Goal: Task Accomplishment & Management: Manage account settings

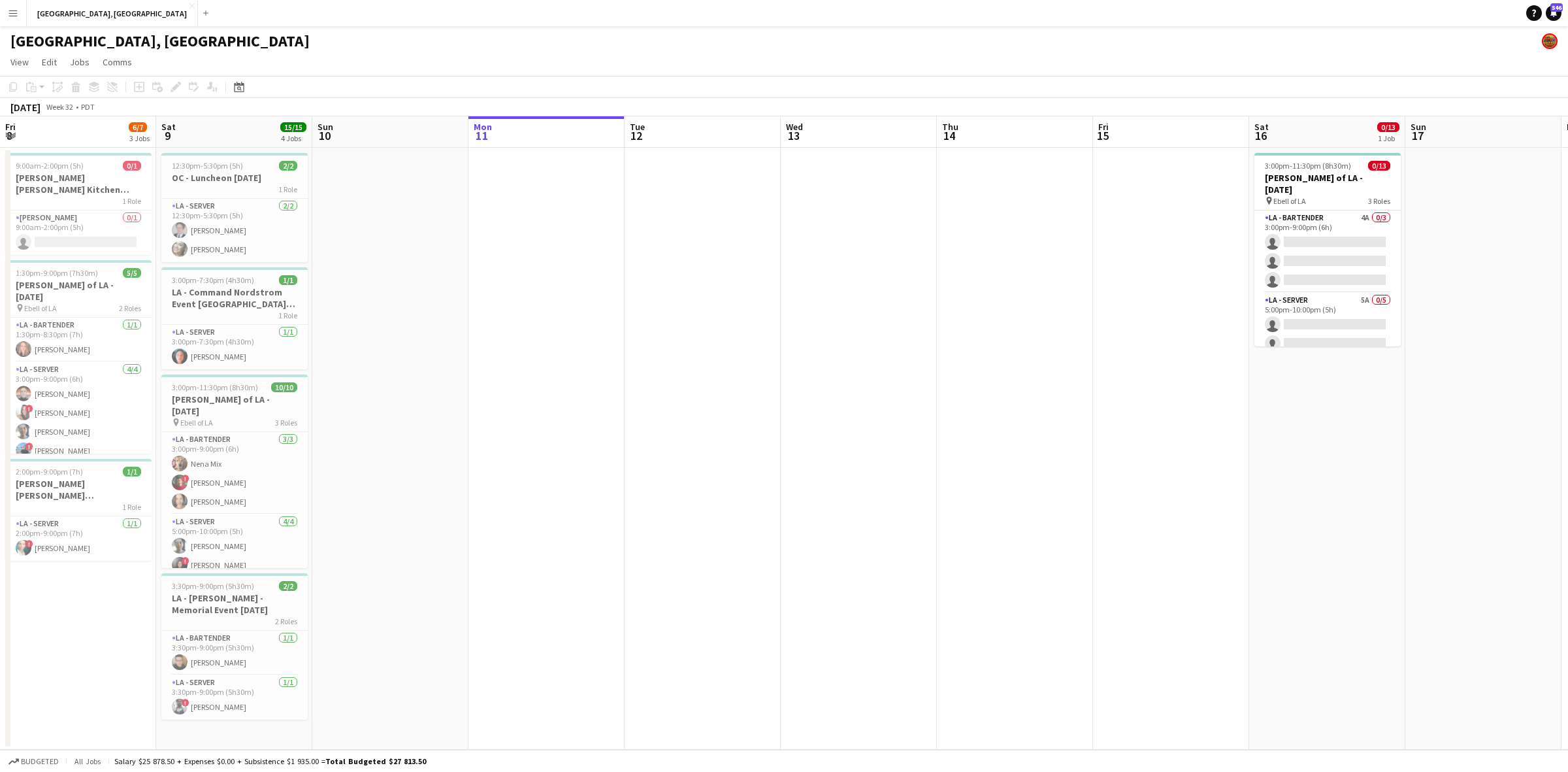
scroll to position [0, 311]
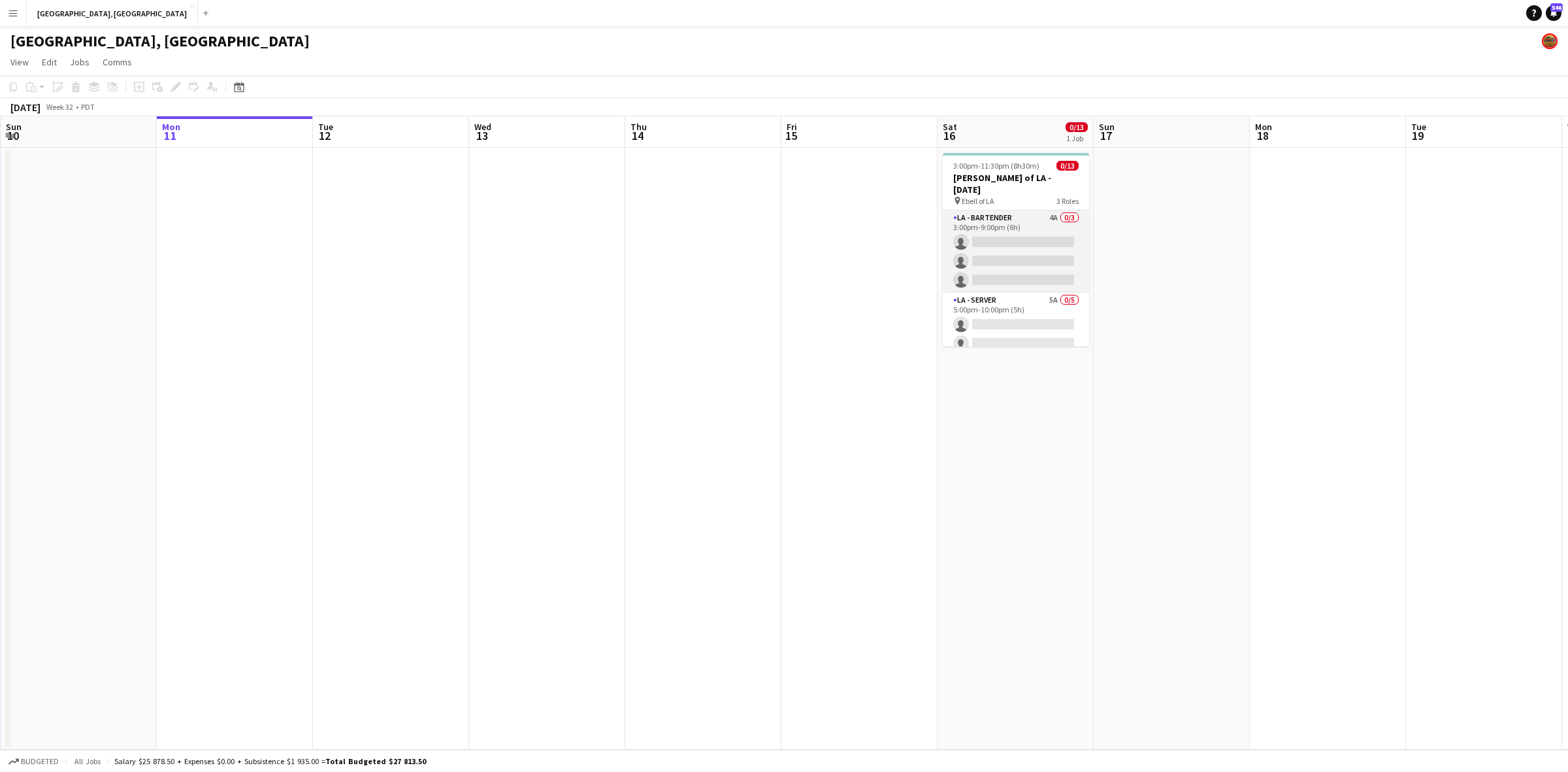
click at [1044, 219] on app-card-role "LA - Bartender 4A 0/3 3:00pm-9:00pm (6h) single-neutral-actions single-neutral-…" at bounding box center [1015, 252] width 146 height 82
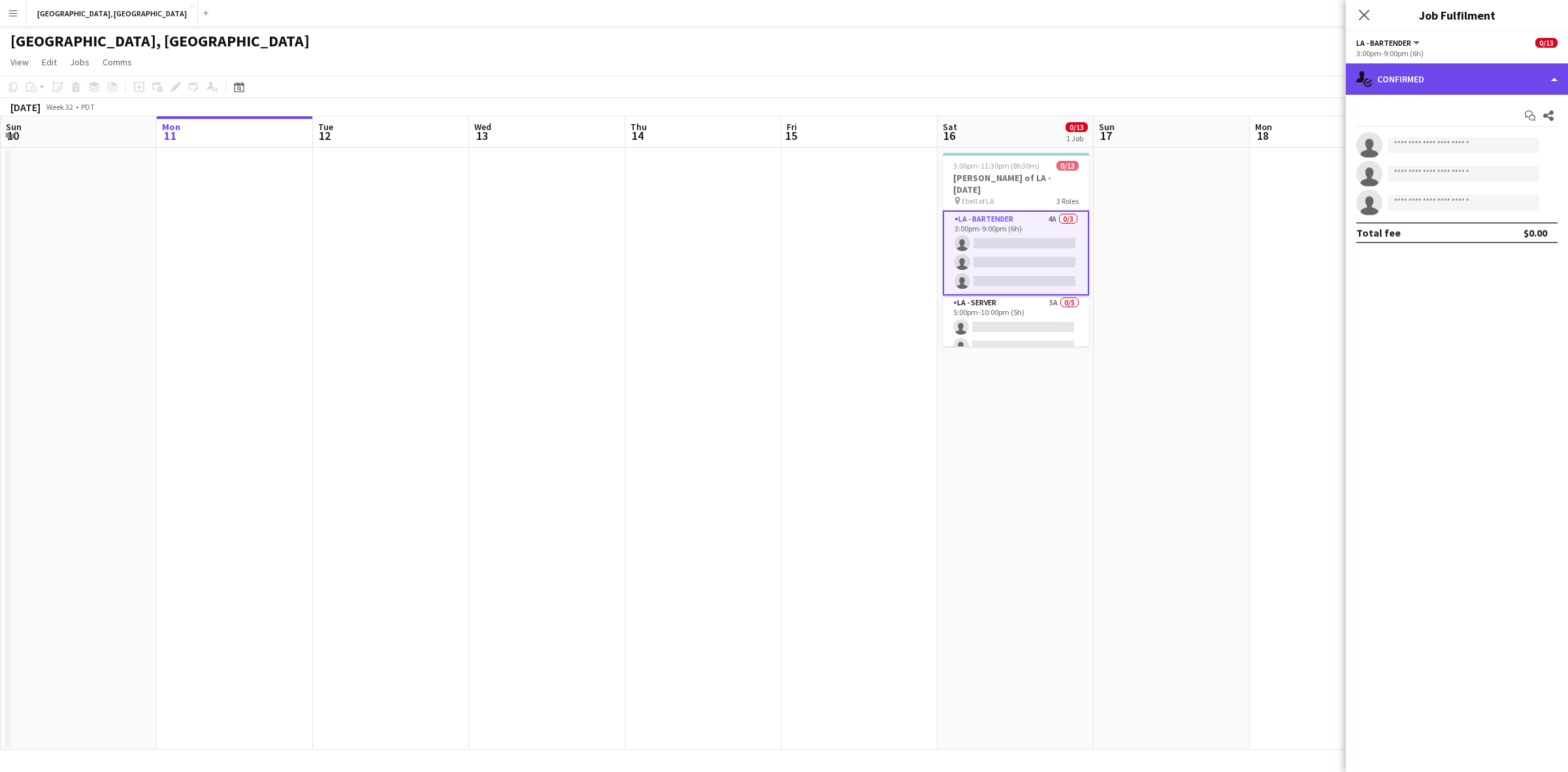
click at [1457, 66] on div "single-neutral-actions-check-2 Confirmed" at bounding box center [1457, 79] width 222 height 31
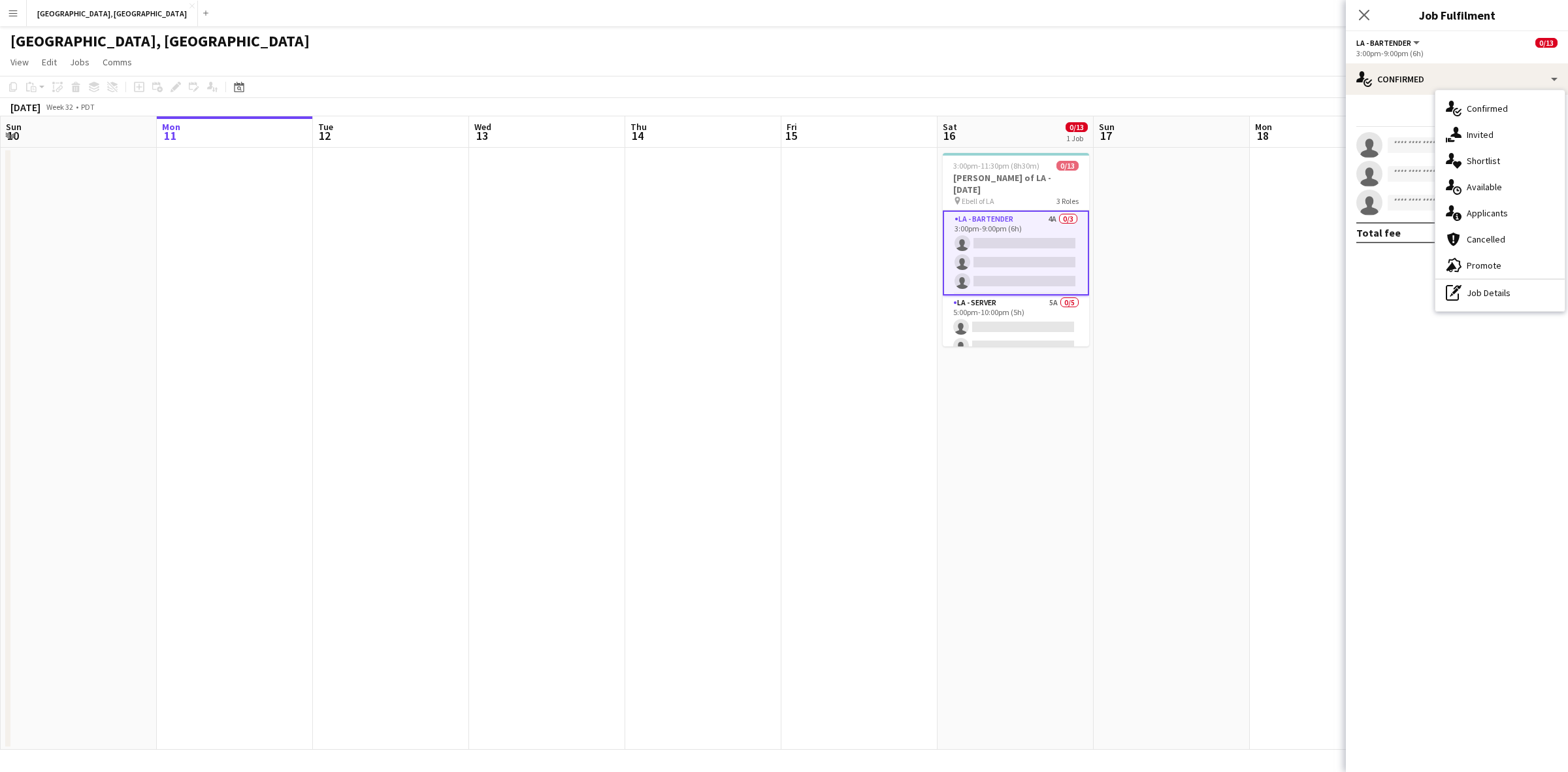
click at [1512, 193] on div "single-neutral-actions-upload Available" at bounding box center [1500, 187] width 129 height 26
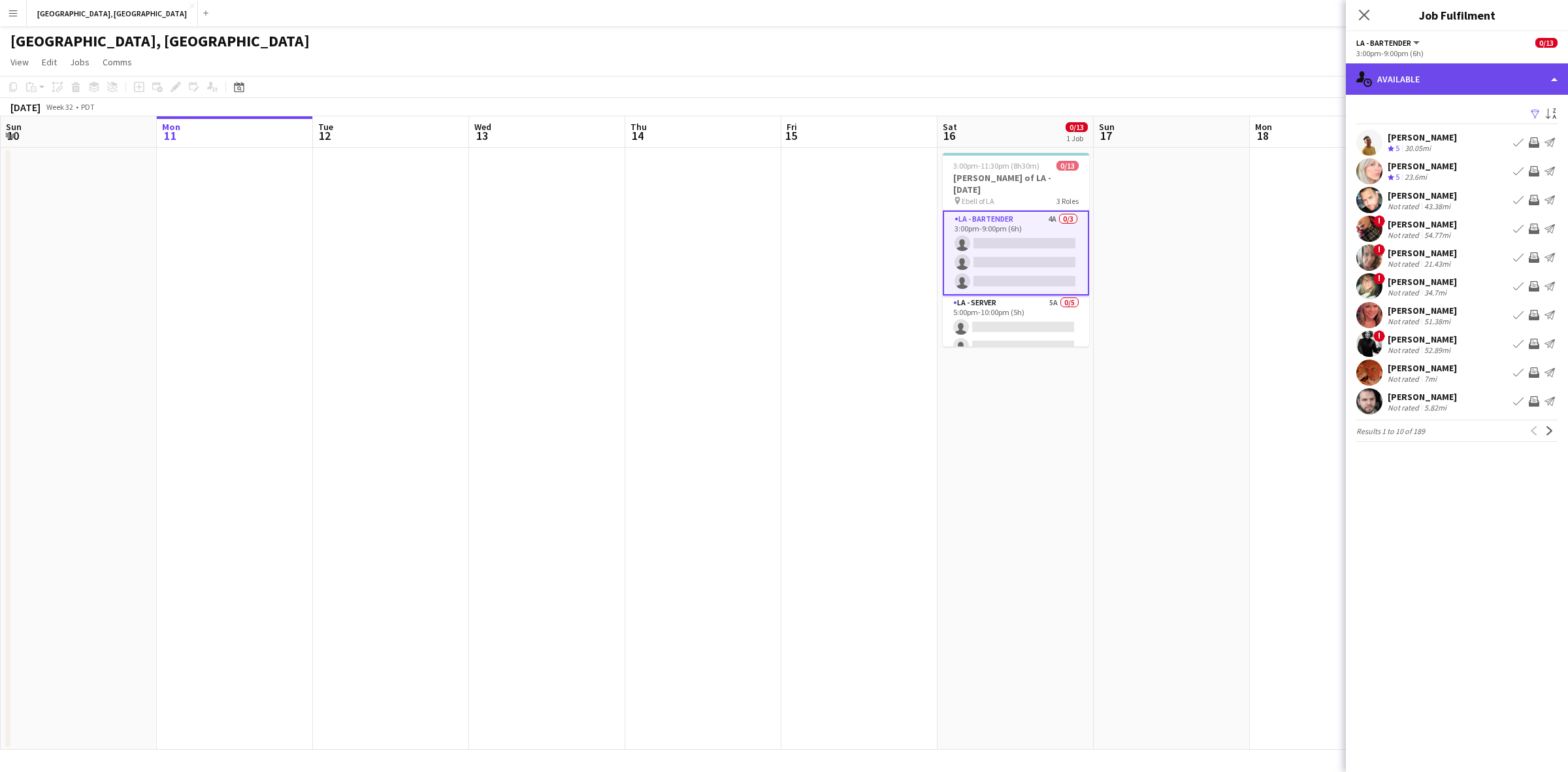
click at [1473, 82] on div "single-neutral-actions-upload Available" at bounding box center [1457, 79] width 222 height 31
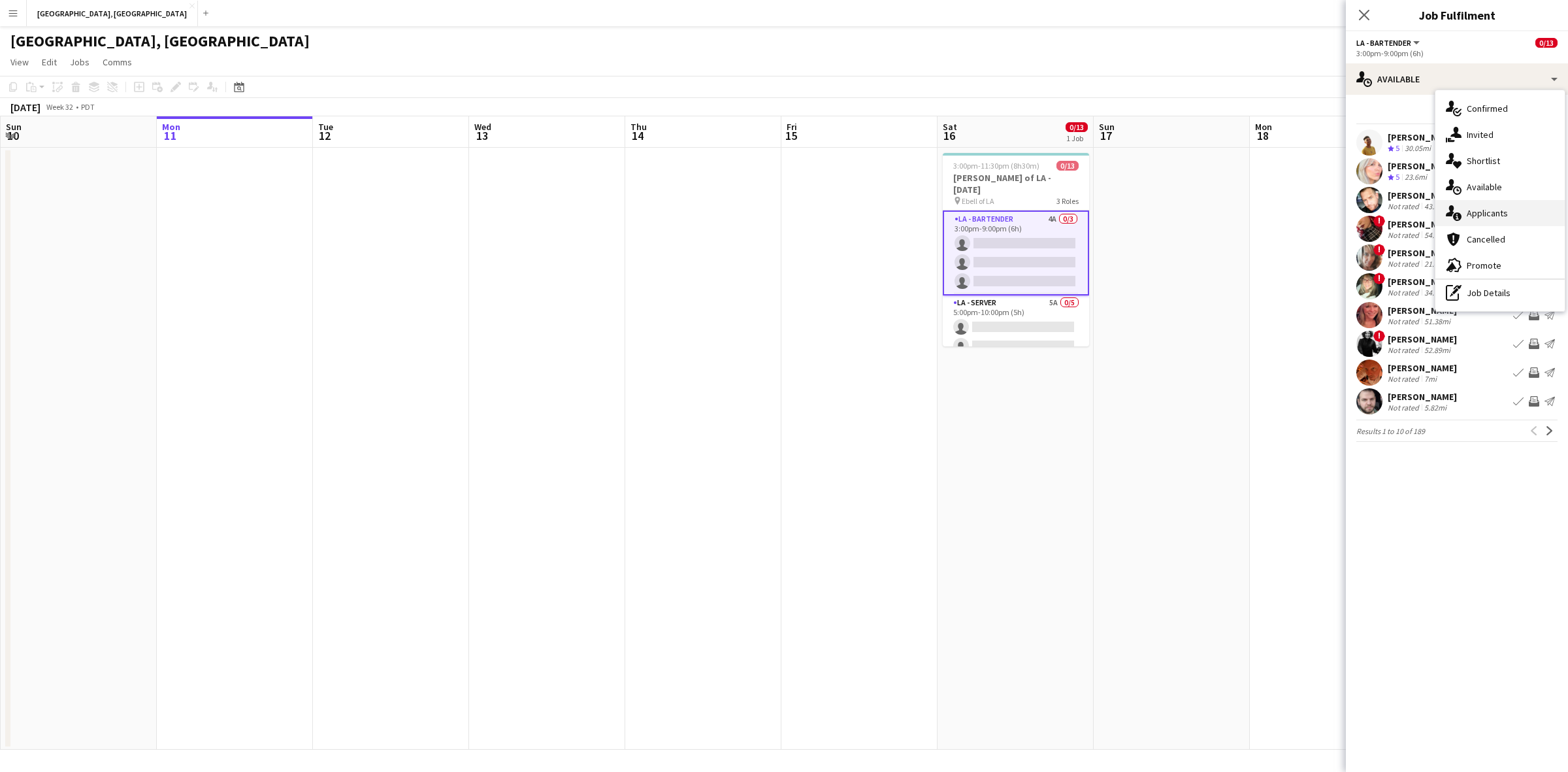
click at [1475, 200] on div "single-neutral-actions-information Applicants" at bounding box center [1500, 213] width 129 height 26
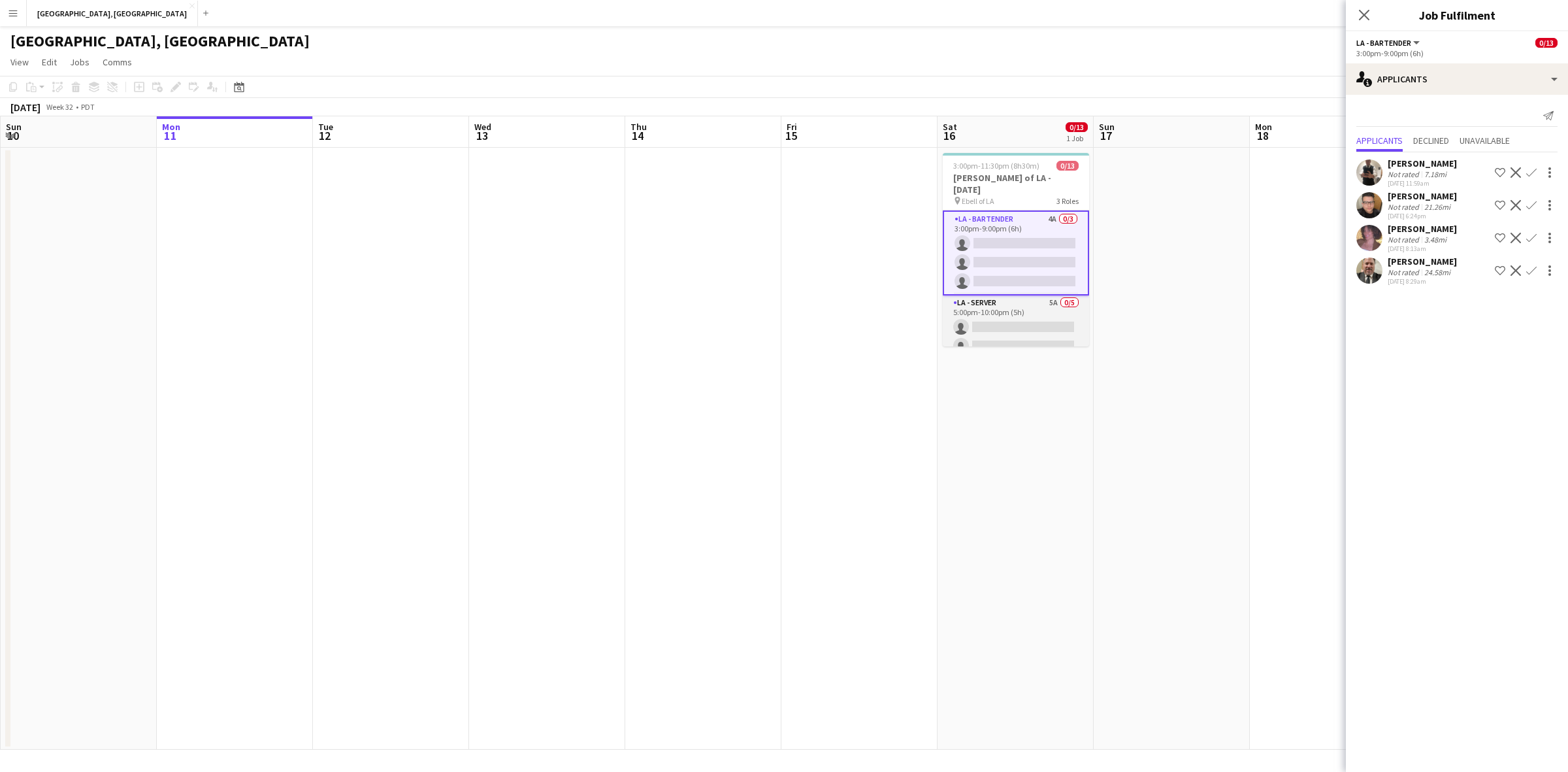
click at [994, 311] on app-card-role "LA - Server 5A 0/5 5:00pm-10:00pm (5h) single-neutral-actions single-neutral-ac…" at bounding box center [1015, 356] width 146 height 121
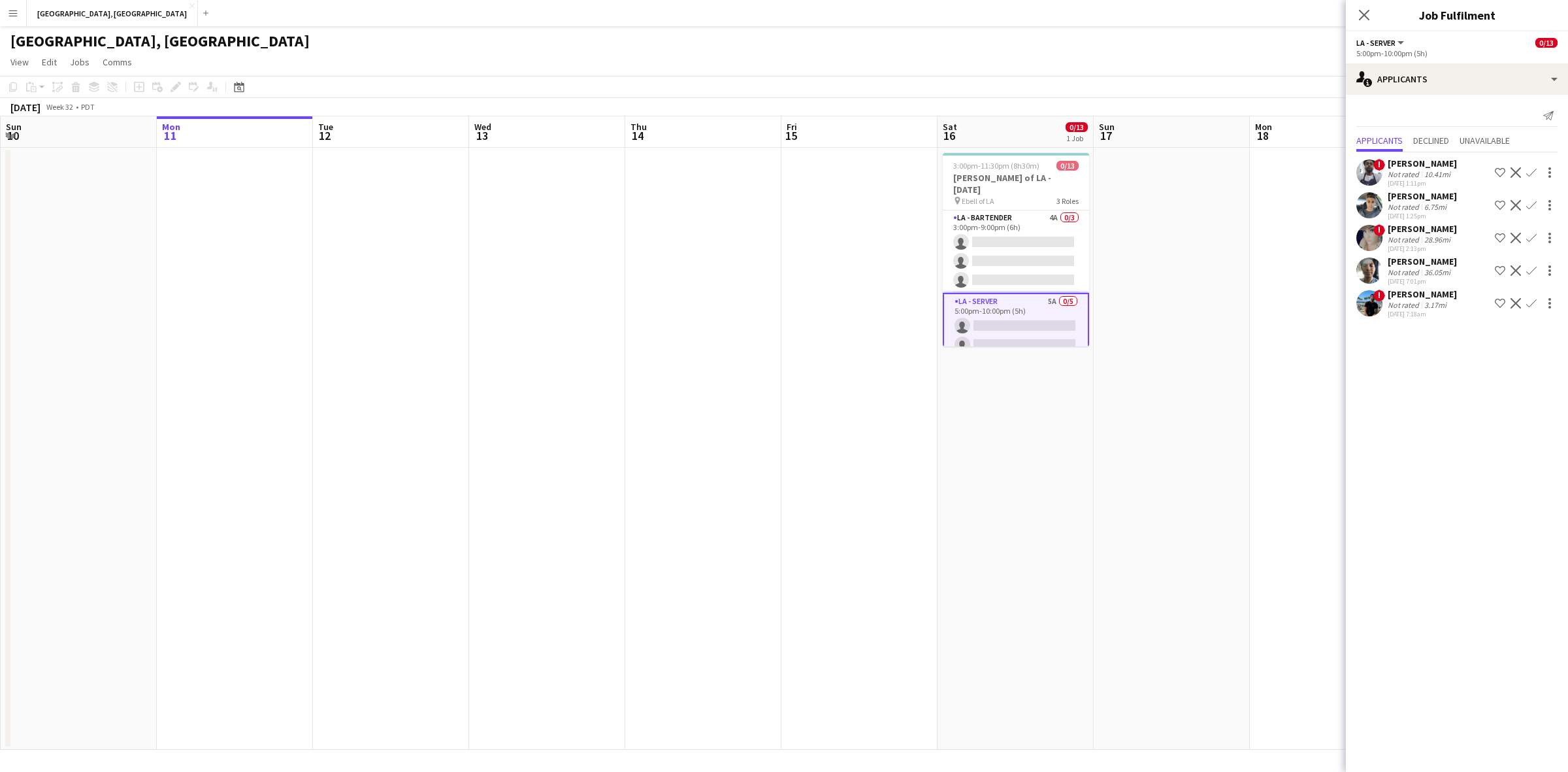
scroll to position [177, 0]
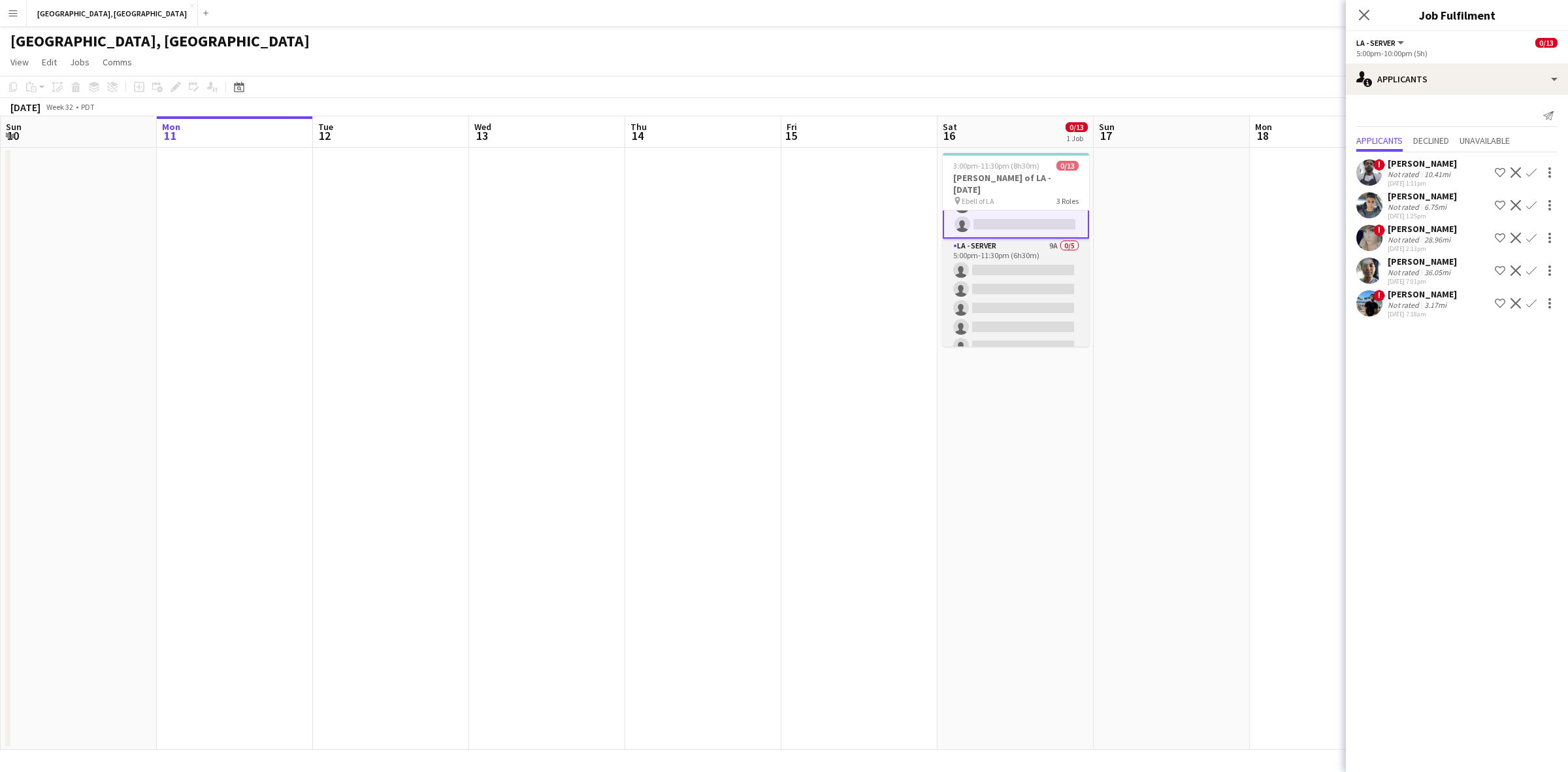
click at [1010, 289] on app-card-role "LA - Server 9A 0/5 5:00pm-11:30pm (6h30m) single-neutral-actions single-neutral…" at bounding box center [1015, 299] width 146 height 121
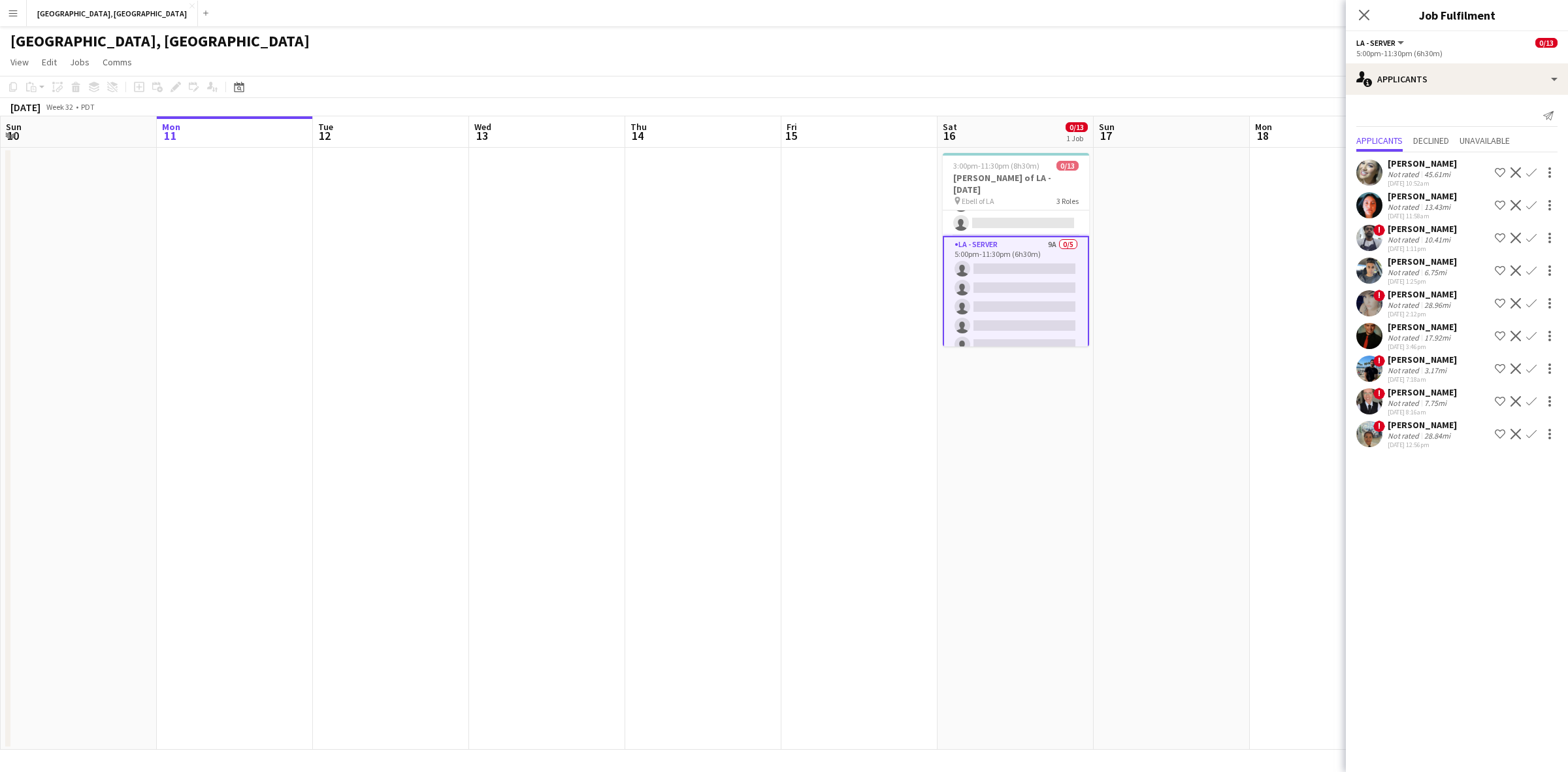
scroll to position [0, 0]
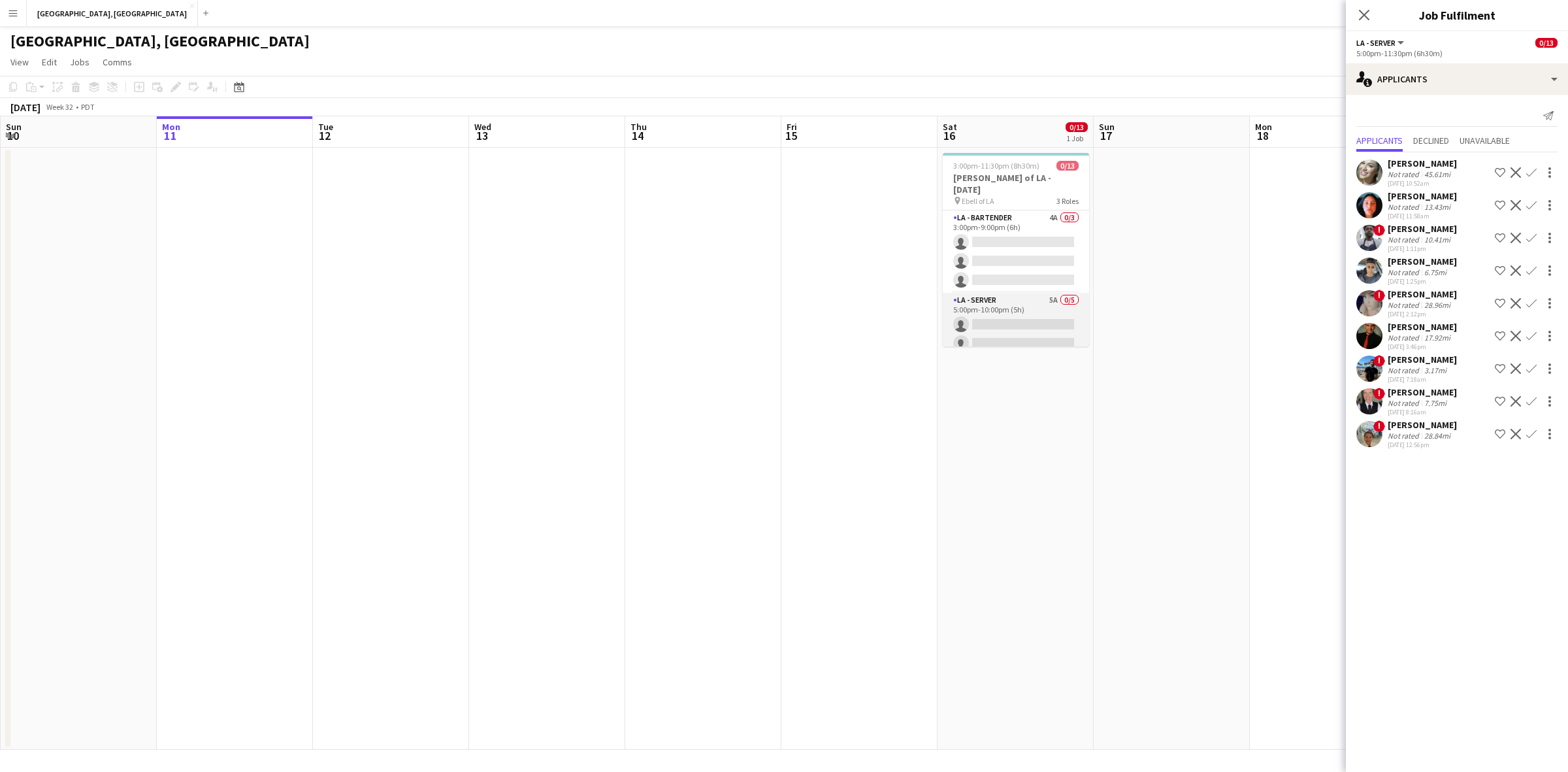
click at [1012, 314] on app-card-role "LA - Server 5A 0/5 5:00pm-10:00pm (5h) single-neutral-actions single-neutral-ac…" at bounding box center [1015, 353] width 146 height 121
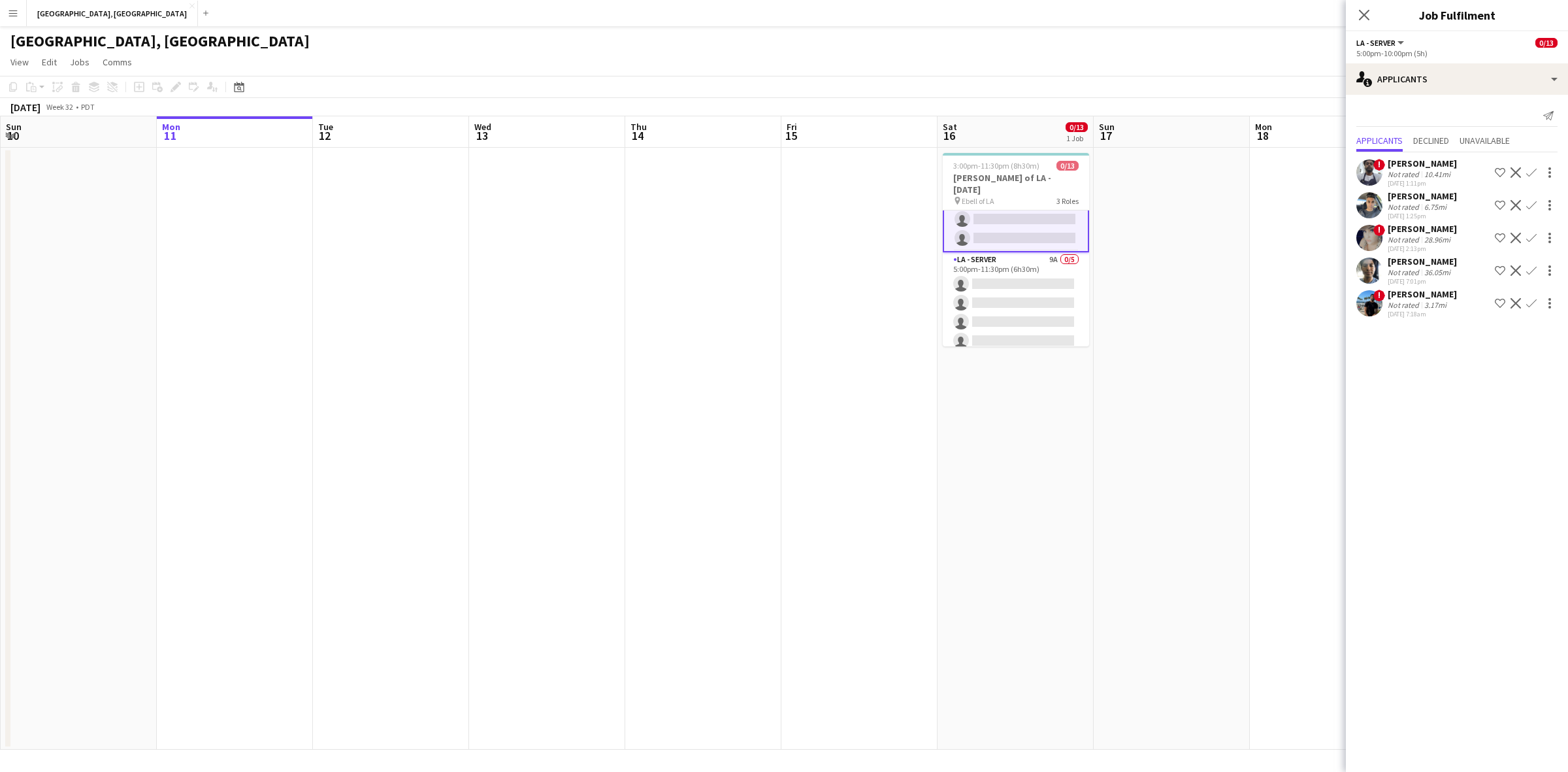
click at [1014, 312] on app-card-role "LA - Server 9A 0/5 5:00pm-11:30pm (6h30m) single-neutral-actions single-neutral…" at bounding box center [1015, 312] width 146 height 121
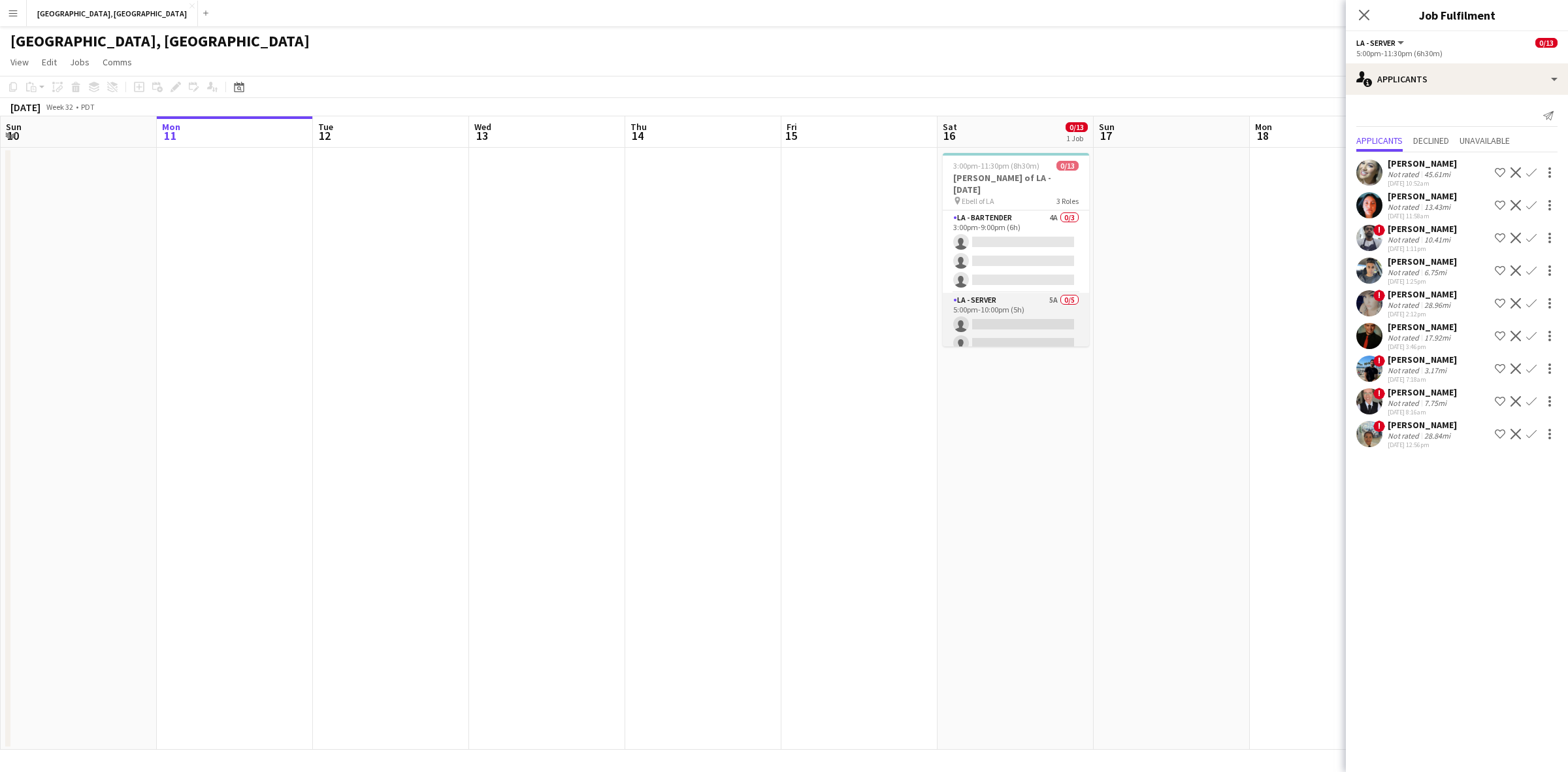
click at [1016, 304] on app-card-role "LA - Server 5A 0/5 5:00pm-10:00pm (5h) single-neutral-actions single-neutral-ac…" at bounding box center [1015, 353] width 146 height 121
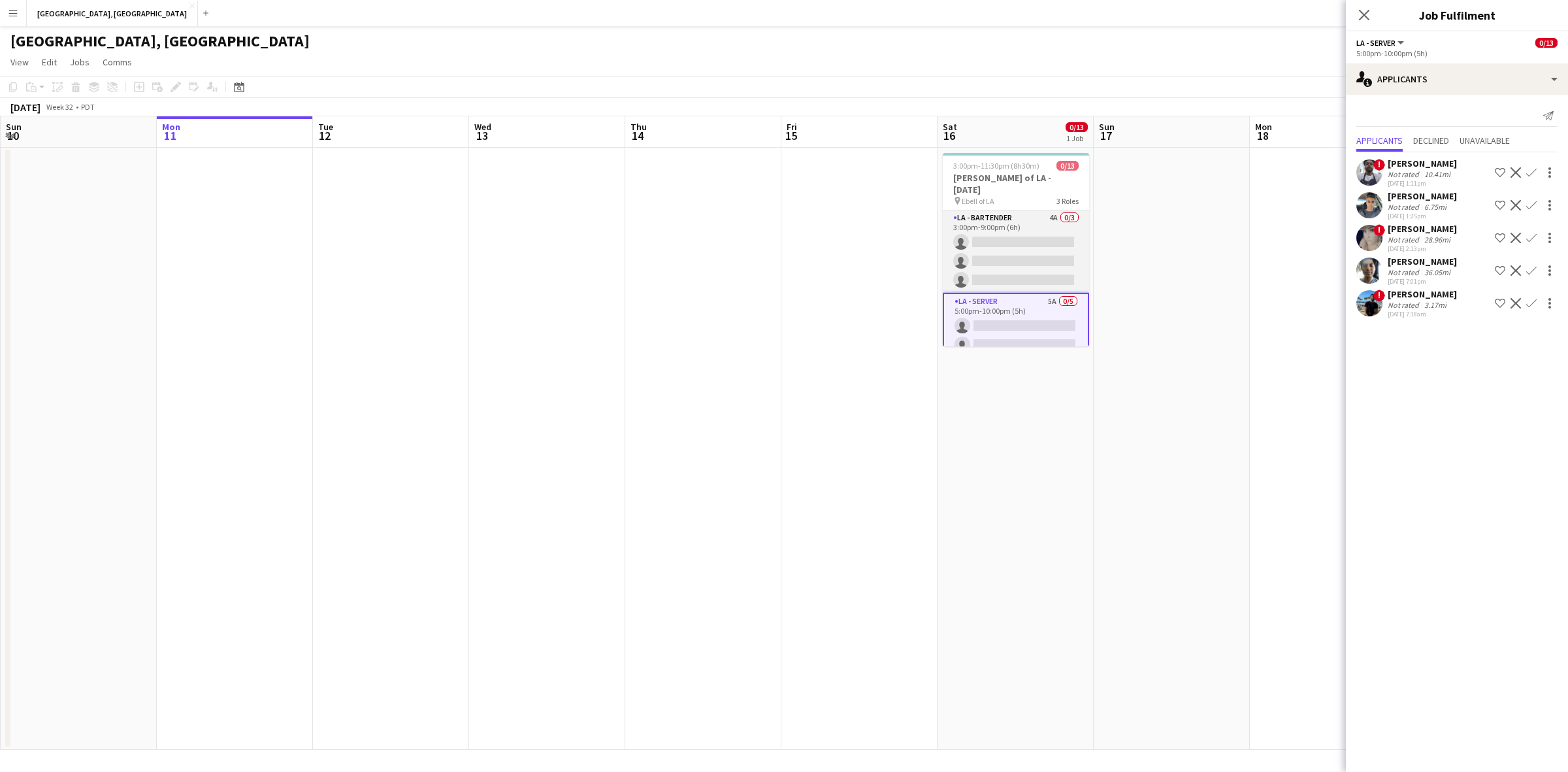
click at [1019, 224] on app-card-role "LA - Bartender 4A 0/3 3:00pm-9:00pm (6h) single-neutral-actions single-neutral-…" at bounding box center [1015, 252] width 146 height 82
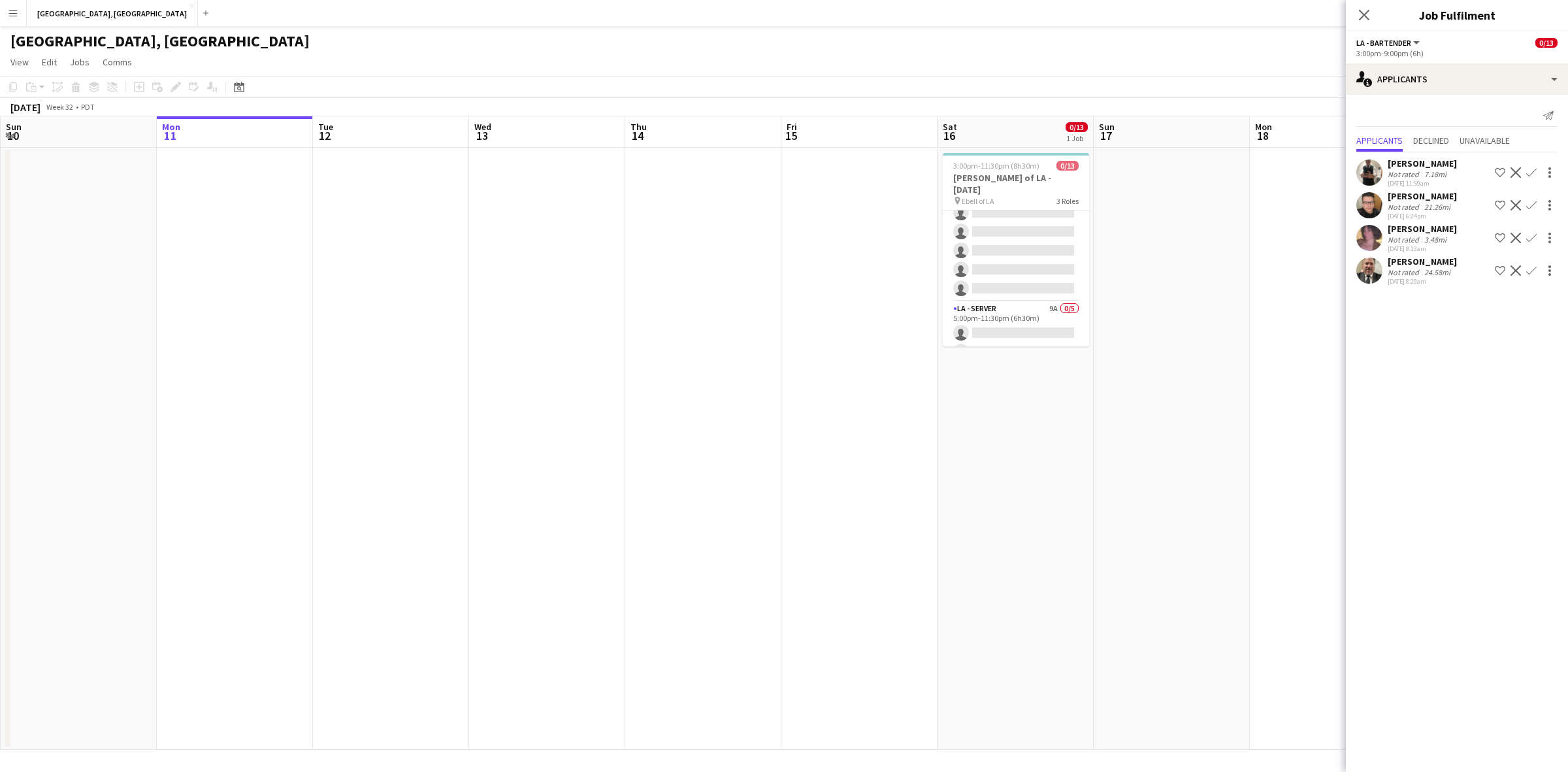
scroll to position [177, 0]
click at [1020, 260] on app-card-role "LA - Server 9A 0/5 5:00pm-11:30pm (6h30m) single-neutral-actions single-neutral…" at bounding box center [1015, 299] width 146 height 121
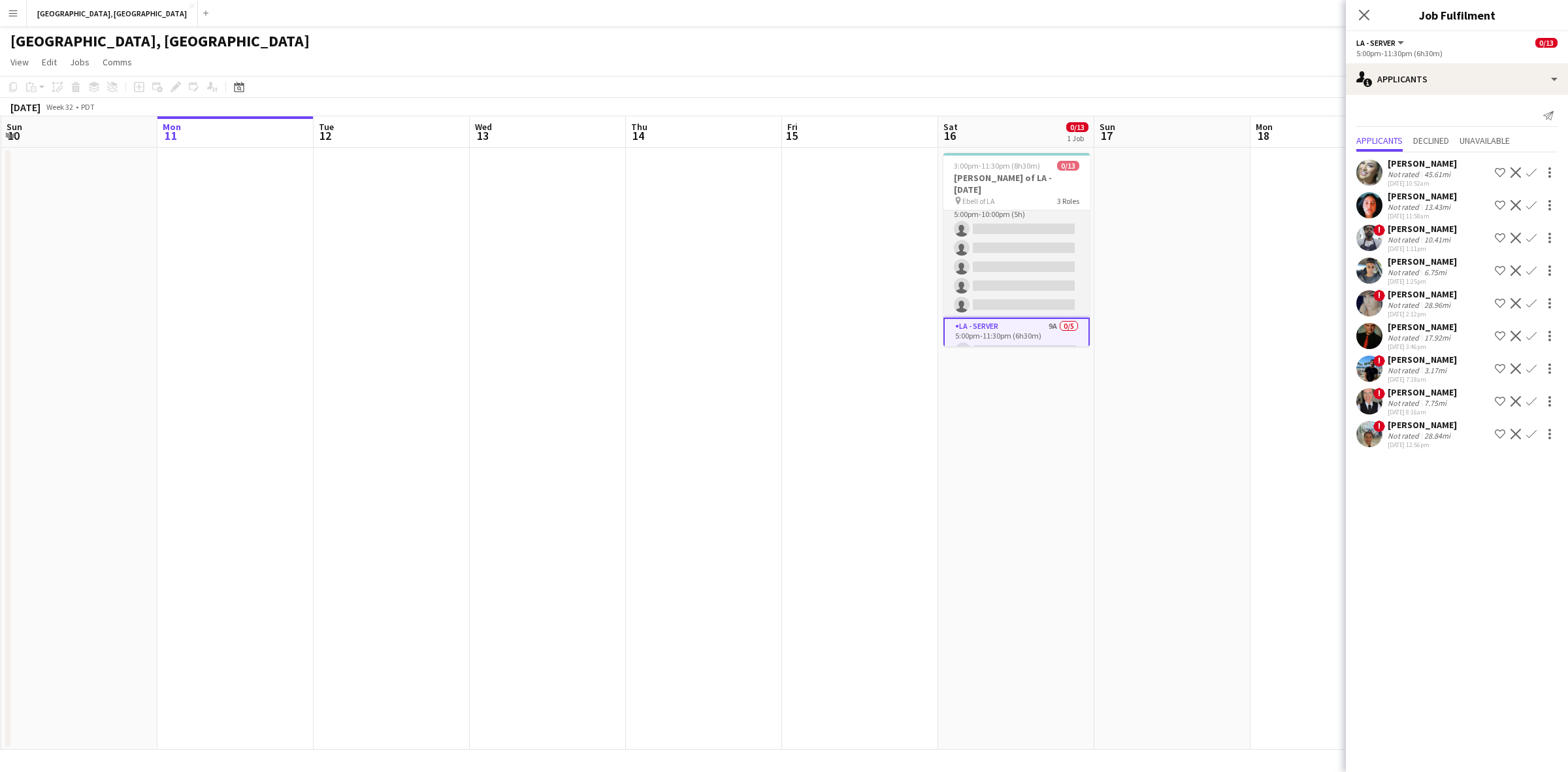
click at [1010, 248] on app-card-role "LA - Server 5A 0/5 5:00pm-10:00pm (5h) single-neutral-actions single-neutral-ac…" at bounding box center [1016, 258] width 146 height 121
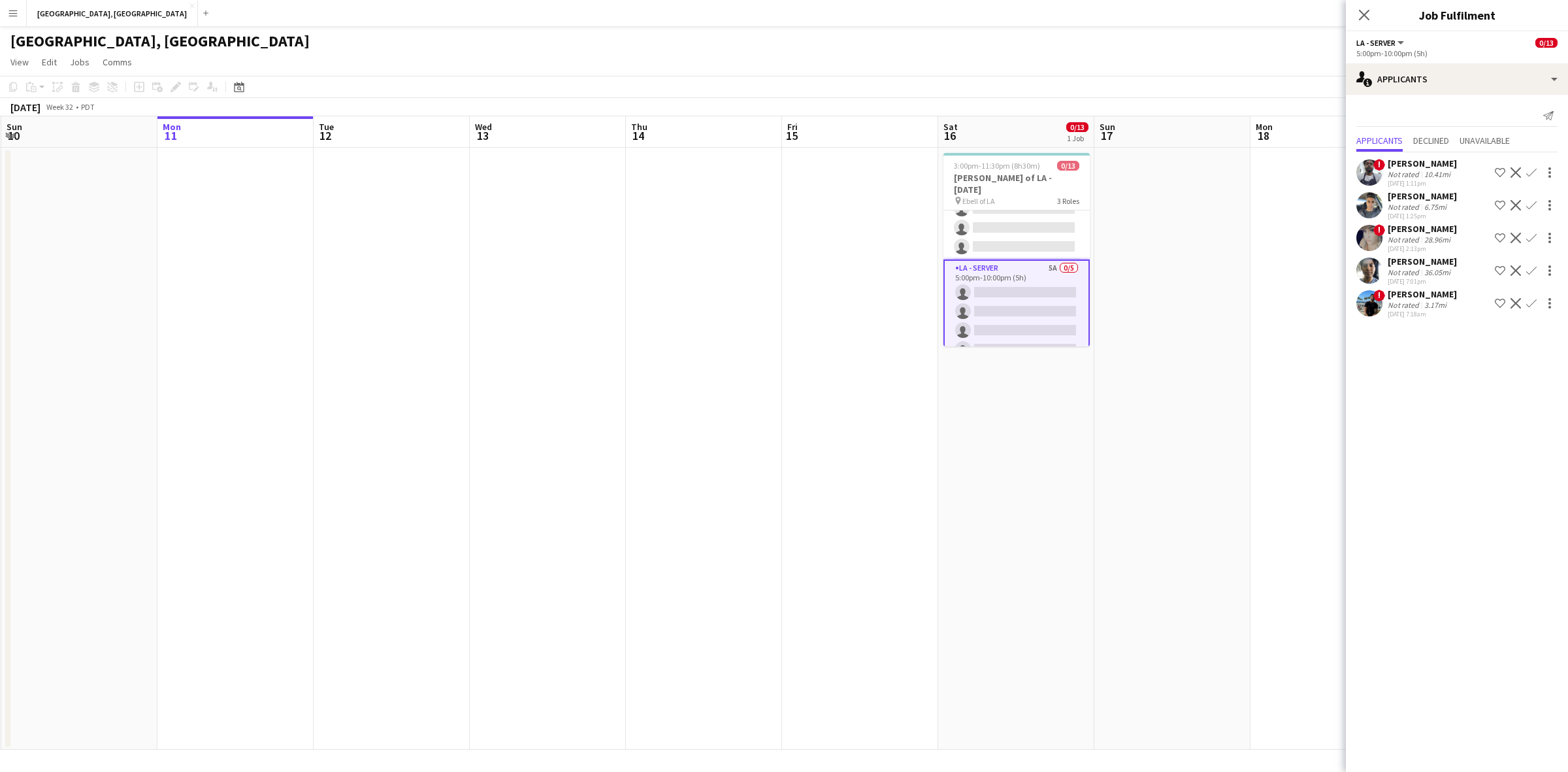
scroll to position [0, 0]
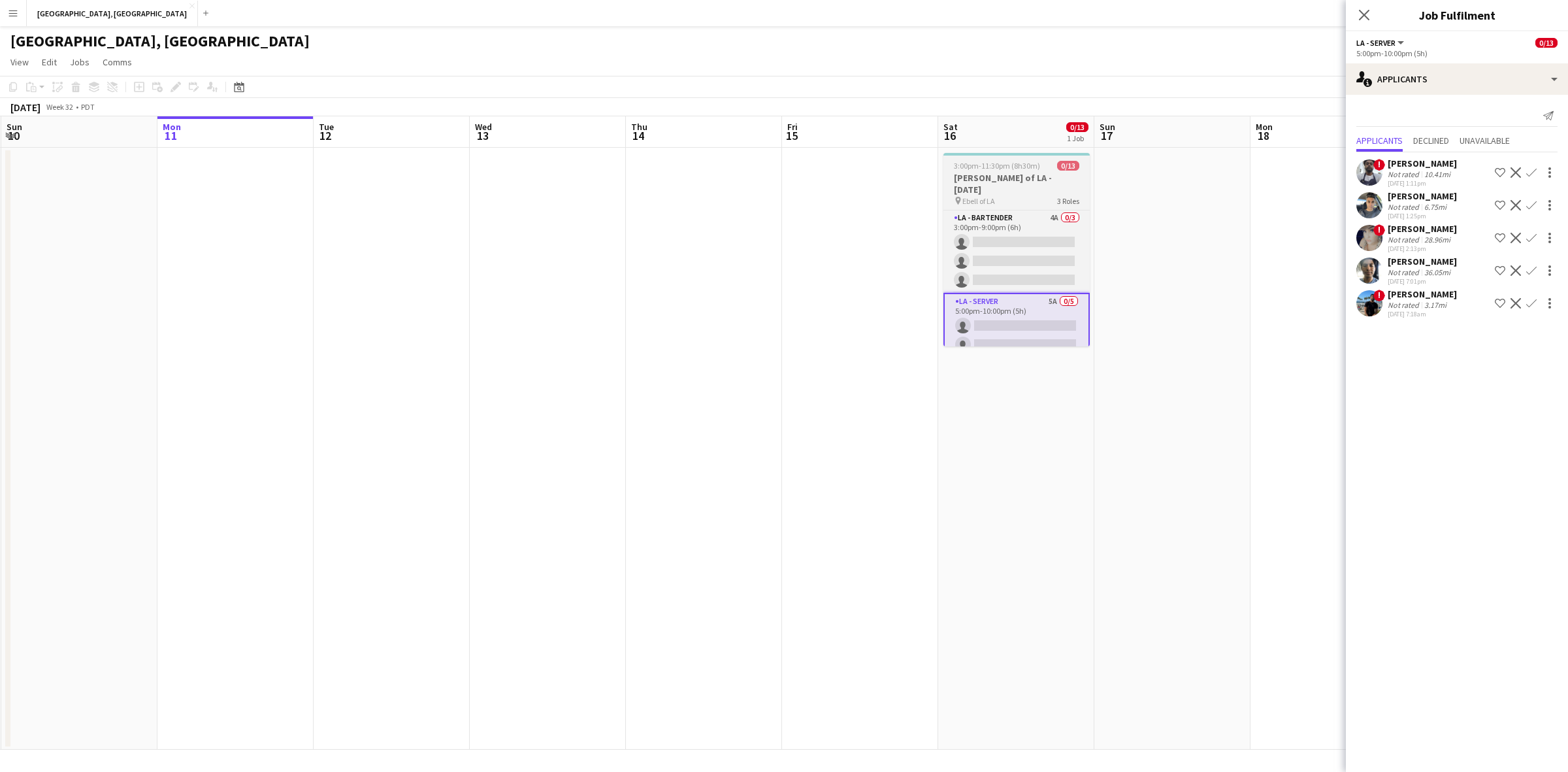
click at [1004, 165] on span "3:00pm-11:30pm (8h30m)" at bounding box center [996, 165] width 87 height 10
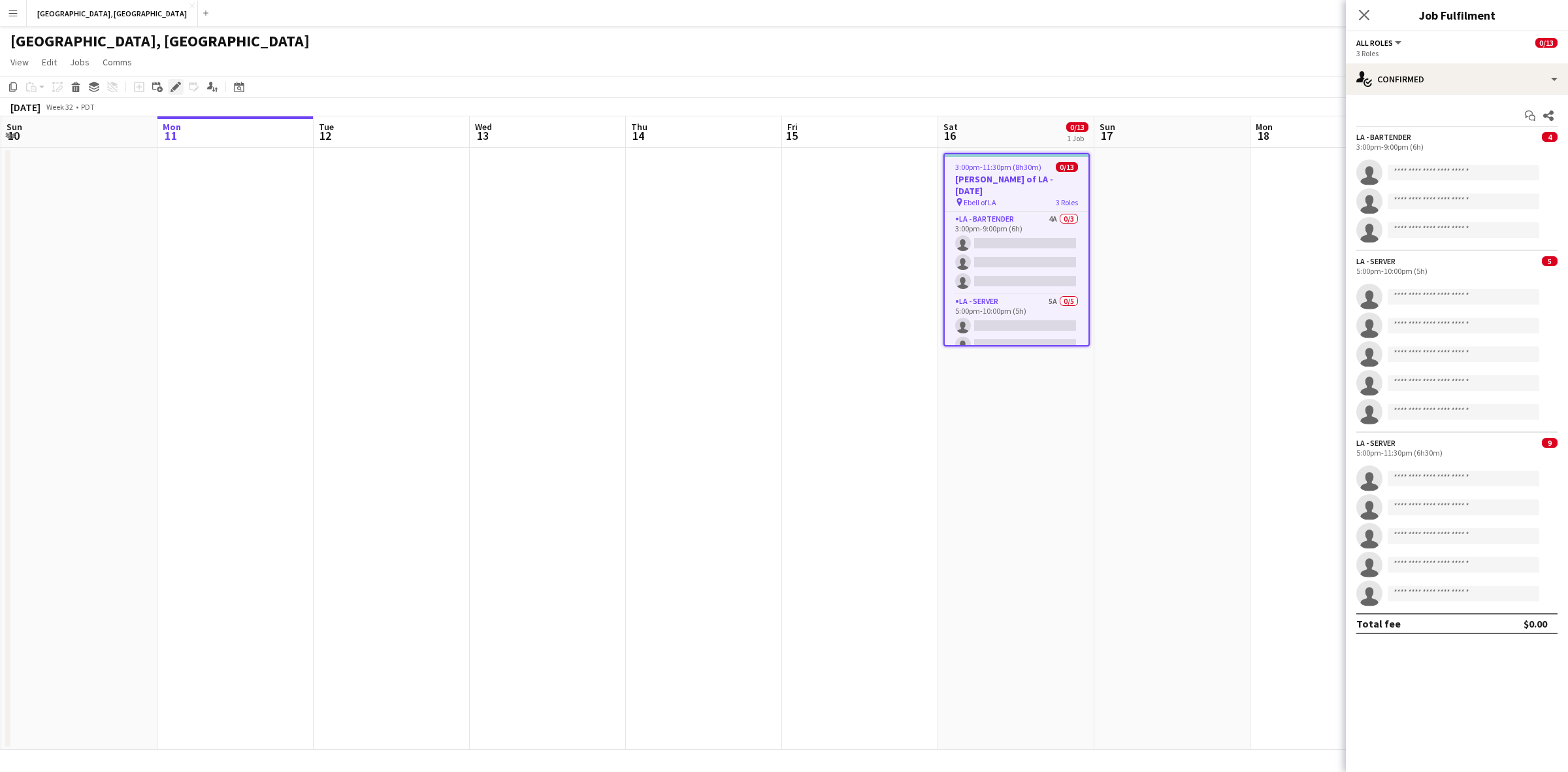
click at [170, 88] on icon "Edit" at bounding box center [176, 87] width 10 height 10
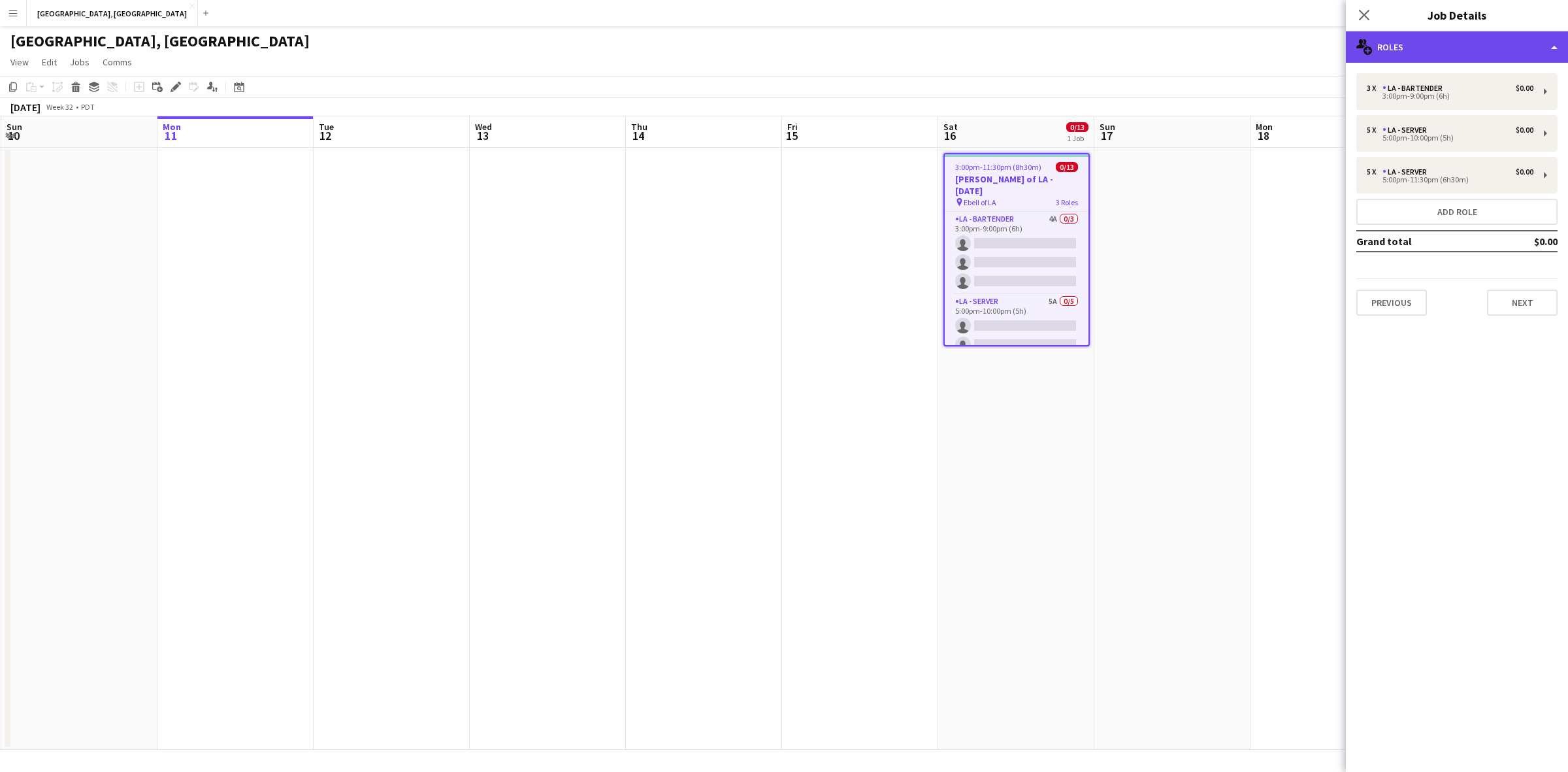
click at [1428, 40] on div "multiple-users-add Roles" at bounding box center [1457, 47] width 222 height 31
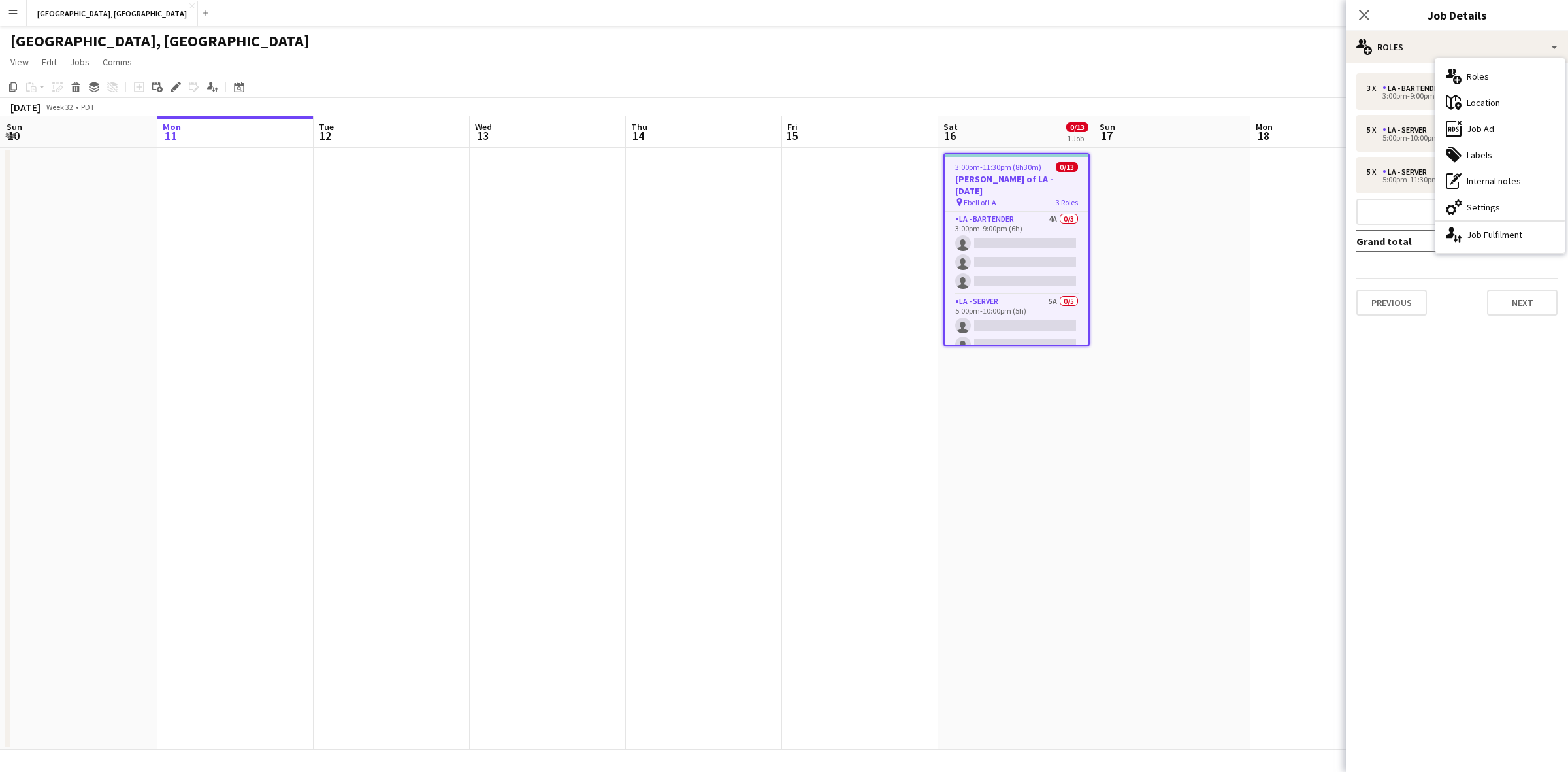
click at [1516, 130] on div "ads-window Job Ad" at bounding box center [1500, 129] width 129 height 26
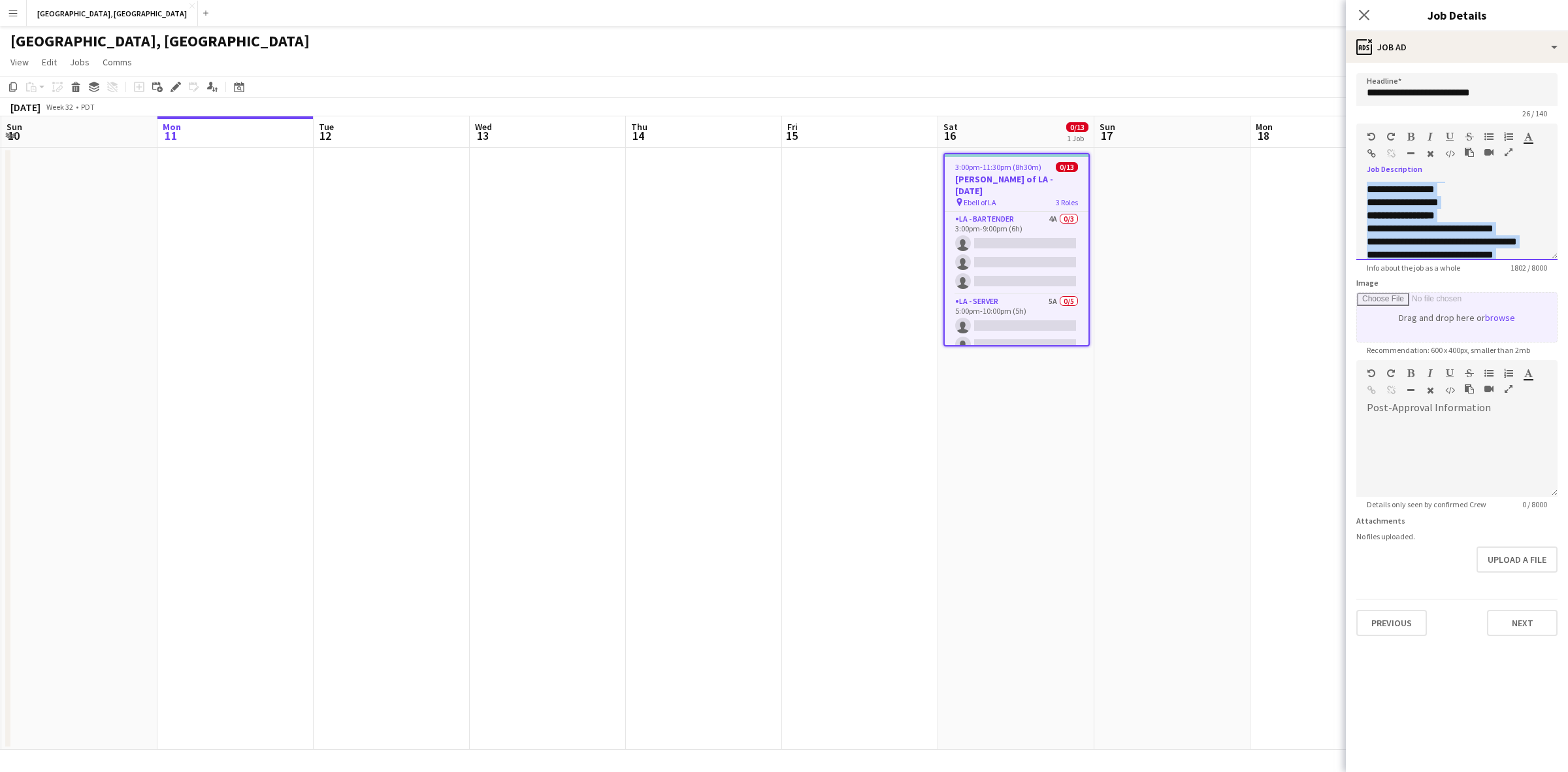
scroll to position [1047, 0]
drag, startPoint x: 1542, startPoint y: 252, endPoint x: 1547, endPoint y: 312, distance: 60.2
click at [1547, 312] on form "**********" at bounding box center [1457, 354] width 222 height 562
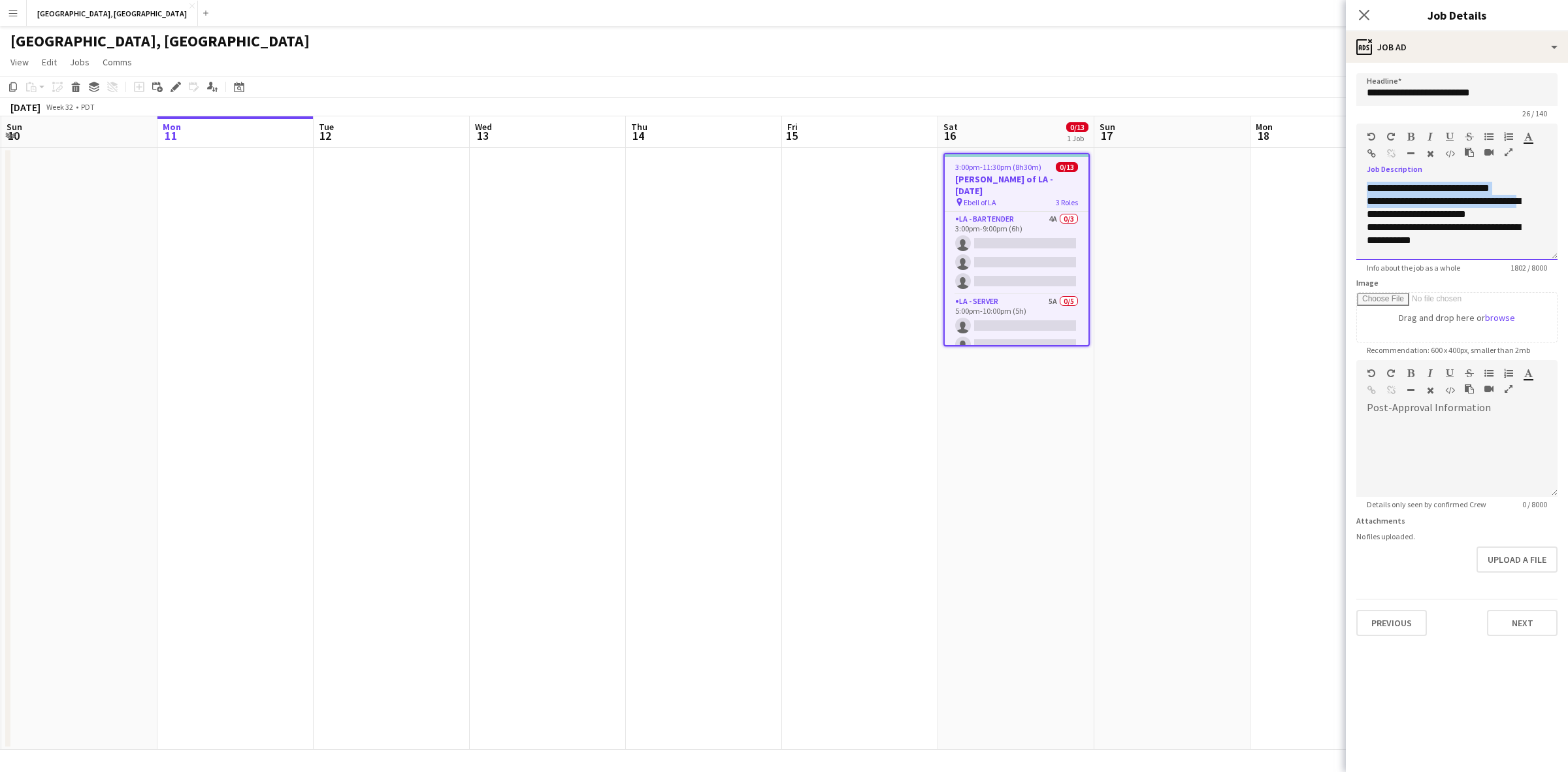
click at [1474, 169] on div "**********" at bounding box center [1450, 156] width 168 height 26
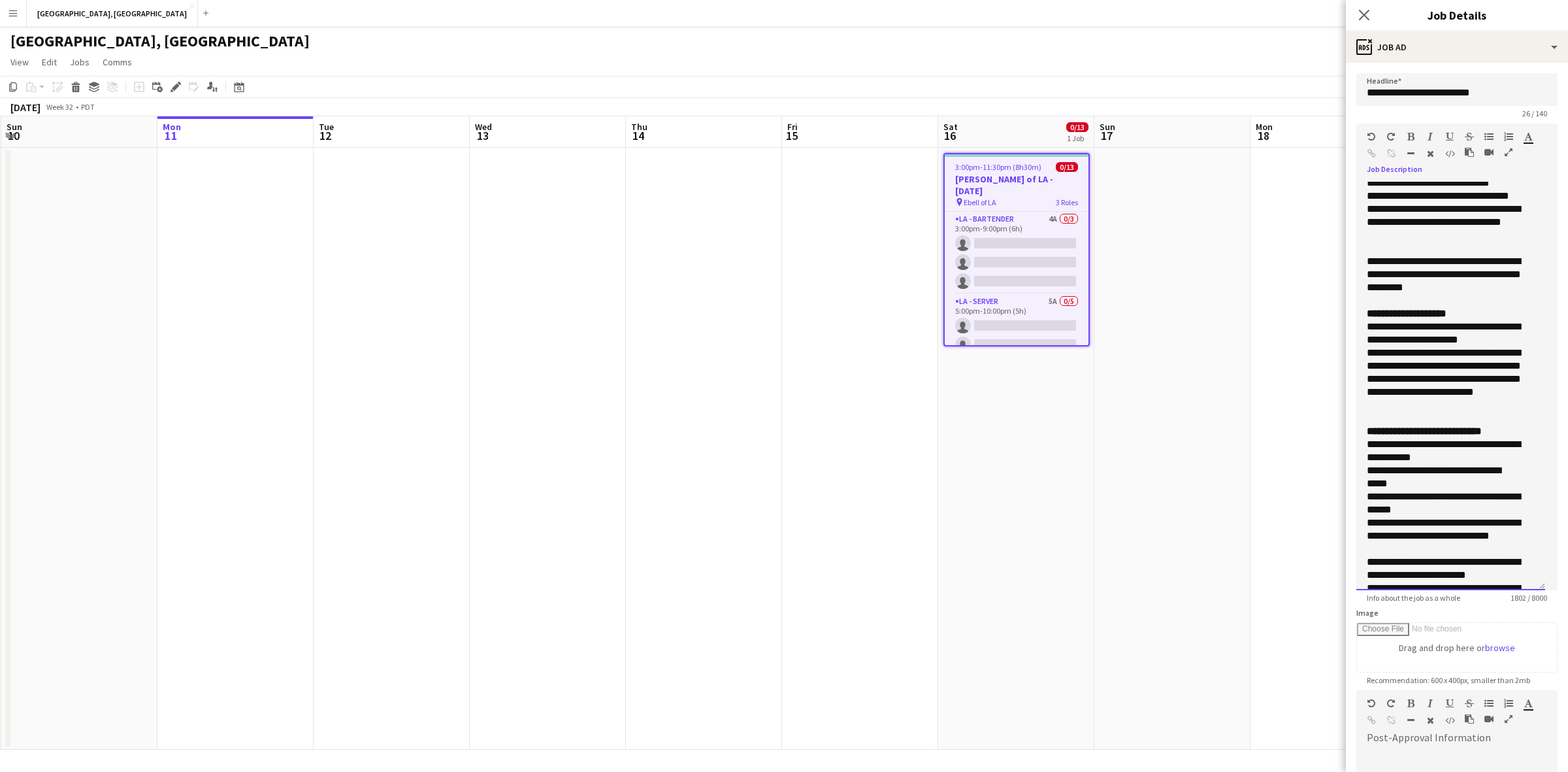
drag, startPoint x: 1549, startPoint y: 254, endPoint x: 1506, endPoint y: 809, distance: 556.7
click at [1506, 771] on html "Menu Boards Boards Boards All jobs Status Workforce Workforce My Workforce Recr…" at bounding box center [784, 386] width 1568 height 772
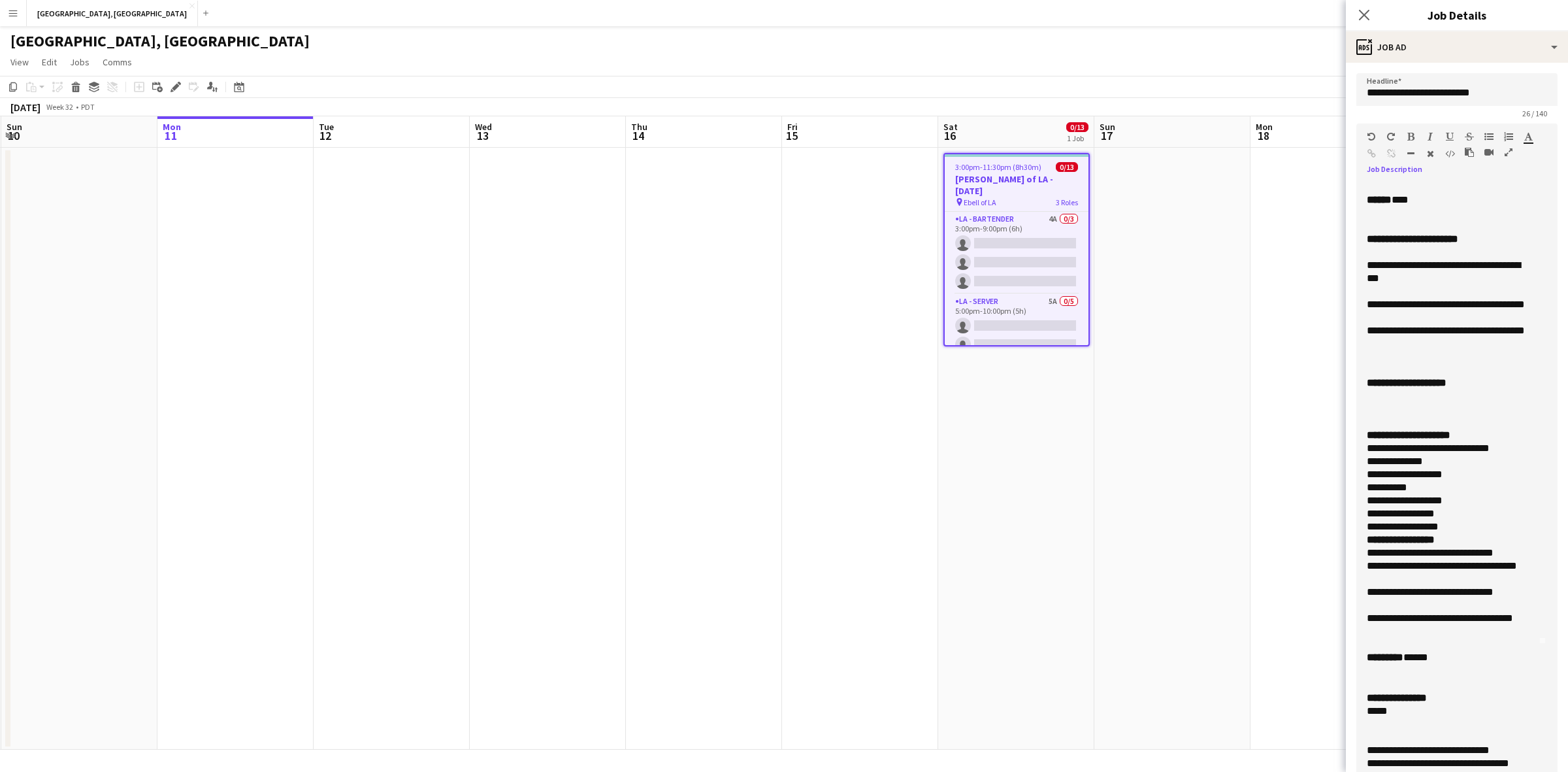
scroll to position [0, 0]
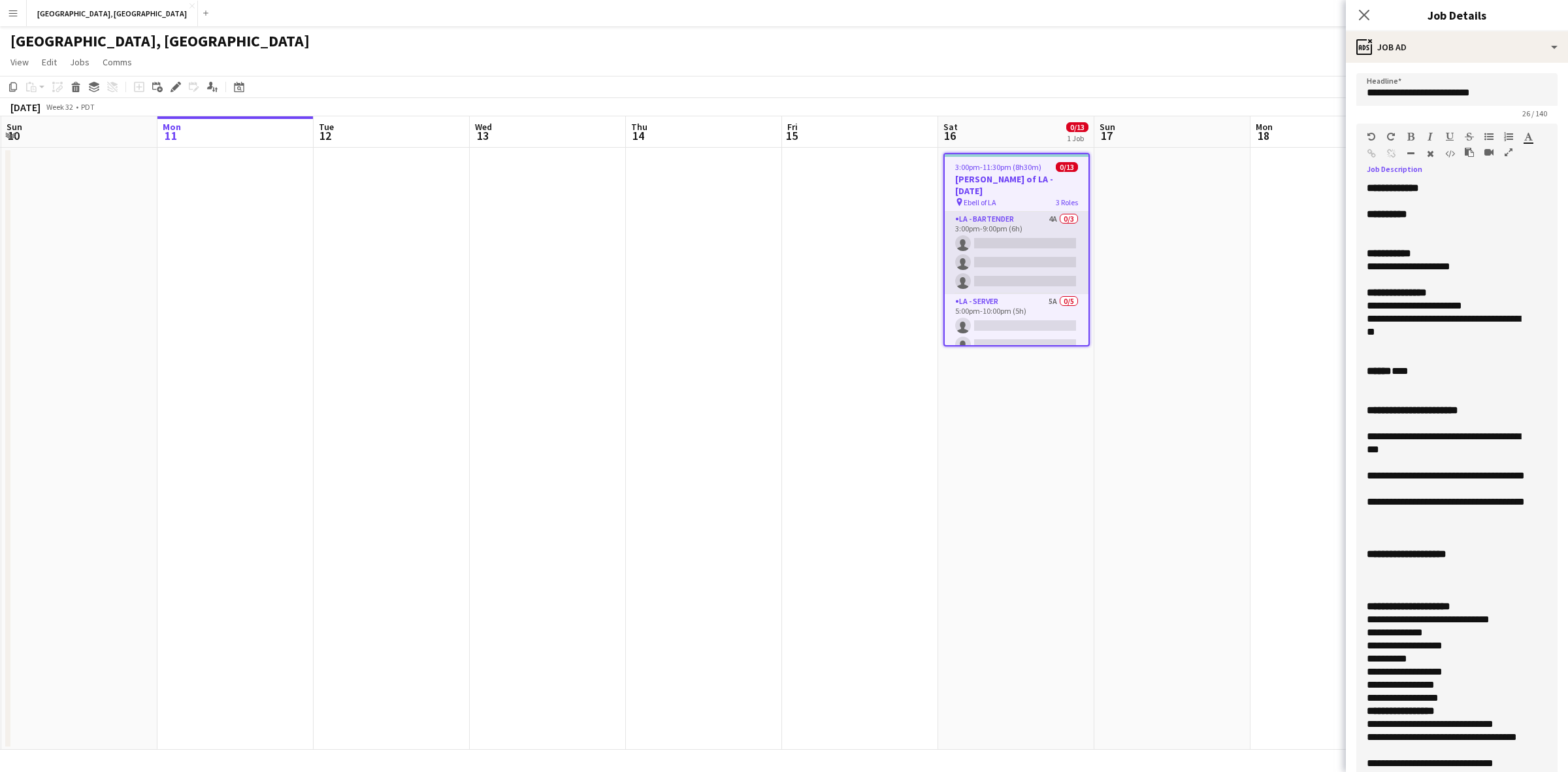
click at [999, 233] on app-card-role "LA - Bartender 4A 0/3 3:00pm-9:00pm (6h) single-neutral-actions single-neutral-…" at bounding box center [1016, 253] width 143 height 82
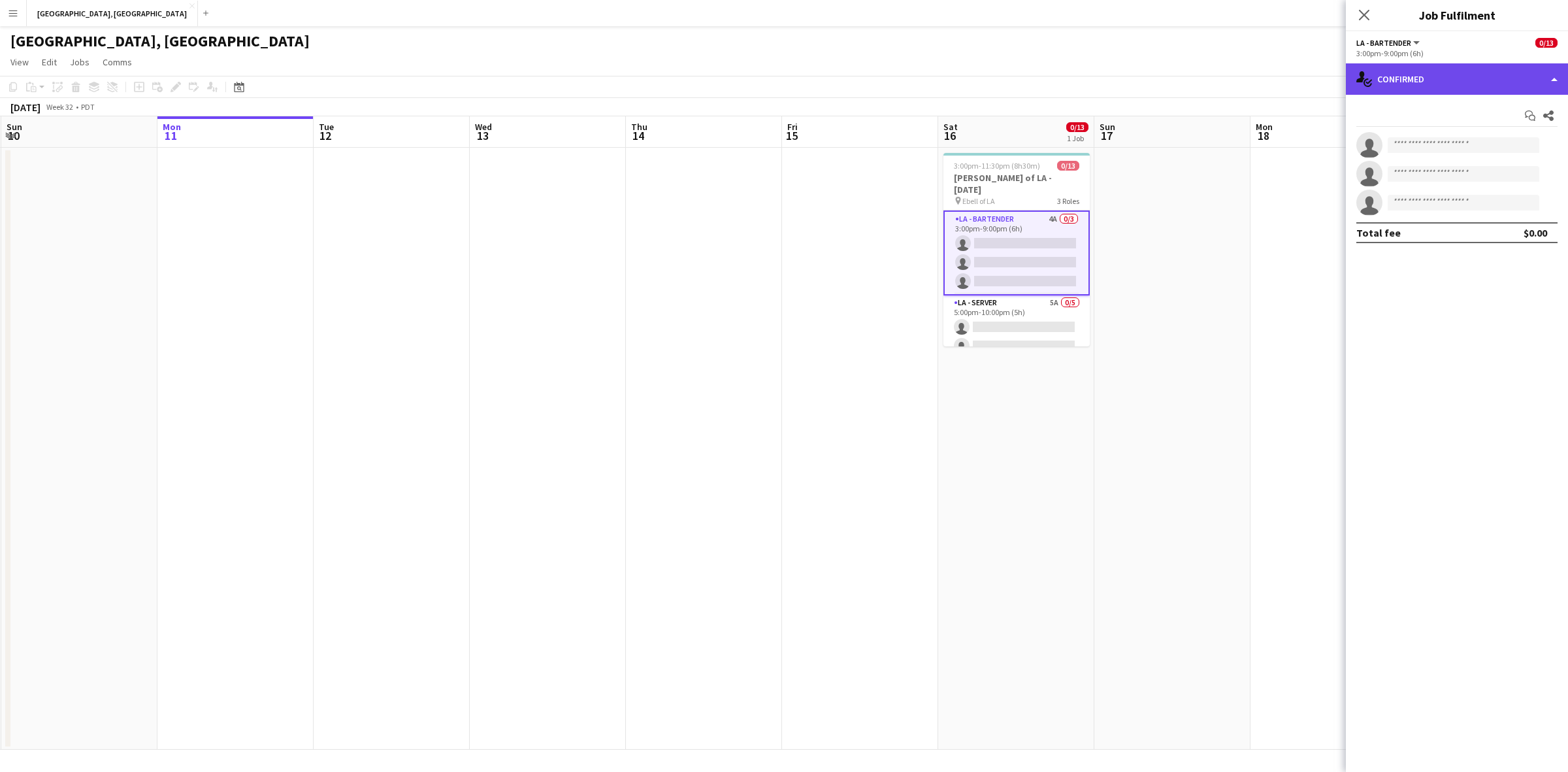
click at [1438, 76] on div "single-neutral-actions-check-2 Confirmed" at bounding box center [1457, 79] width 222 height 31
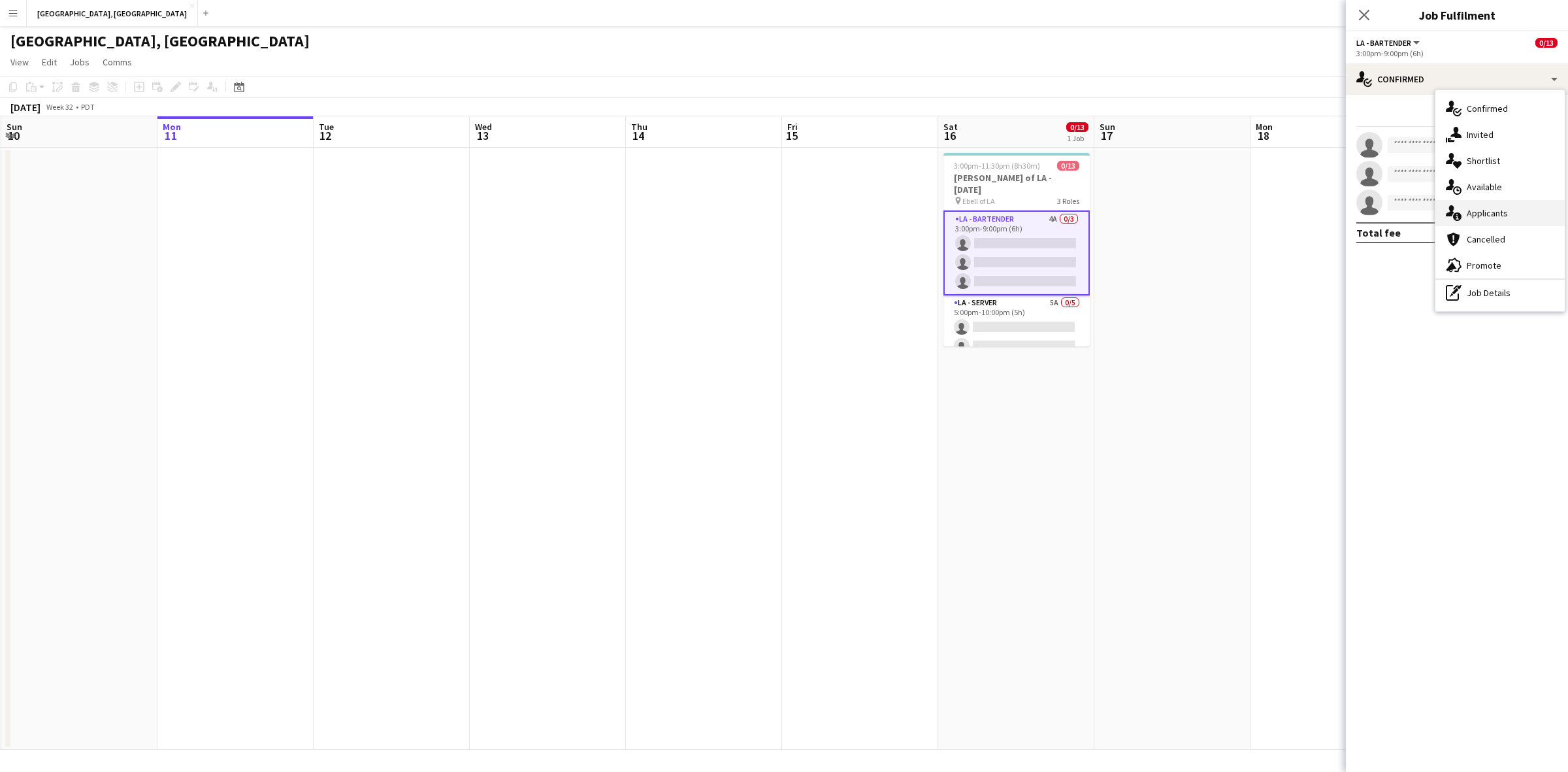
click at [1491, 210] on div "single-neutral-actions-information Applicants" at bounding box center [1500, 213] width 129 height 26
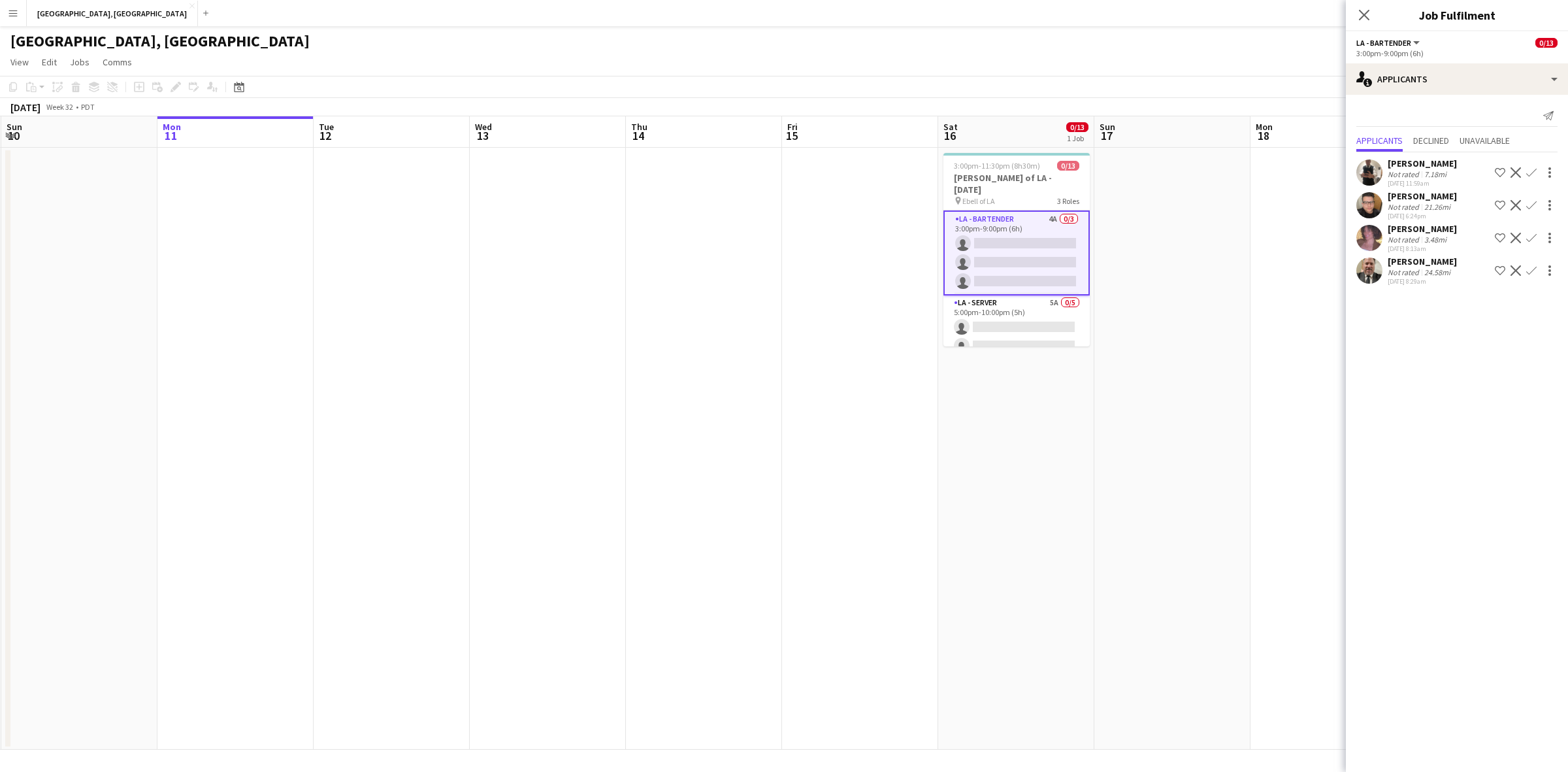
click at [1389, 237] on div "Not rated" at bounding box center [1404, 239] width 34 height 10
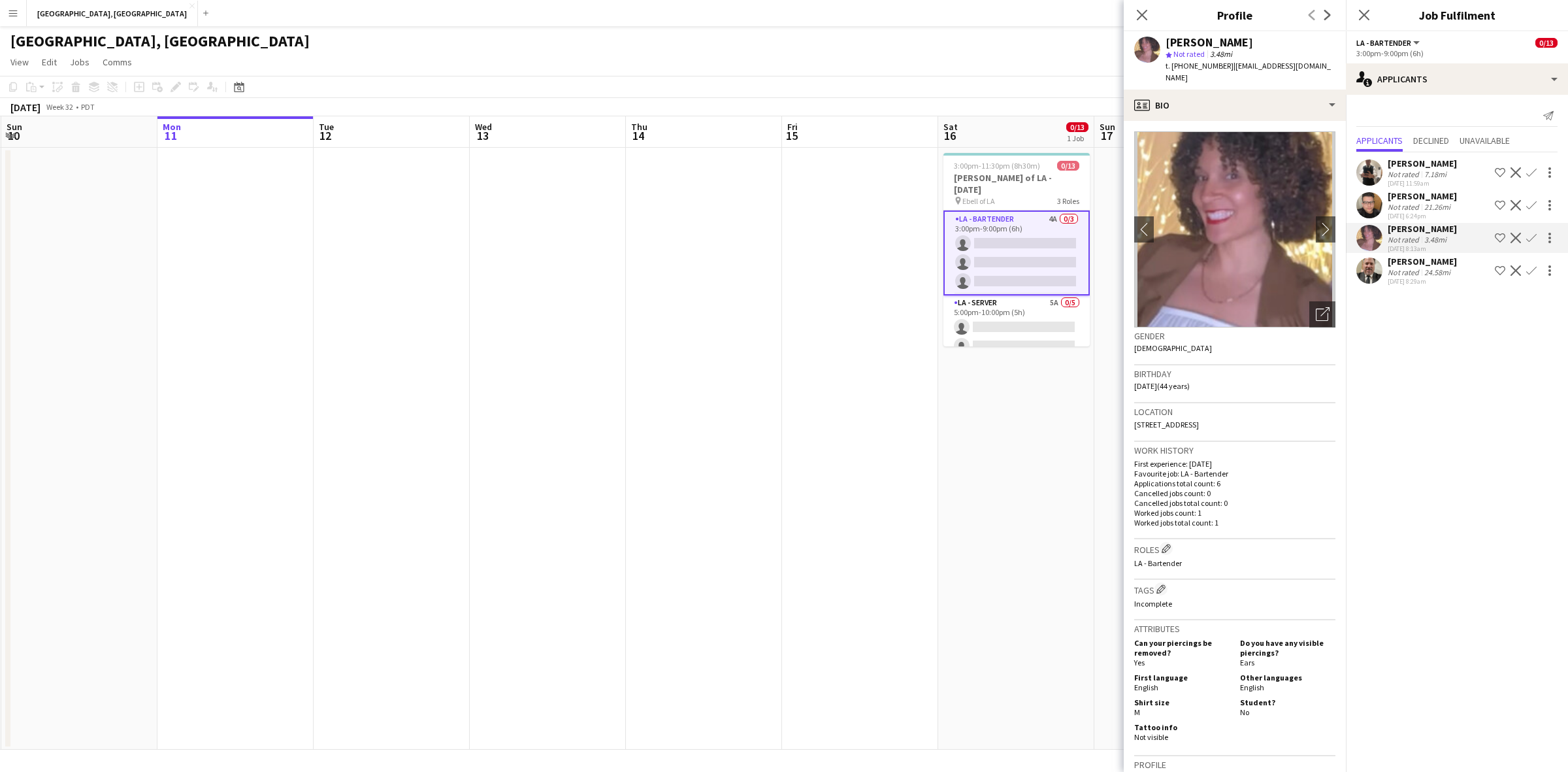
click at [1406, 270] on div "Not rated" at bounding box center [1404, 272] width 34 height 10
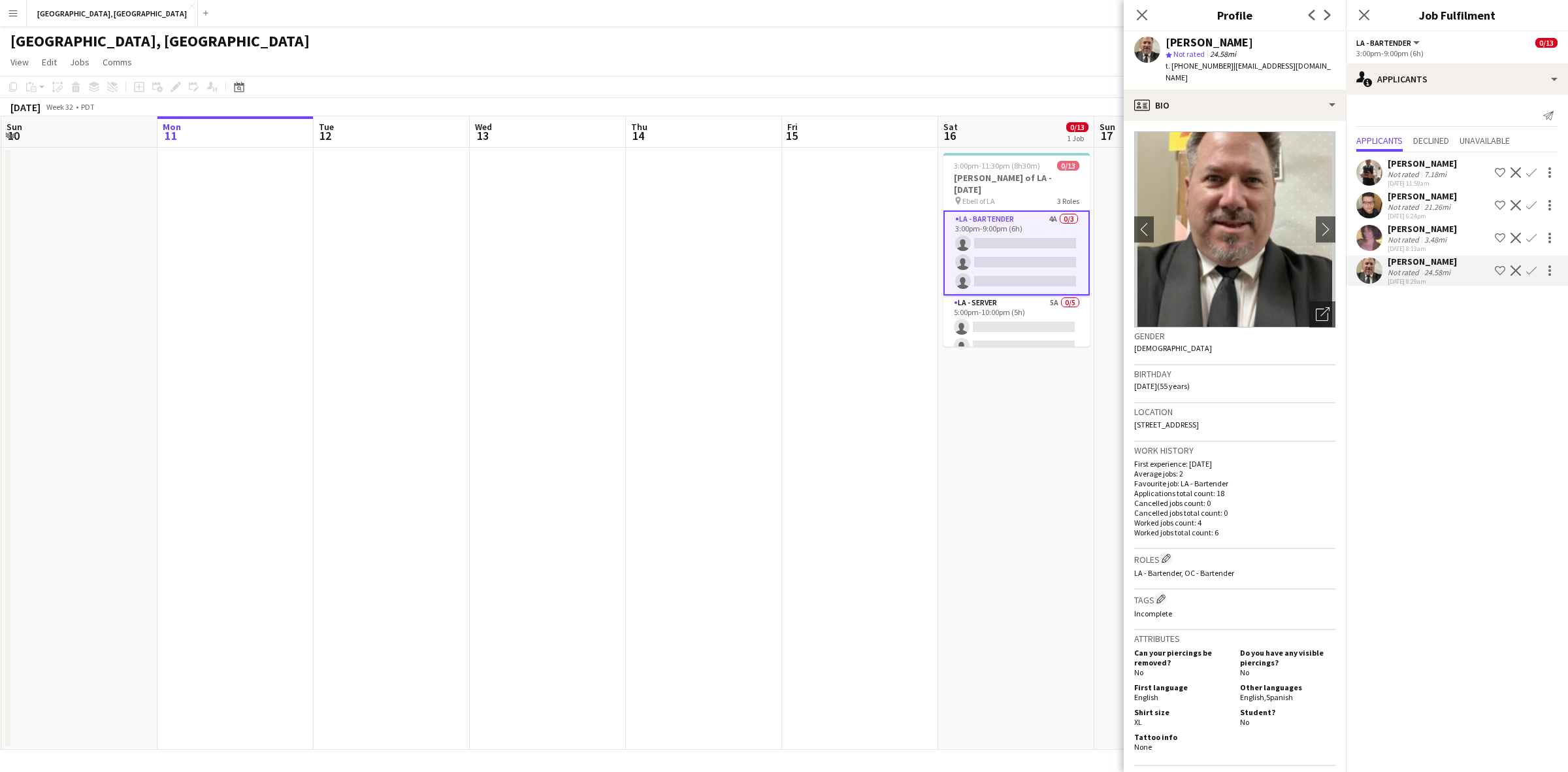
click at [1532, 268] on app-icon "Confirm" at bounding box center [1531, 270] width 10 height 10
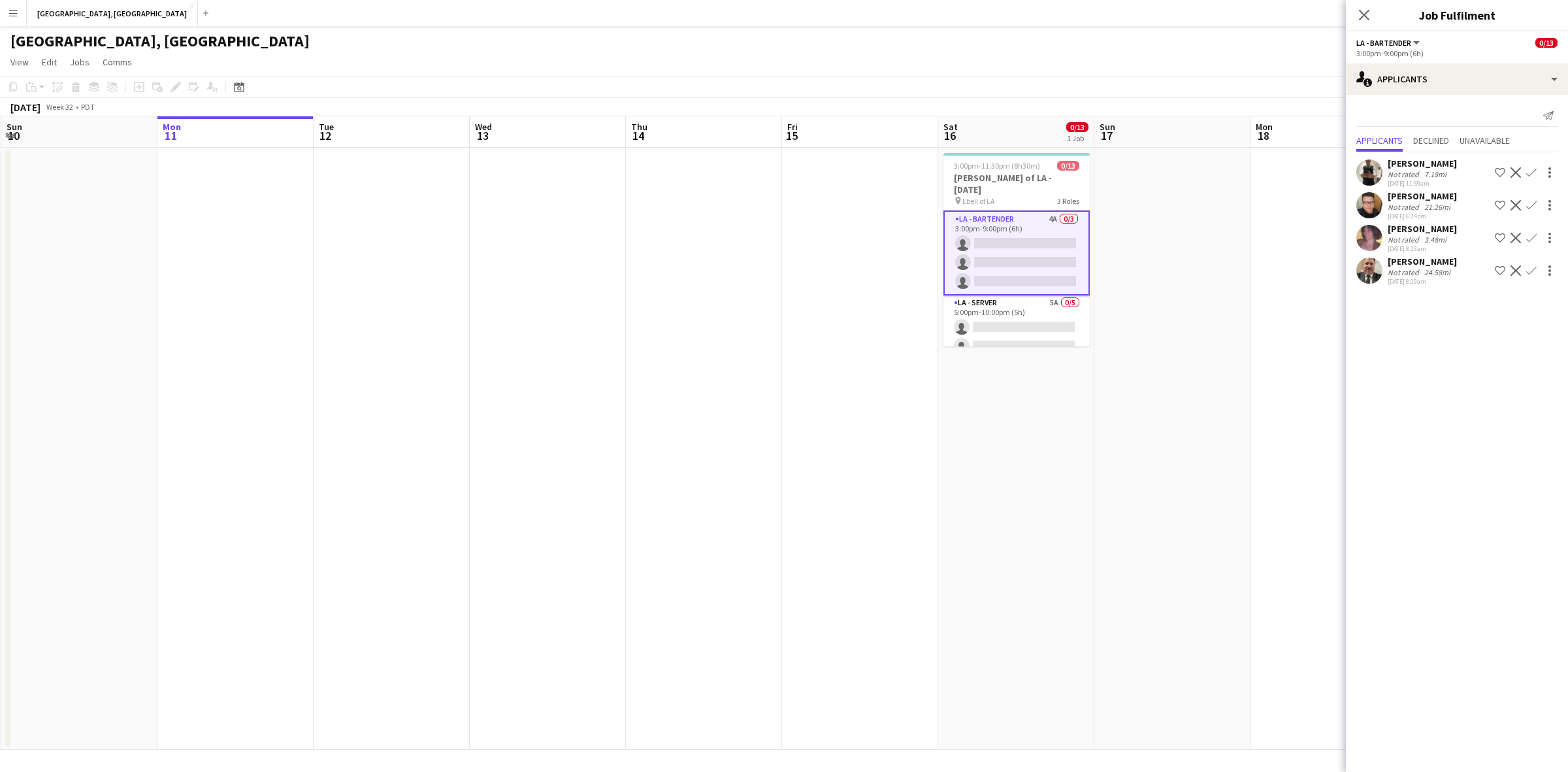
click at [1530, 270] on app-icon "Confirm" at bounding box center [1531, 270] width 10 height 10
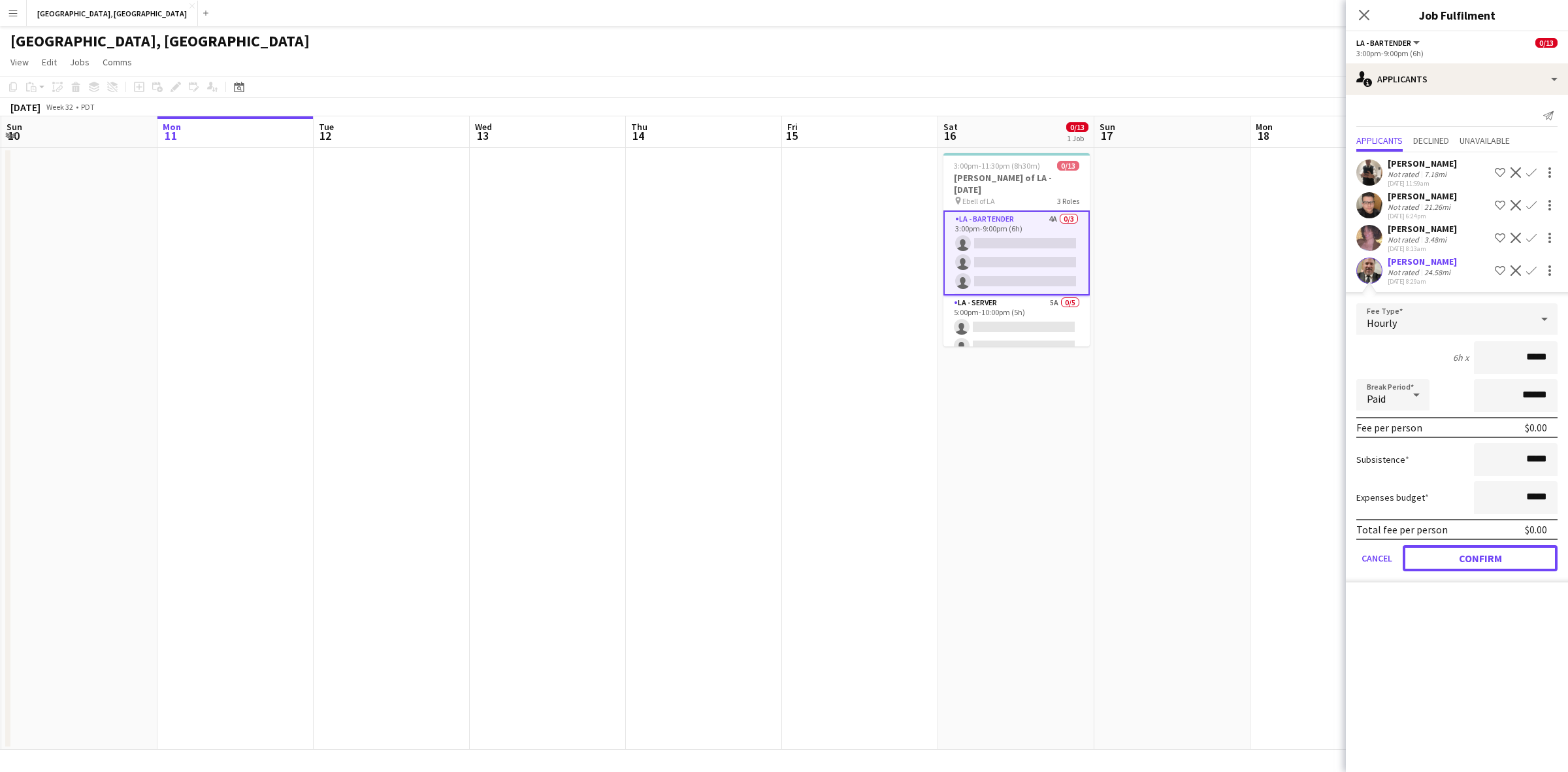
drag, startPoint x: 1475, startPoint y: 553, endPoint x: 1530, endPoint y: 474, distance: 96.3
click at [1477, 550] on button "Confirm" at bounding box center [1480, 558] width 155 height 26
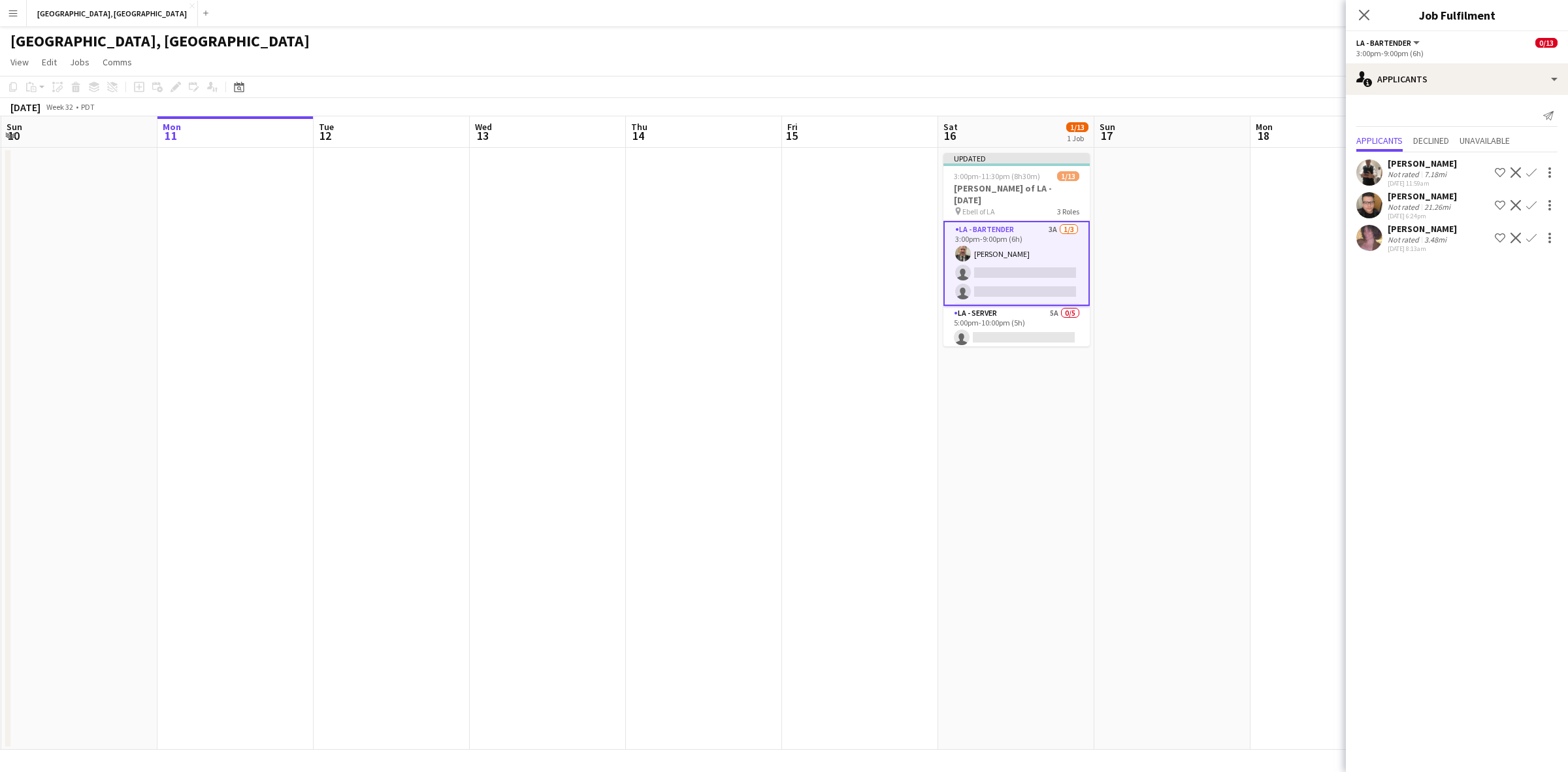
click at [1372, 170] on app-user-avatar at bounding box center [1369, 172] width 26 height 26
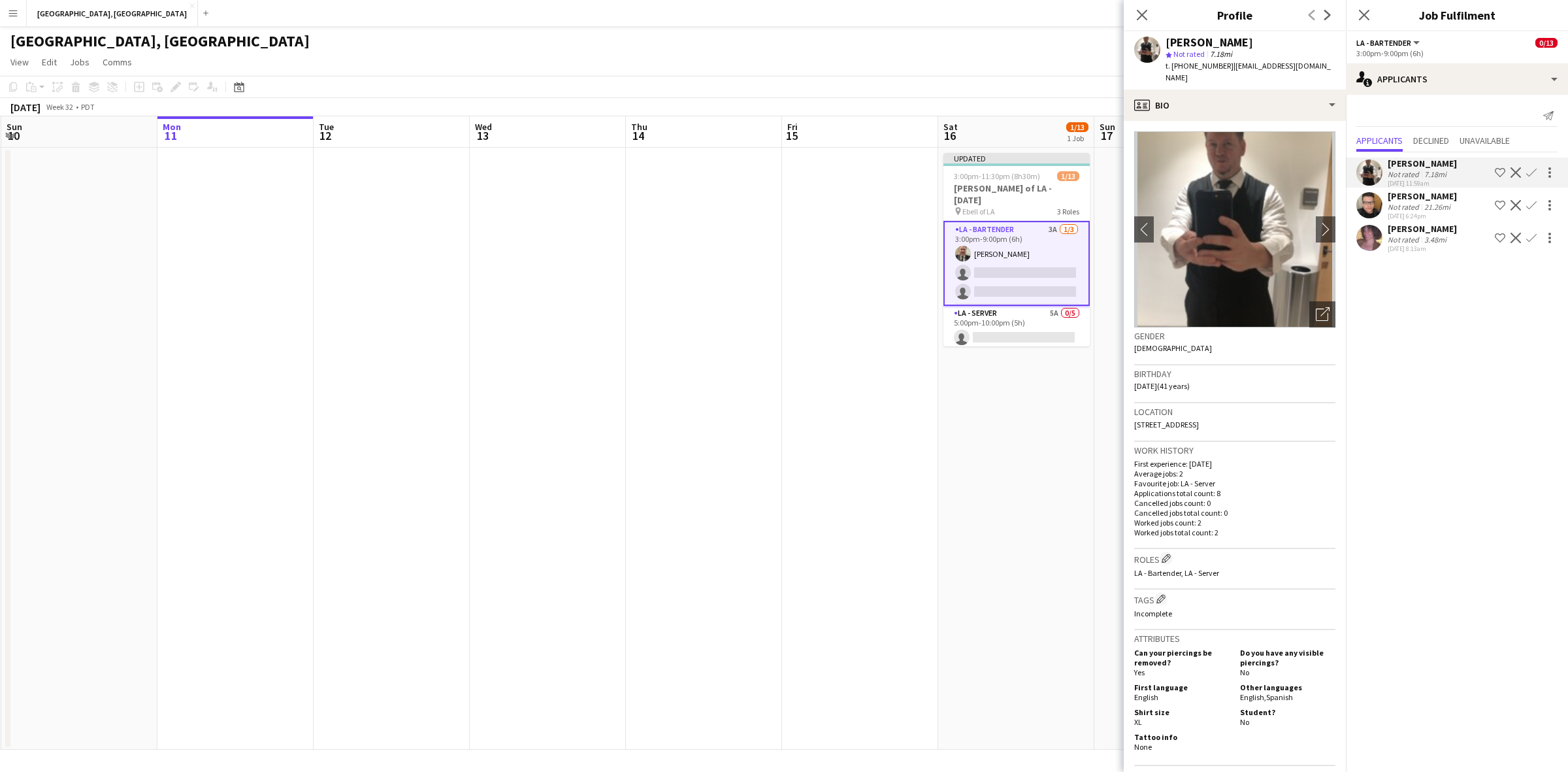
click at [1535, 203] on app-icon "Confirm" at bounding box center [1531, 205] width 10 height 10
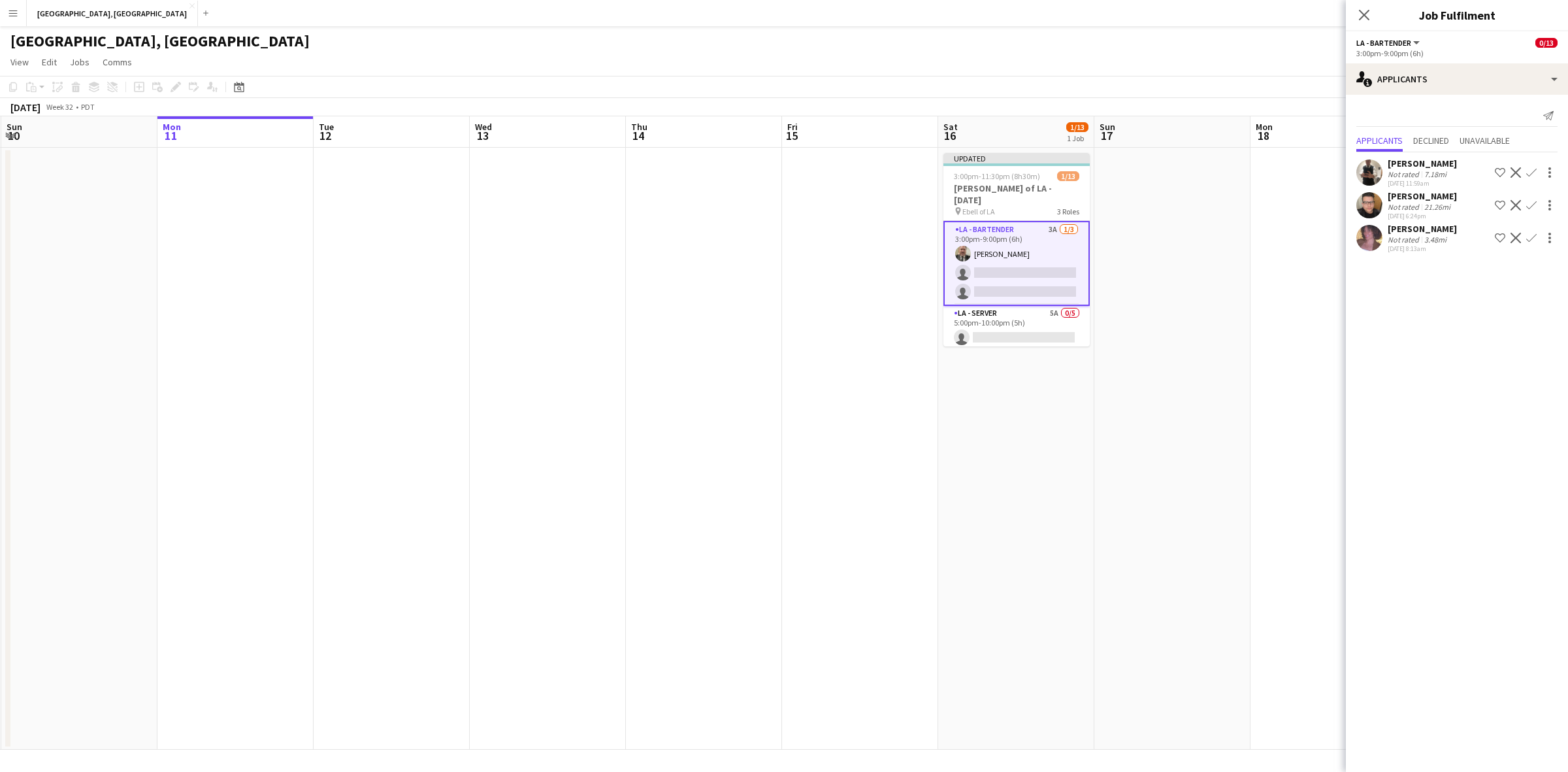
click at [1530, 200] on app-icon "Confirm" at bounding box center [1531, 205] width 10 height 10
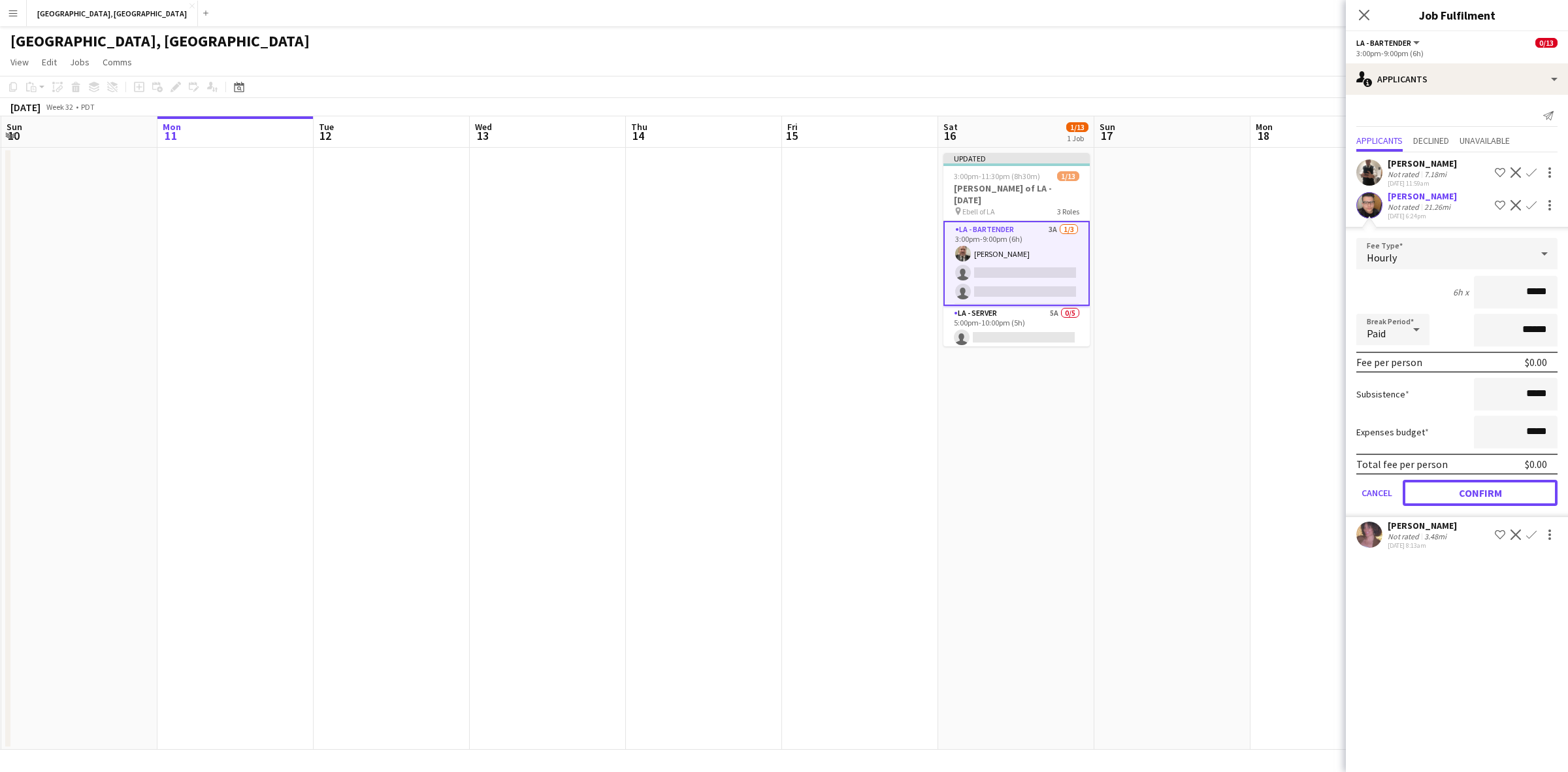
drag, startPoint x: 1457, startPoint y: 497, endPoint x: 1486, endPoint y: 455, distance: 51.0
click at [1459, 491] on button "Confirm" at bounding box center [1480, 493] width 155 height 26
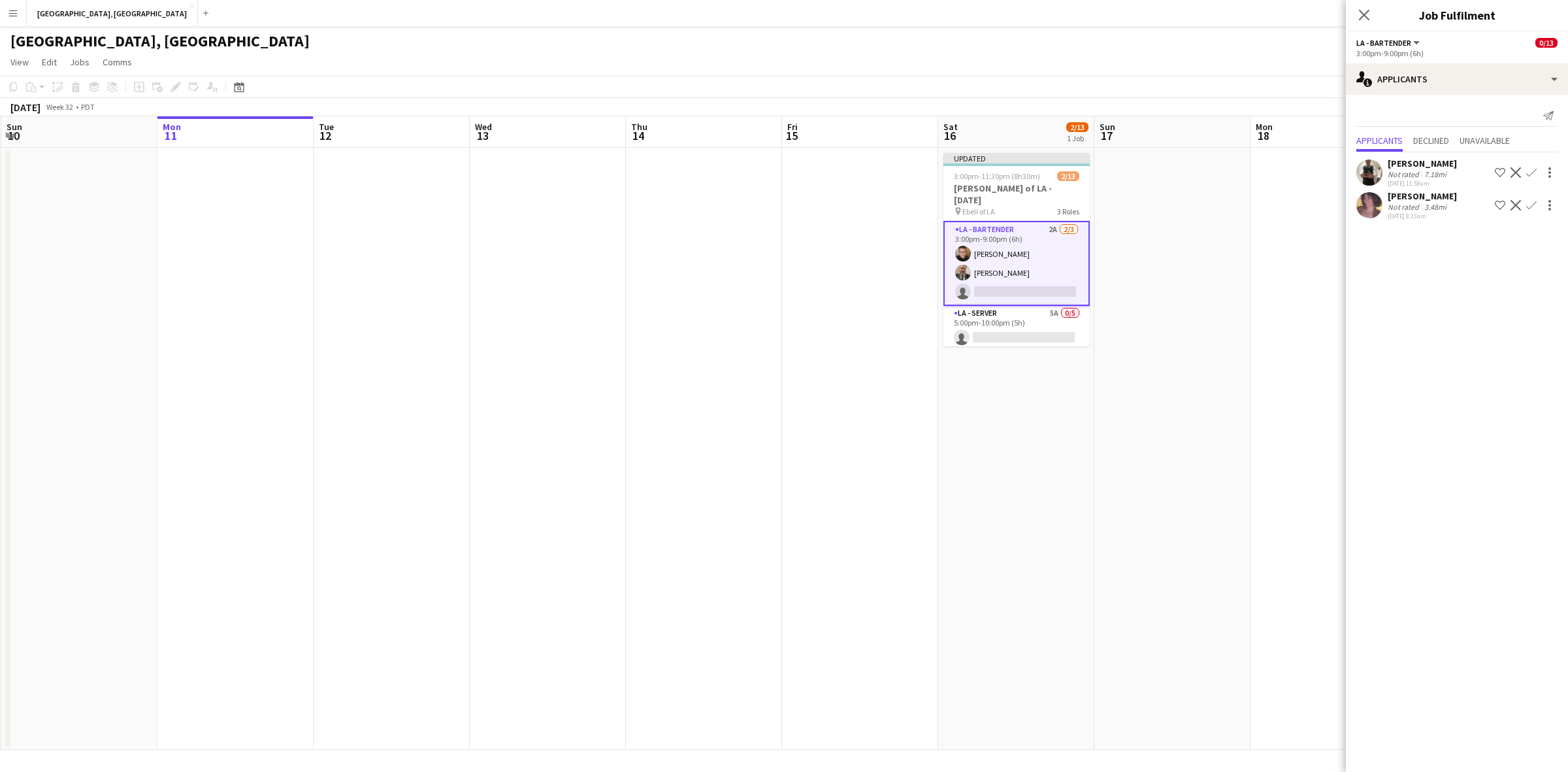
drag, startPoint x: 1532, startPoint y: 203, endPoint x: 1527, endPoint y: 224, distance: 21.6
click at [1532, 203] on app-icon "Confirm" at bounding box center [1531, 205] width 10 height 10
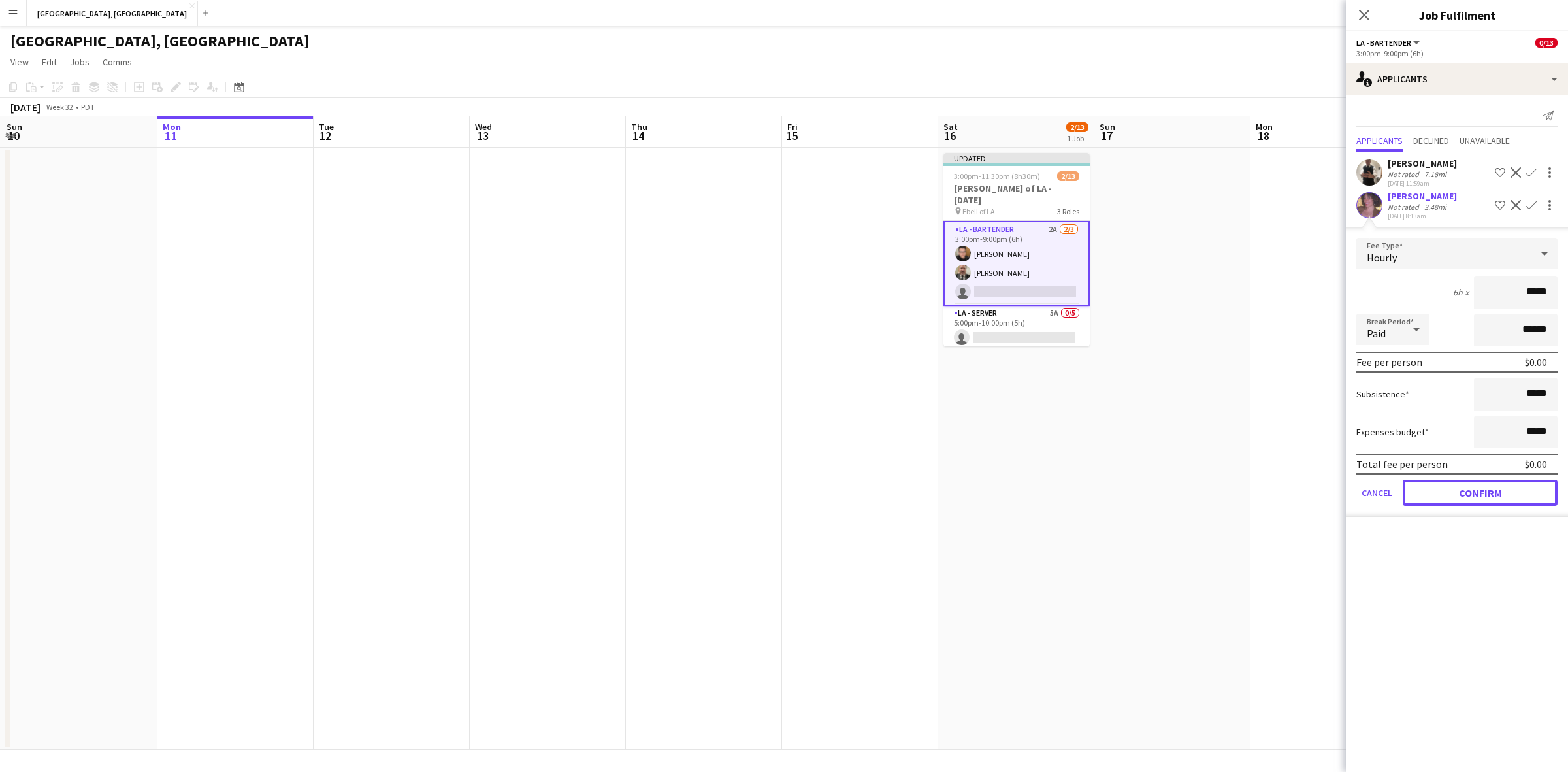
drag, startPoint x: 1441, startPoint y: 482, endPoint x: 1441, endPoint y: 466, distance: 16.0
click at [1441, 483] on button "Confirm" at bounding box center [1480, 493] width 155 height 26
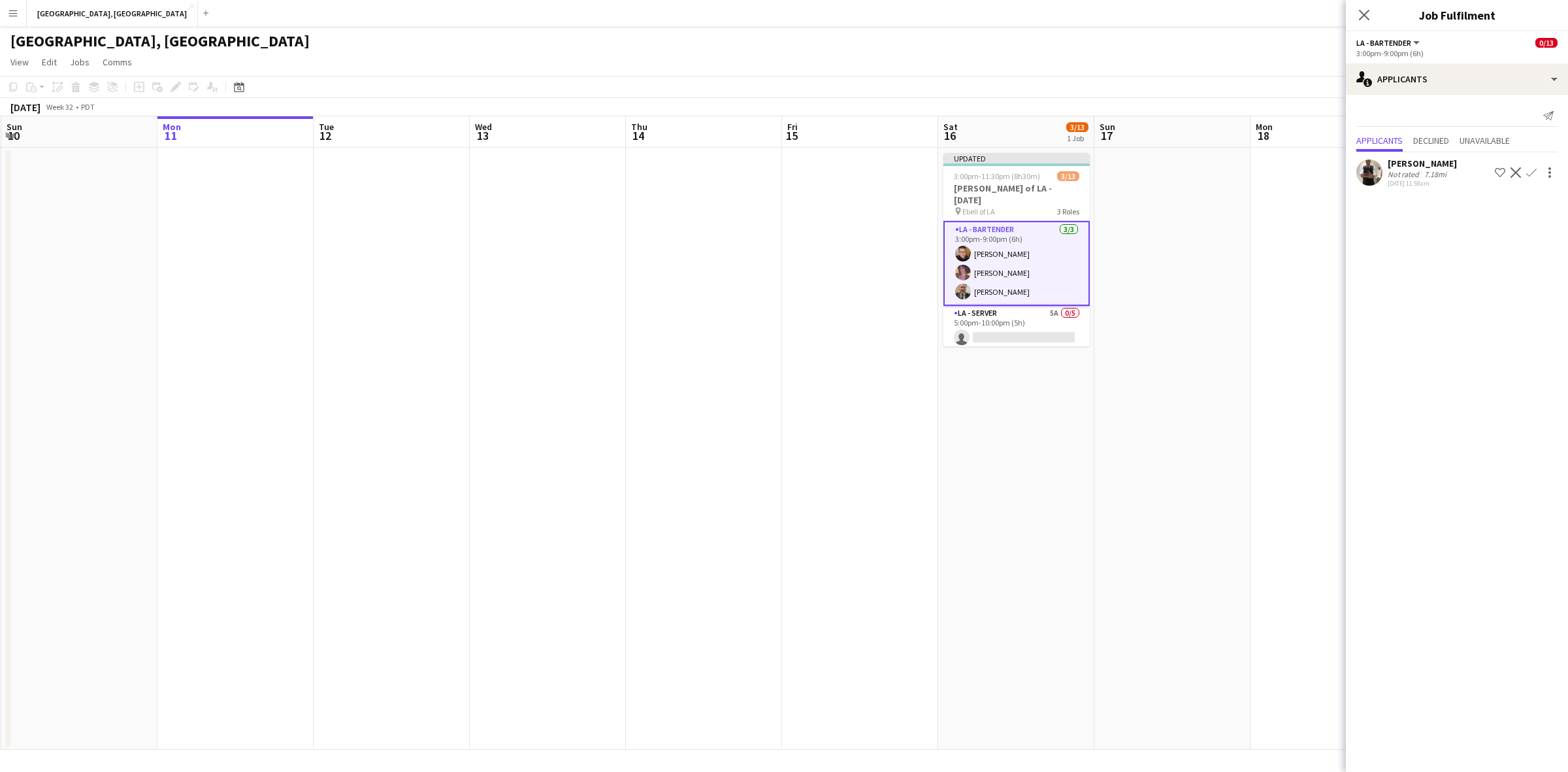
click at [1309, 229] on app-date-cell at bounding box center [1328, 449] width 156 height 602
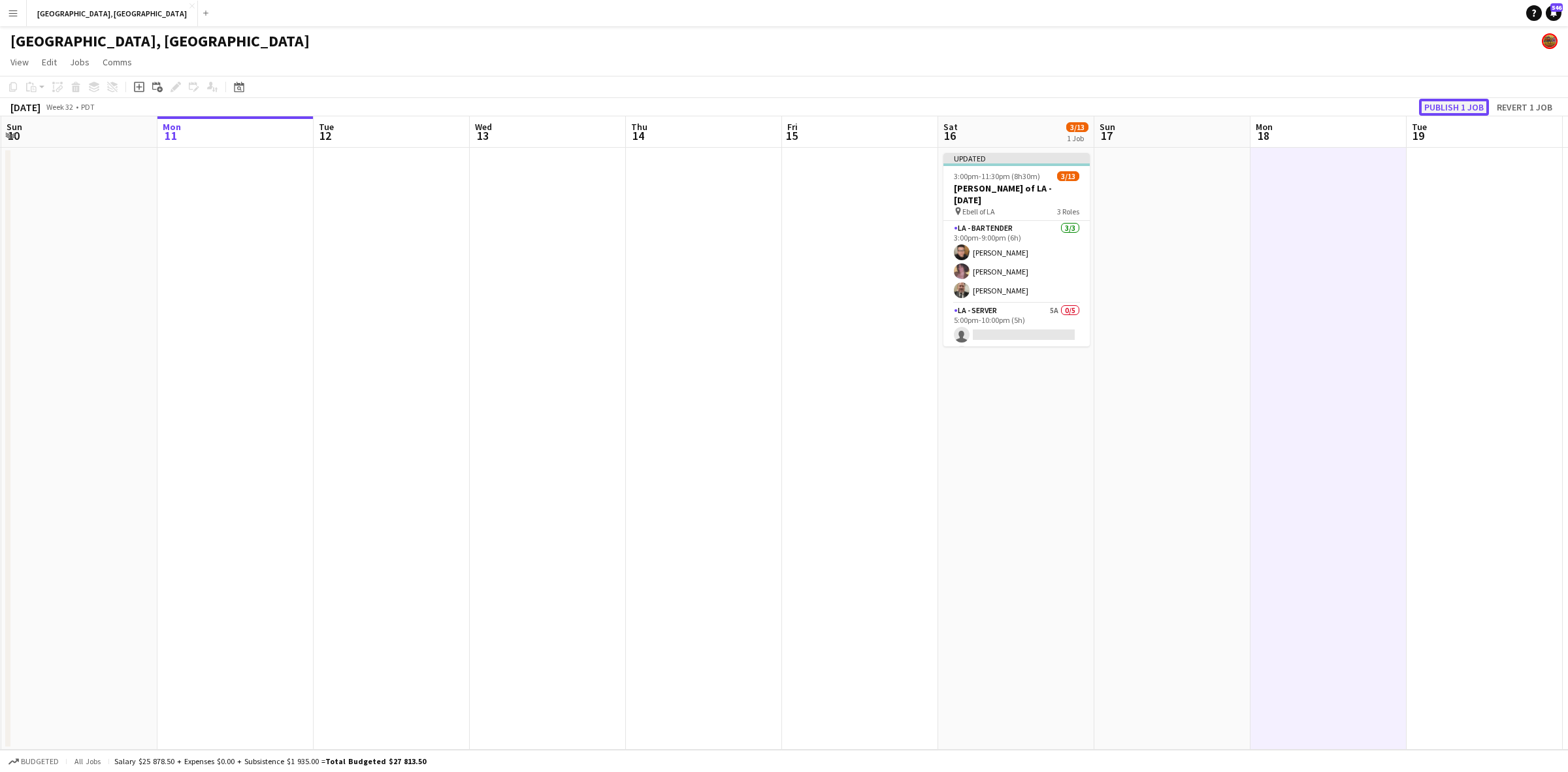
click at [1446, 105] on button "Publish 1 job" at bounding box center [1454, 107] width 70 height 17
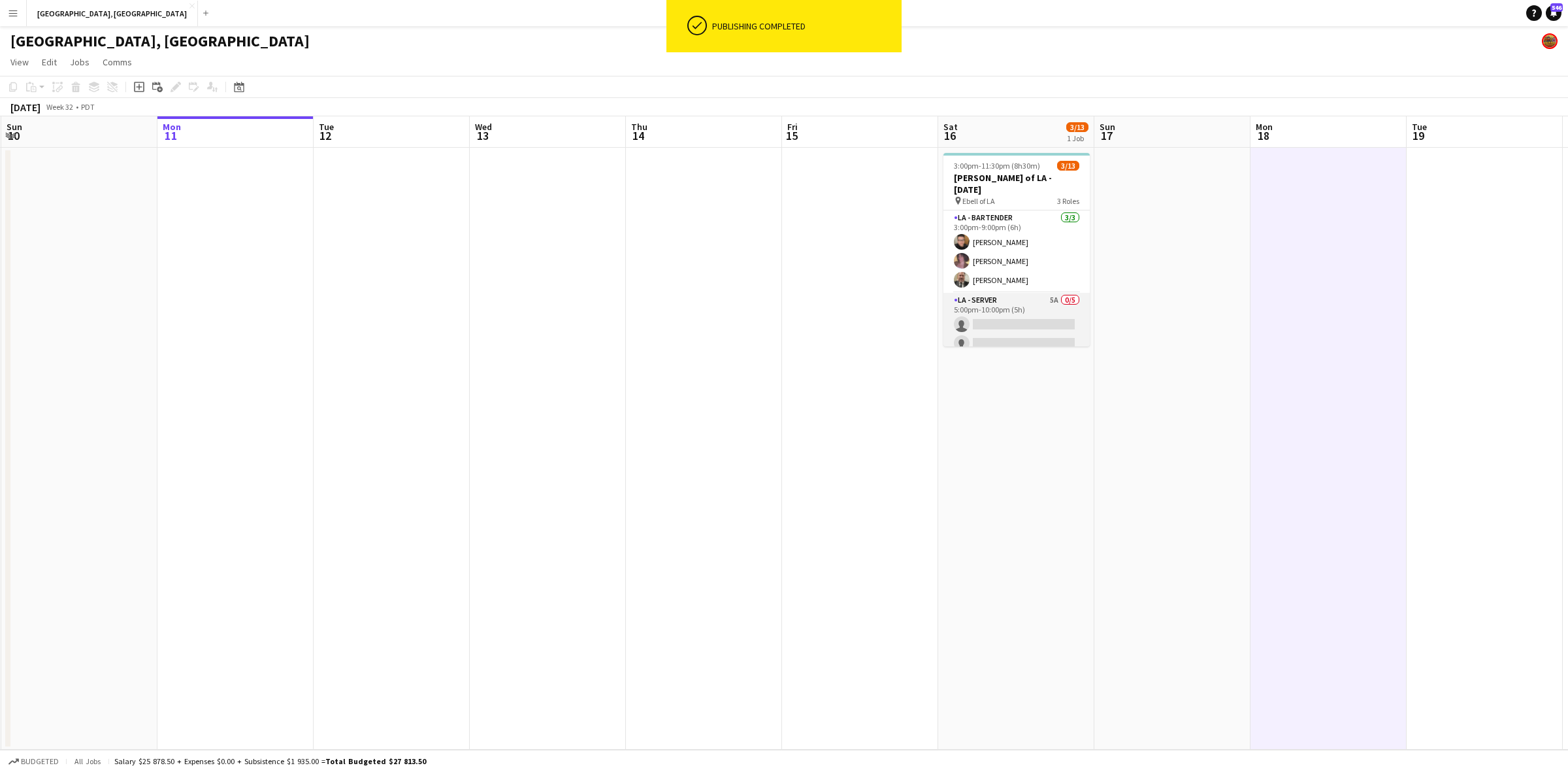
click at [1039, 314] on app-card-role "LA - Server 5A 0/5 5:00pm-10:00pm (5h) single-neutral-actions single-neutral-ac…" at bounding box center [1016, 353] width 146 height 121
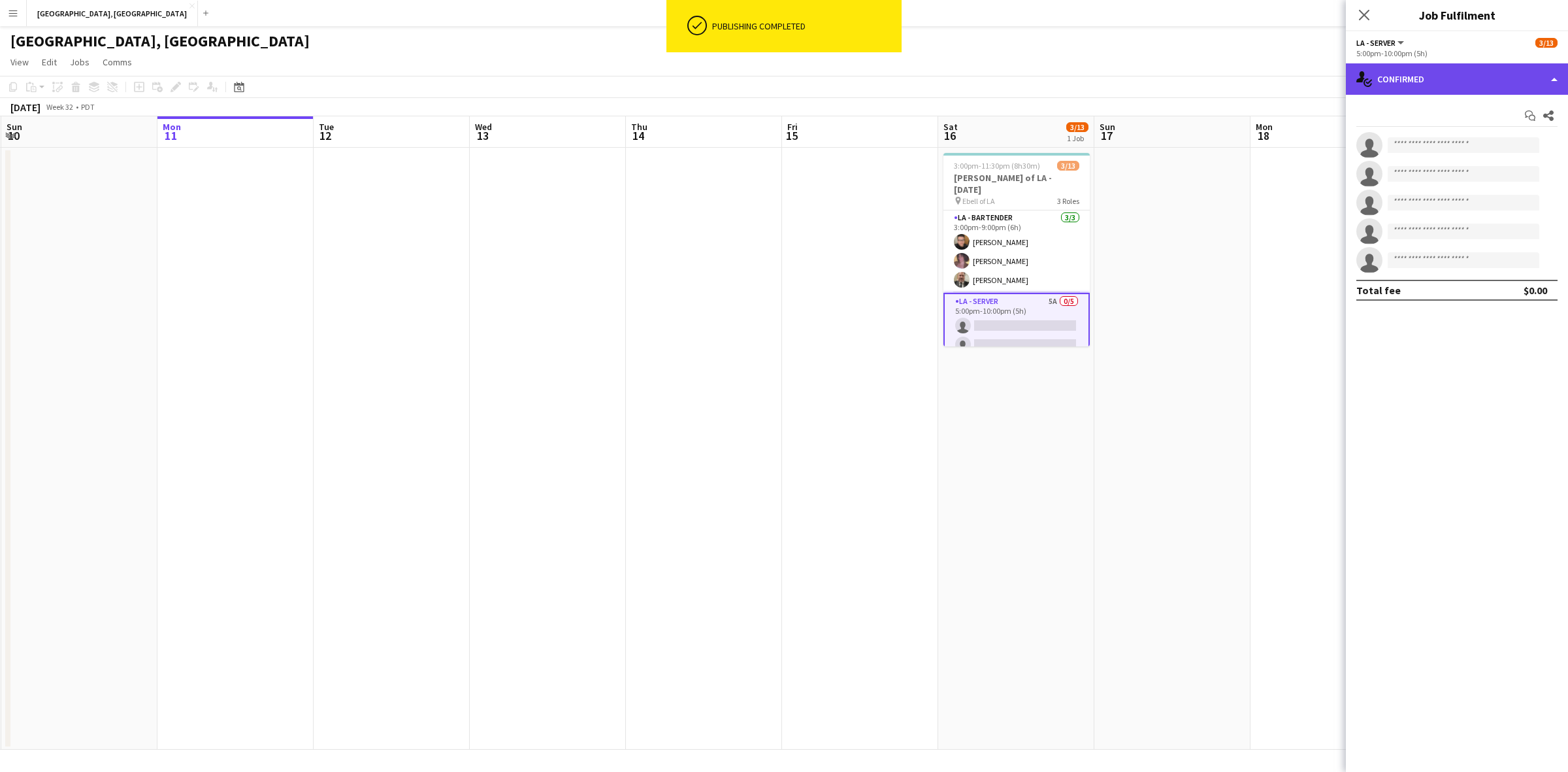
click at [1494, 90] on div "single-neutral-actions-check-2 Confirmed" at bounding box center [1457, 79] width 222 height 31
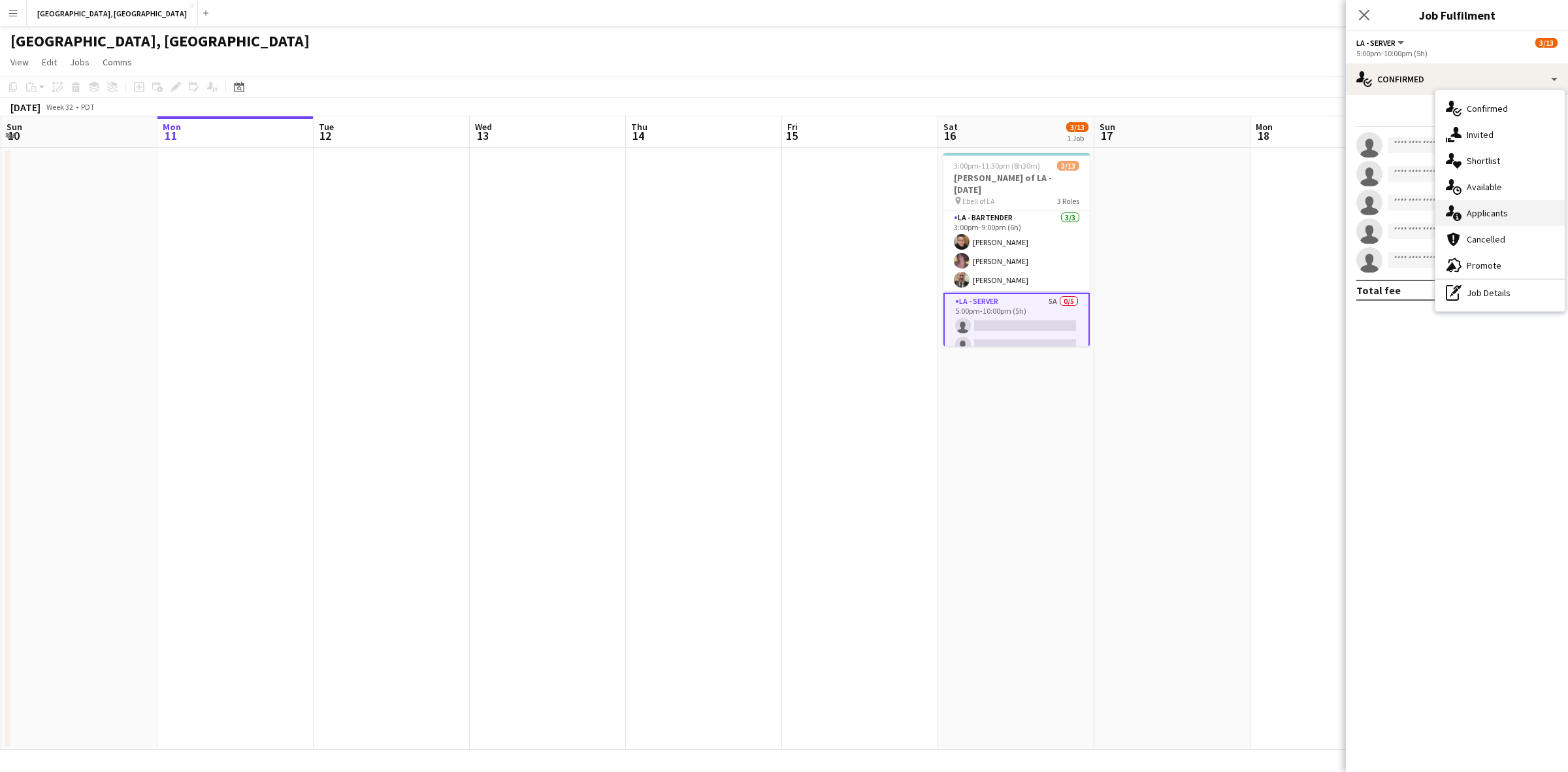
click at [1483, 204] on div "single-neutral-actions-information Applicants" at bounding box center [1500, 213] width 129 height 26
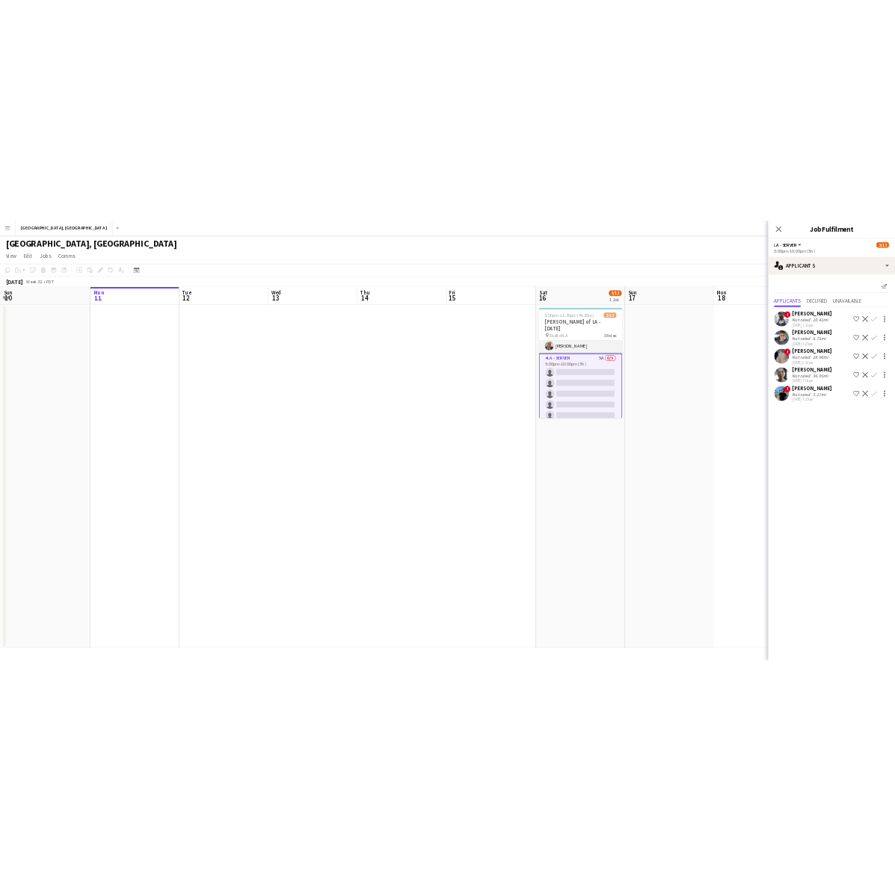
scroll to position [93, 0]
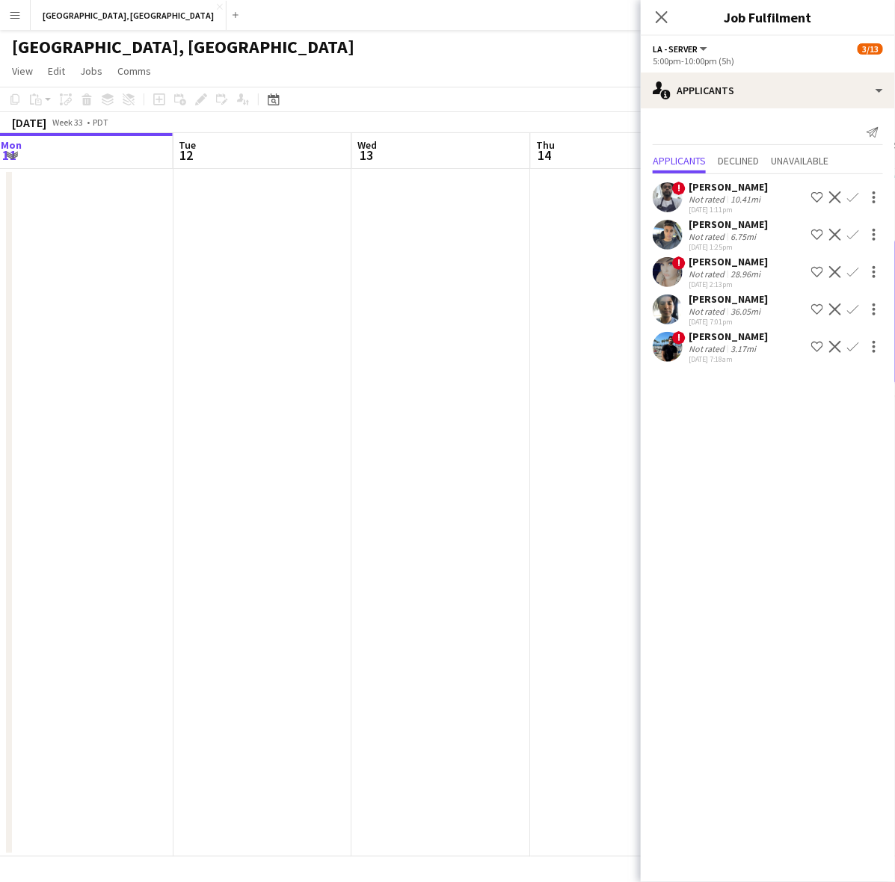
drag, startPoint x: 472, startPoint y: 297, endPoint x: -119, endPoint y: 370, distance: 594.8
click at [0, 370] on html "Menu Boards Boards Boards All jobs Status Workforce Workforce My Workforce Recr…" at bounding box center [447, 441] width 895 height 882
drag, startPoint x: 35, startPoint y: 381, endPoint x: -22, endPoint y: 383, distance: 56.8
click at [0, 383] on html "Menu Boards Boards Boards All jobs Status Workforce Workforce My Workforce Recr…" at bounding box center [447, 441] width 895 height 882
drag, startPoint x: 379, startPoint y: 371, endPoint x: 69, endPoint y: 372, distance: 310.2
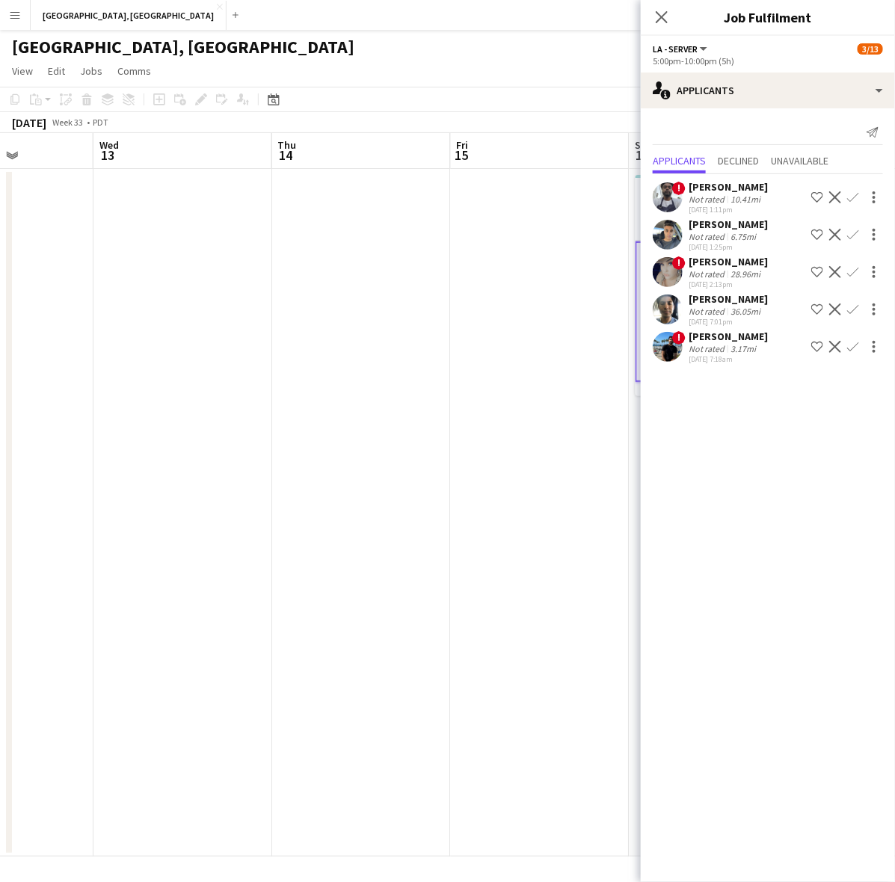
click at [69, 372] on app-calendar-viewport "Sat 9 15/15 4 Jobs Sun 10 Mon 11 Tue 12 Wed 13 Thu 14 Fri 15 Sat 16 3/13 1 Job …" at bounding box center [447, 494] width 895 height 723
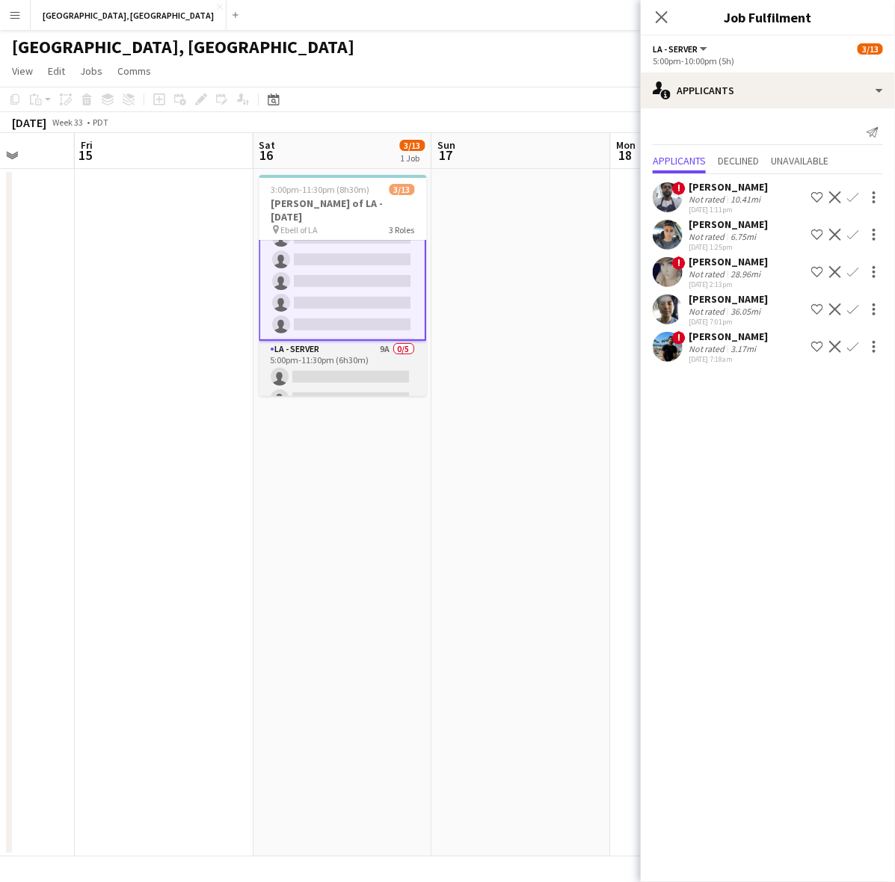
scroll to position [16, 0]
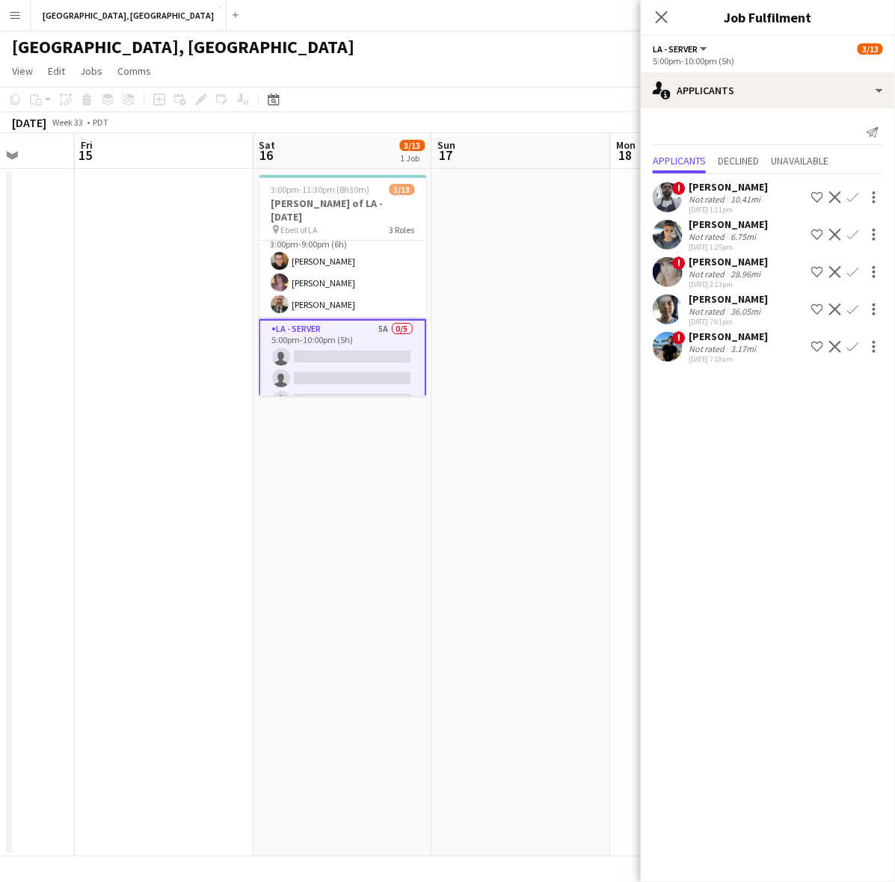
click at [353, 333] on app-card-role "LA - Server 5A 0/5 5:00pm-10:00pm (5h) single-neutral-actions single-neutral-ac…" at bounding box center [342, 389] width 167 height 141
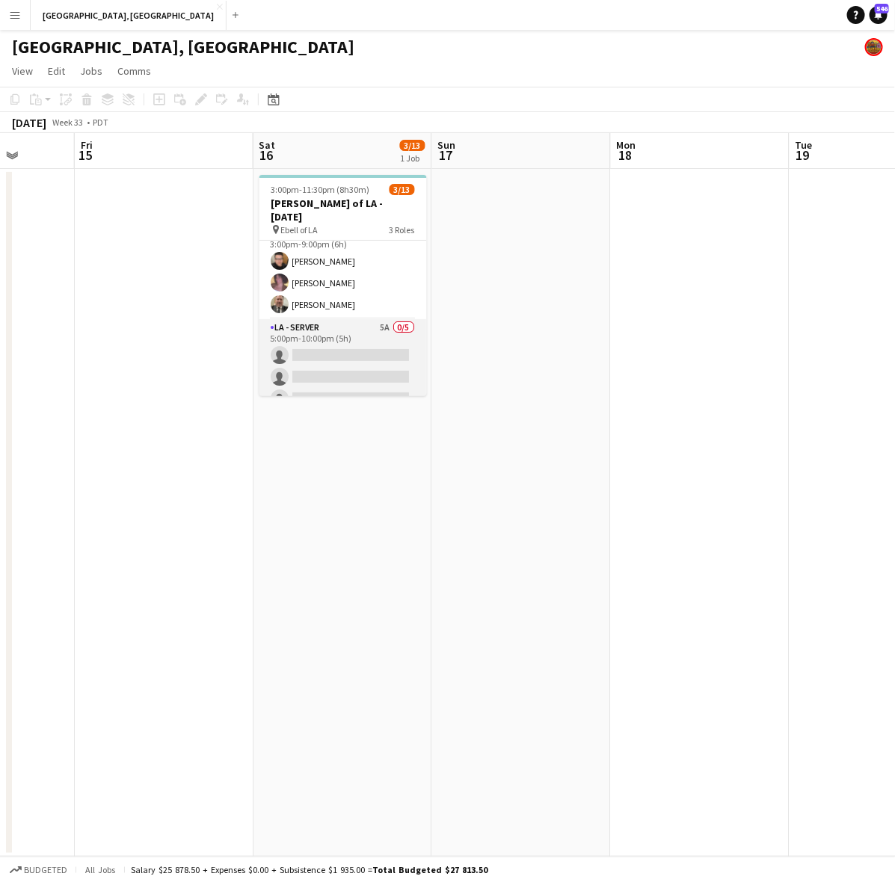
click at [353, 330] on app-card-role "LA - Server 5A 0/5 5:00pm-10:00pm (5h) single-neutral-actions single-neutral-ac…" at bounding box center [342, 388] width 167 height 138
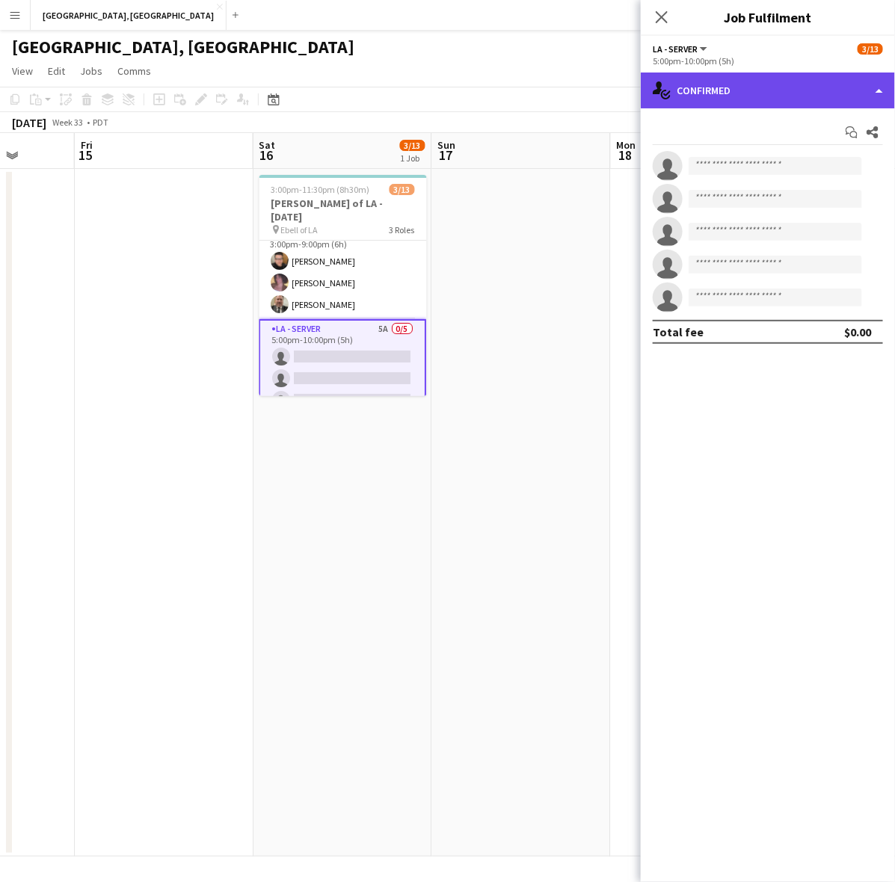
click at [708, 87] on div "single-neutral-actions-check-2 Confirmed" at bounding box center [767, 90] width 254 height 36
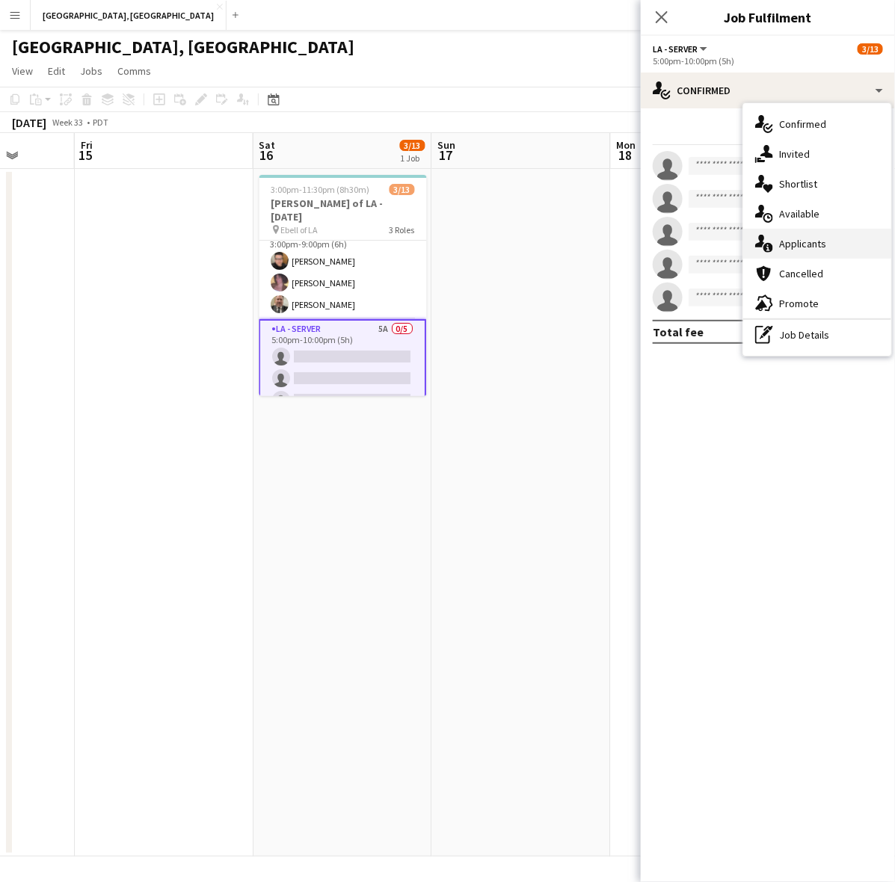
click at [869, 250] on div "single-neutral-actions-information Applicants" at bounding box center [817, 244] width 148 height 30
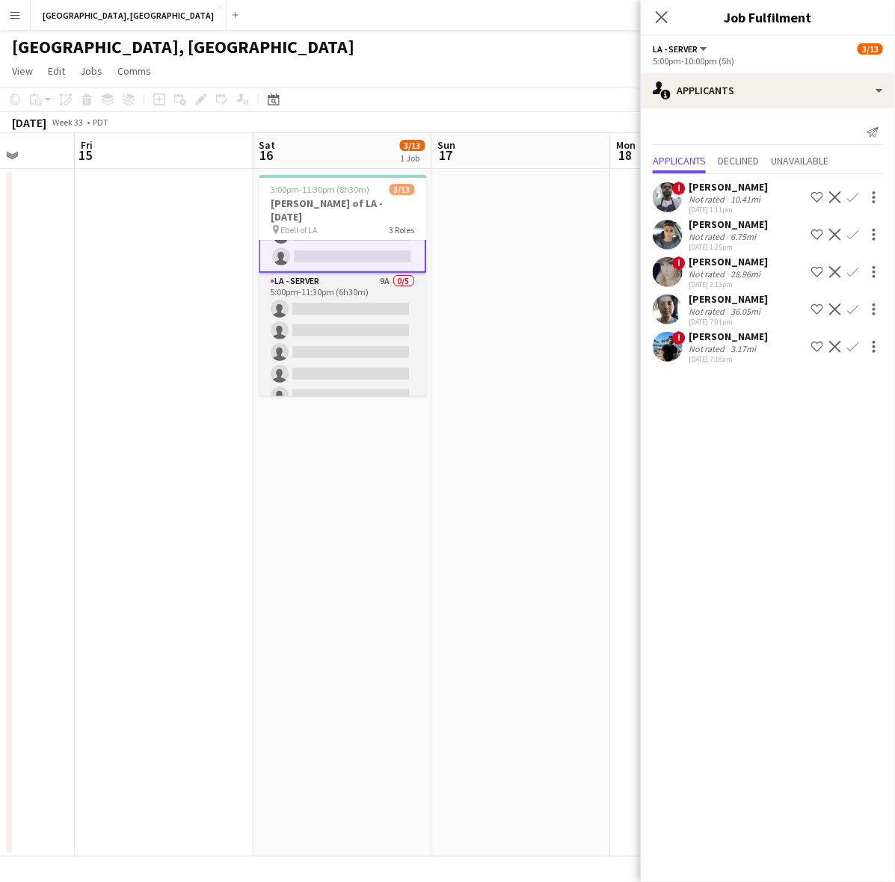
click at [316, 357] on app-card-role "LA - Server 9A 0/5 5:00pm-11:30pm (6h30m) single-neutral-actions single-neutral…" at bounding box center [342, 342] width 167 height 138
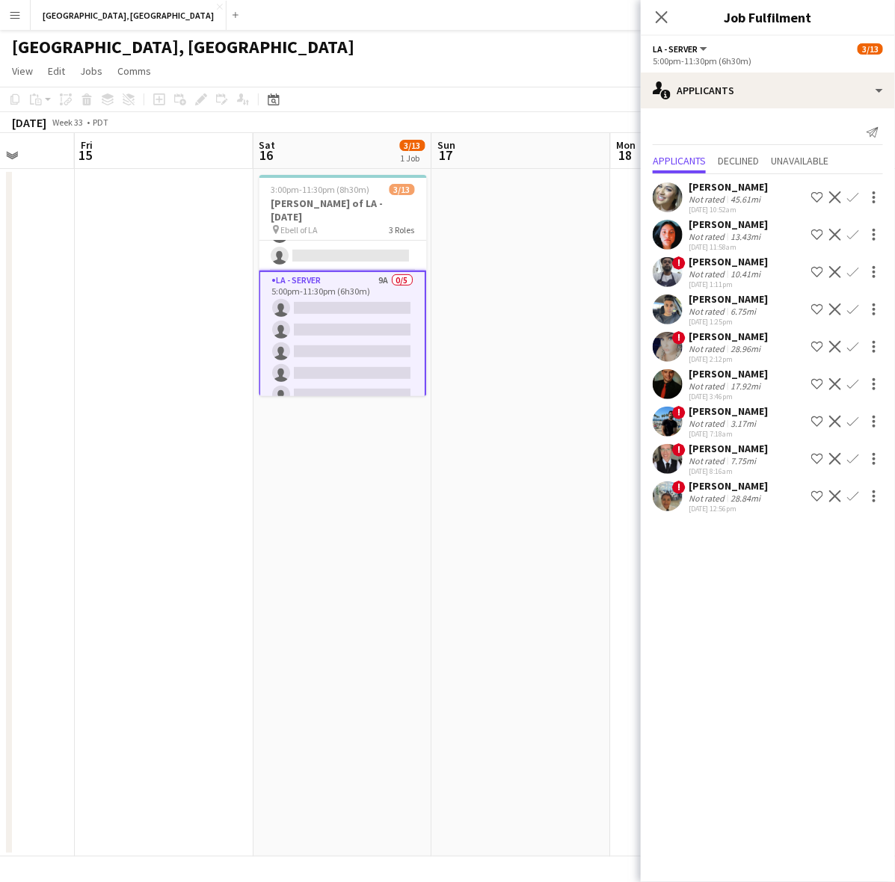
scroll to position [203, 0]
click at [856, 195] on app-icon "Confirm" at bounding box center [853, 197] width 12 height 12
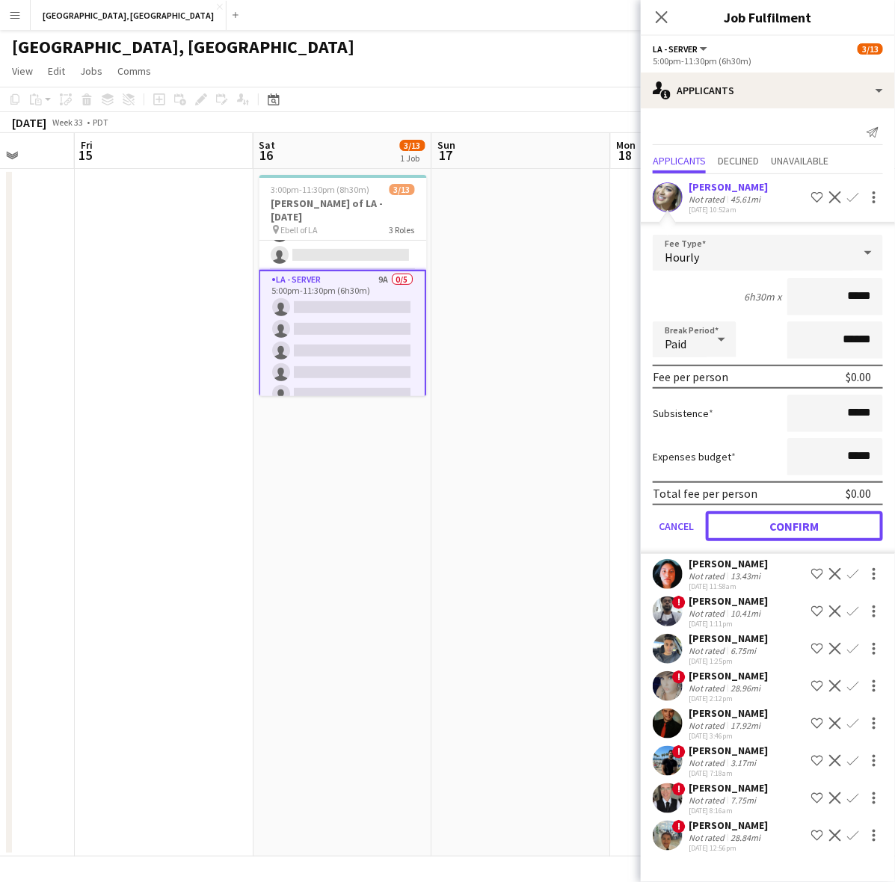
click at [783, 517] on button "Confirm" at bounding box center [793, 526] width 177 height 30
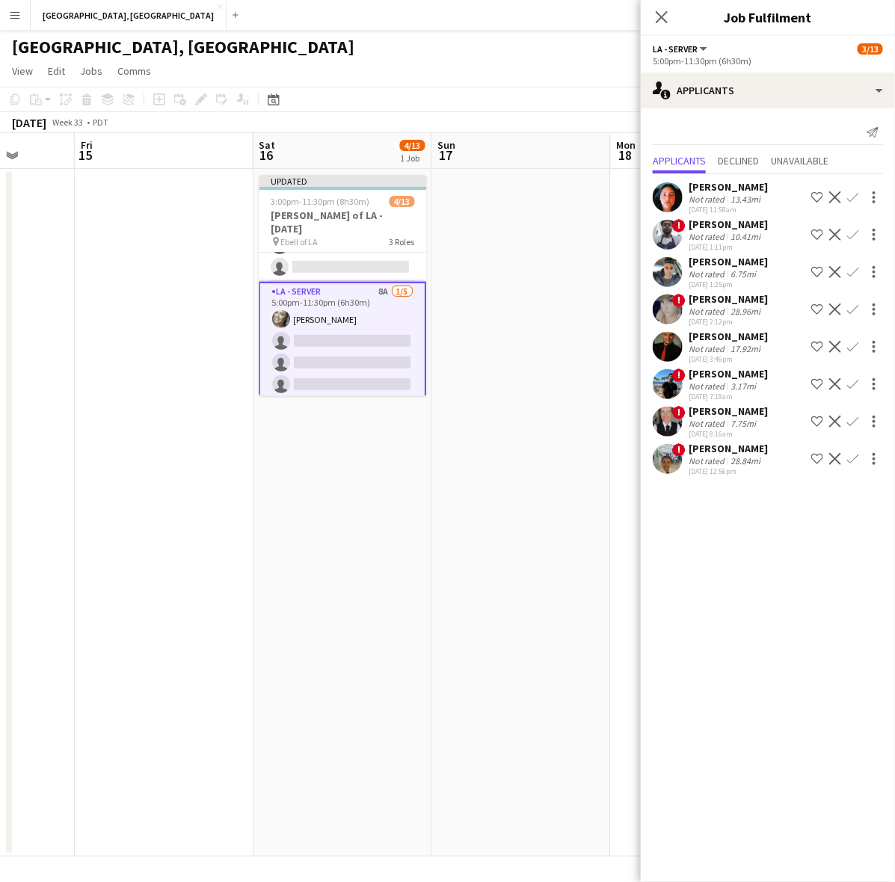
scroll to position [109, 0]
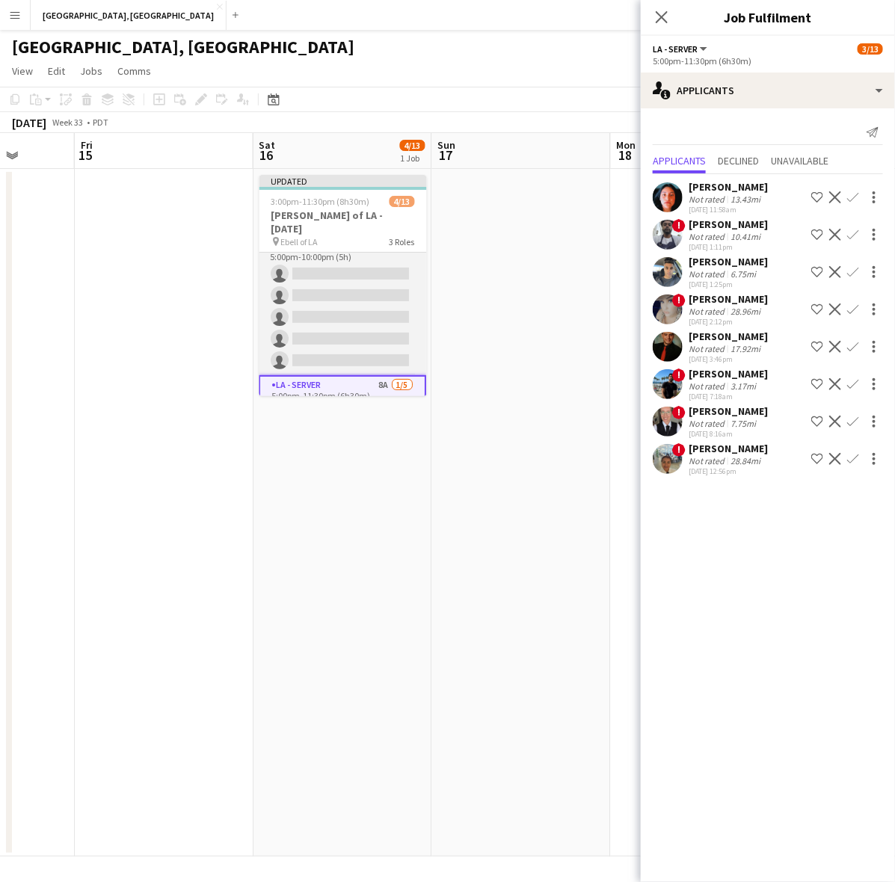
click at [342, 308] on app-card-role "LA - Server 5A 0/5 5:00pm-10:00pm (5h) single-neutral-actions single-neutral-ac…" at bounding box center [342, 307] width 167 height 138
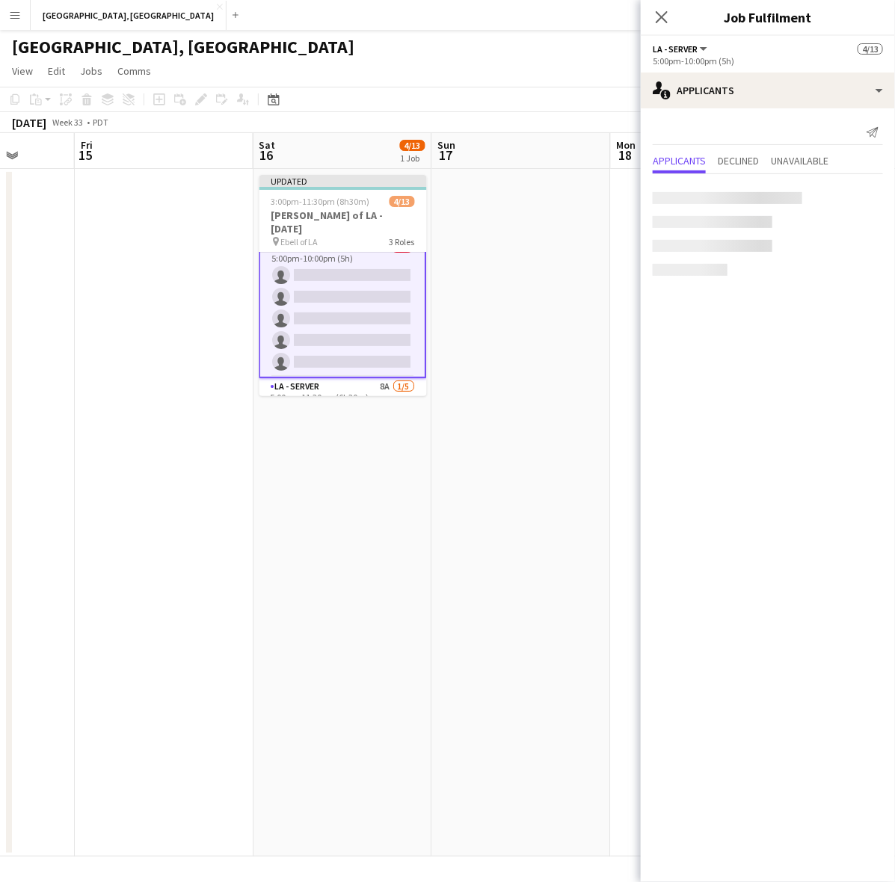
scroll to position [110, 0]
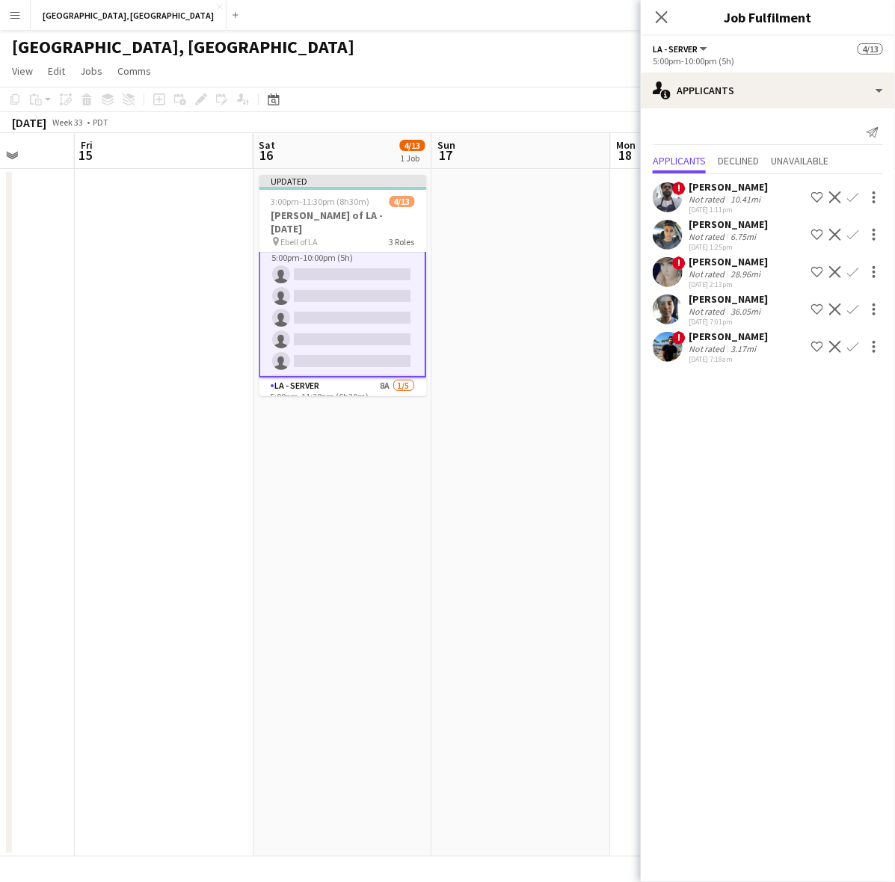
click at [852, 230] on app-icon "Confirm" at bounding box center [853, 235] width 12 height 12
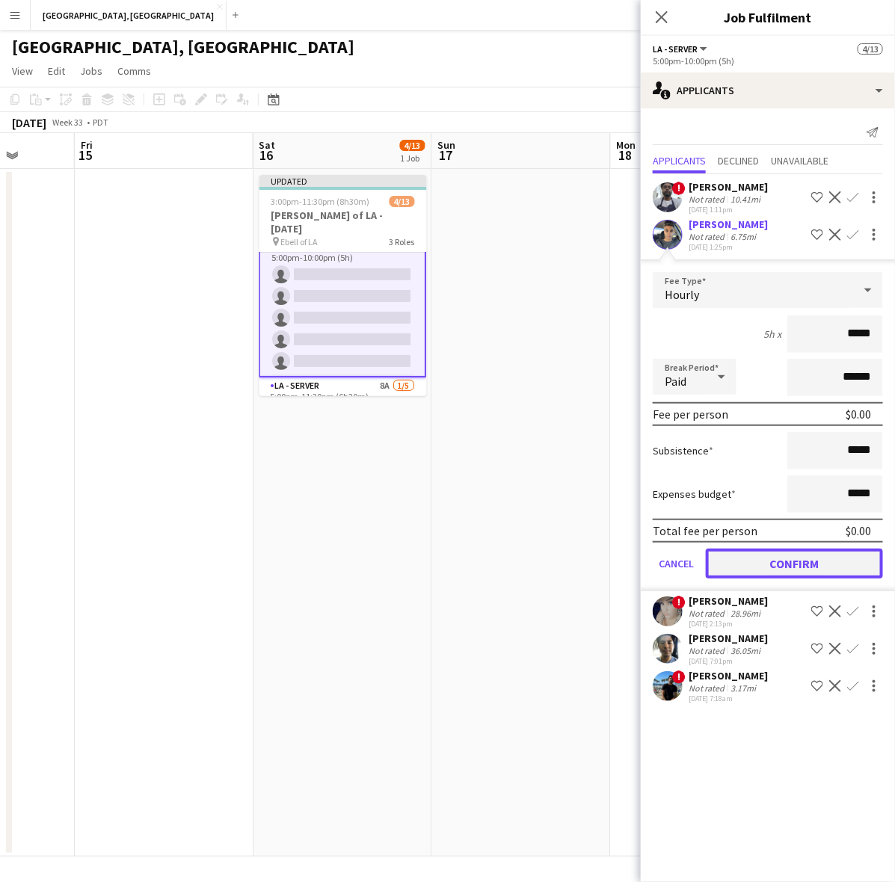
click at [786, 550] on button "Confirm" at bounding box center [793, 564] width 177 height 30
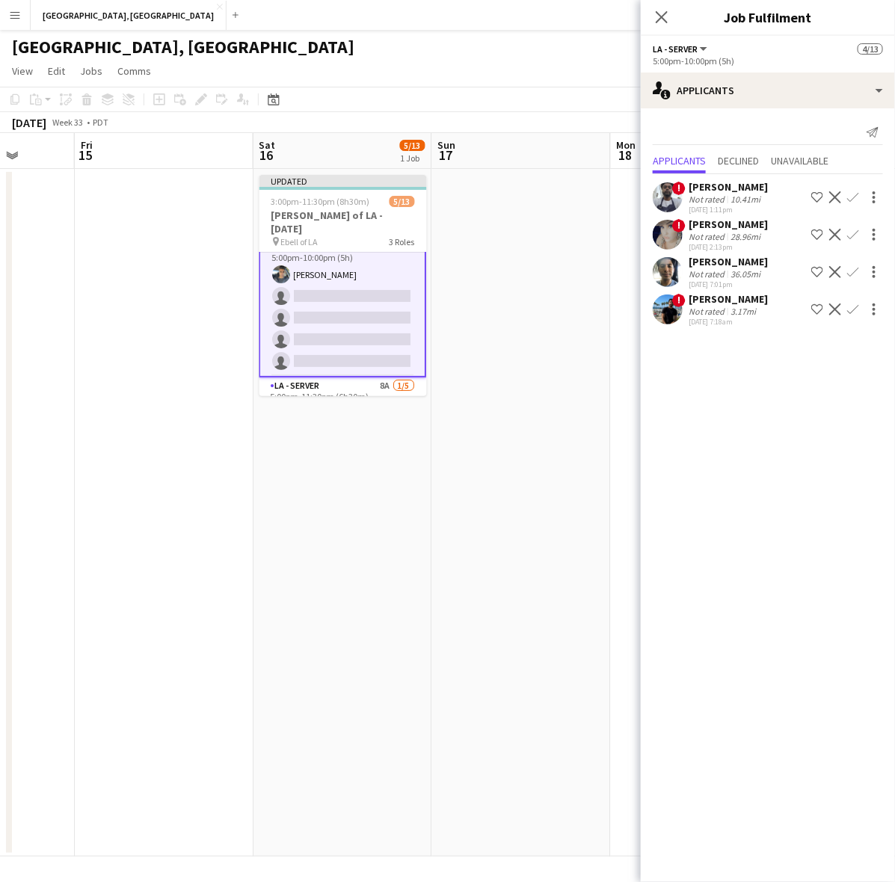
click at [850, 312] on app-icon "Confirm" at bounding box center [853, 309] width 12 height 12
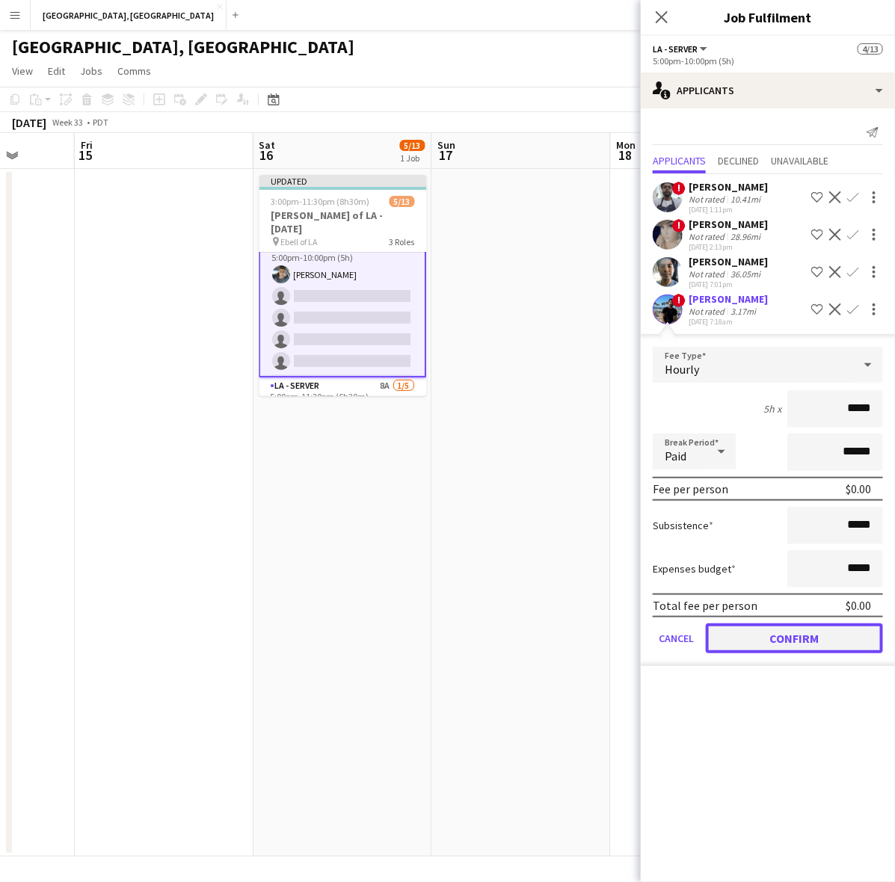
click at [779, 635] on button "Confirm" at bounding box center [793, 638] width 177 height 30
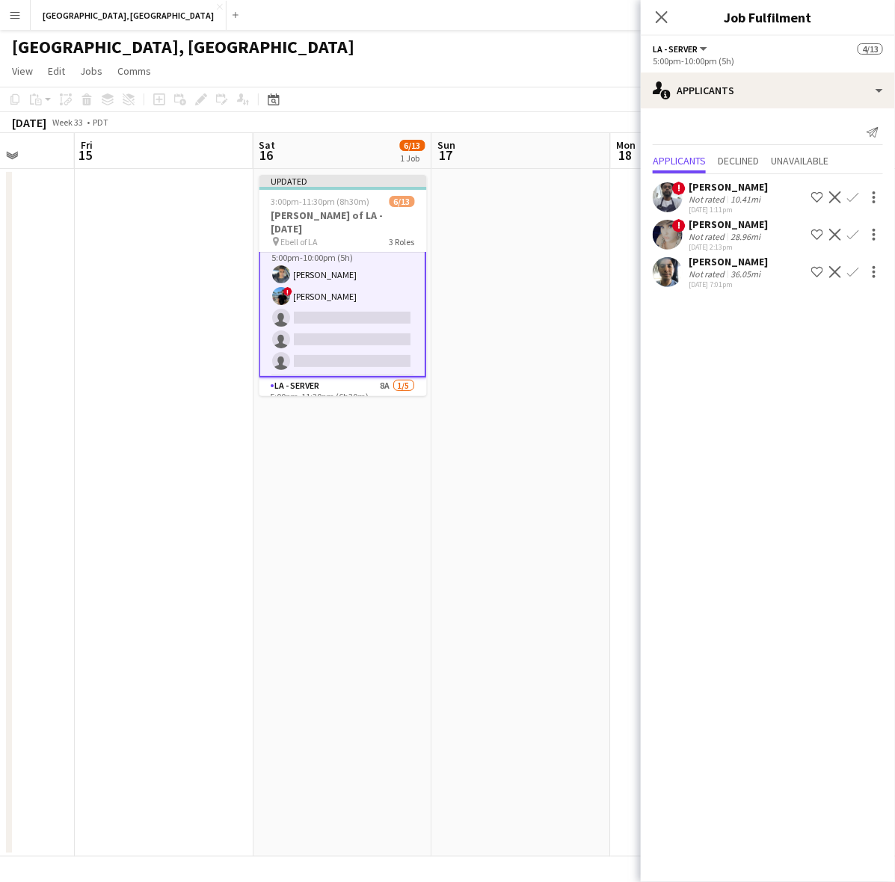
click at [857, 266] on app-icon "Confirm" at bounding box center [853, 272] width 12 height 12
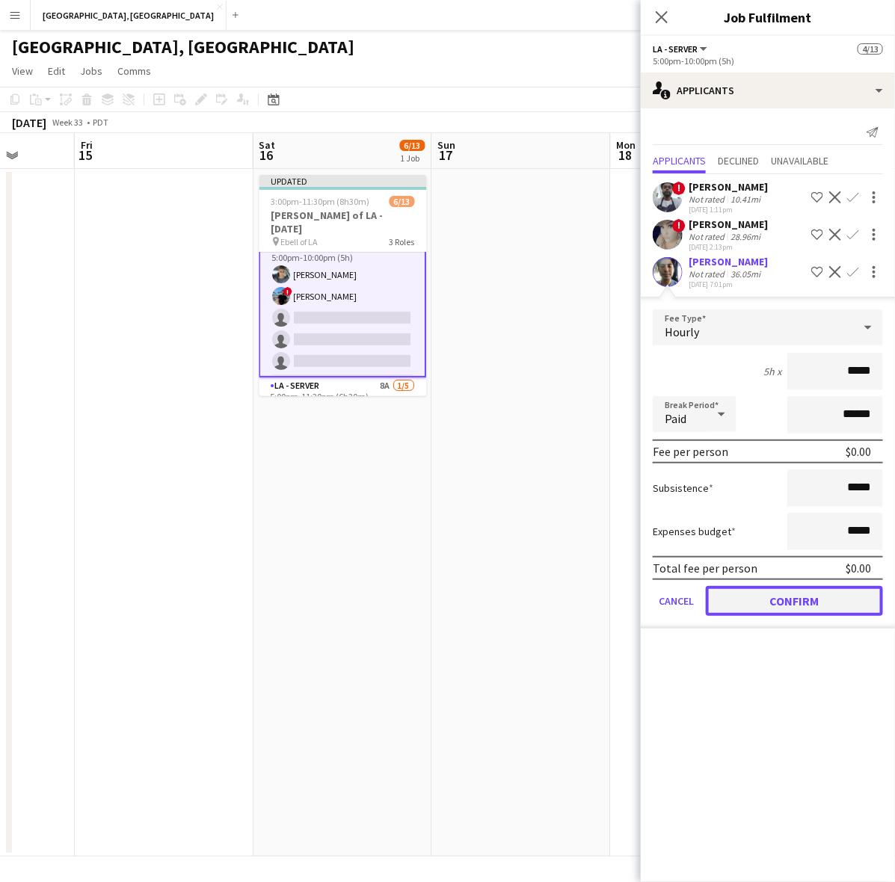
click at [794, 587] on button "Confirm" at bounding box center [793, 601] width 177 height 30
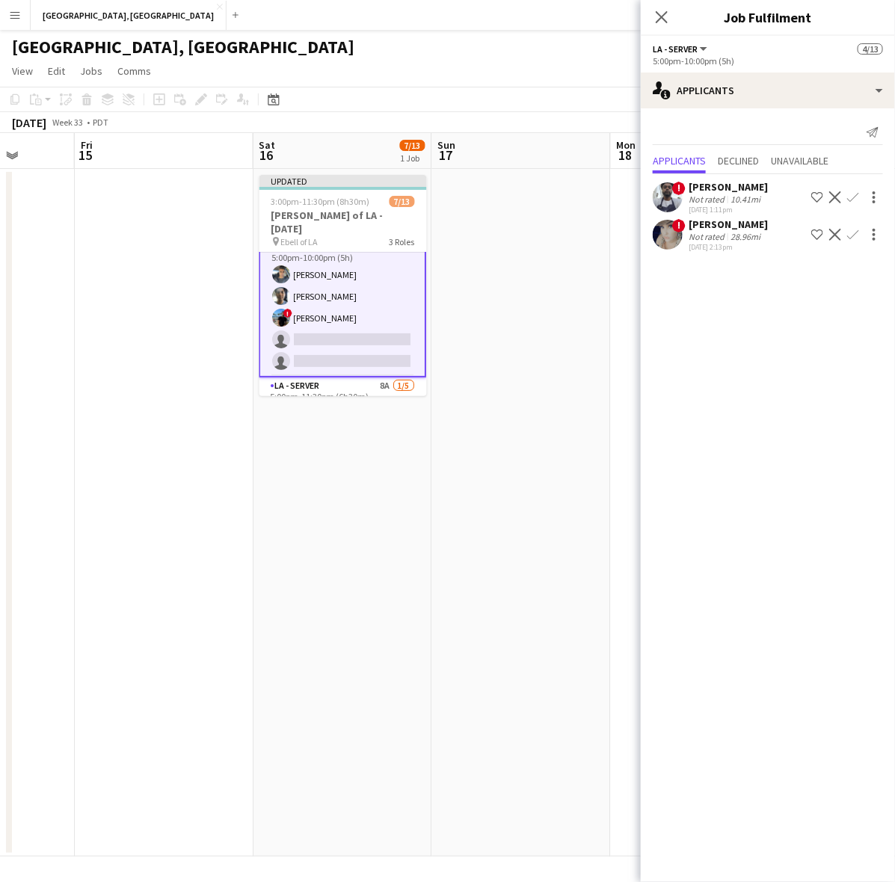
click at [858, 191] on button "Confirm" at bounding box center [853, 197] width 18 height 18
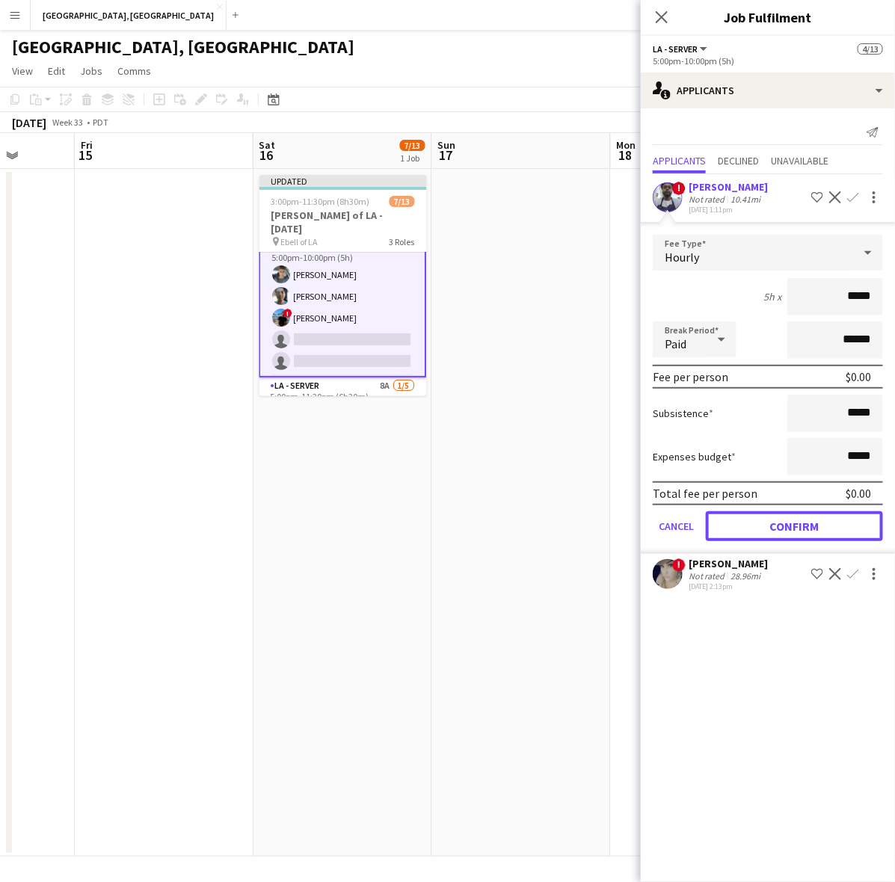
drag, startPoint x: 806, startPoint y: 517, endPoint x: 797, endPoint y: 501, distance: 18.4
click at [807, 517] on button "Confirm" at bounding box center [793, 526] width 177 height 30
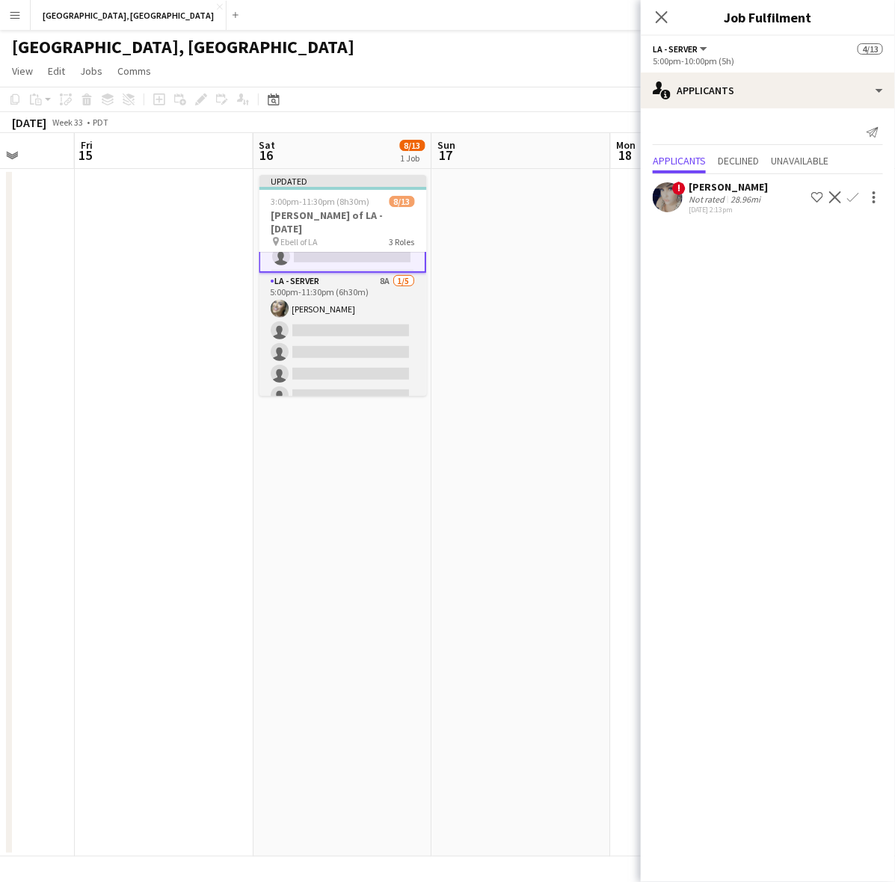
click at [385, 322] on app-card-role "LA - Server 8A [DATE] 5:00pm-11:30pm (6h30m) [PERSON_NAME] single-neutral-actio…" at bounding box center [342, 342] width 167 height 138
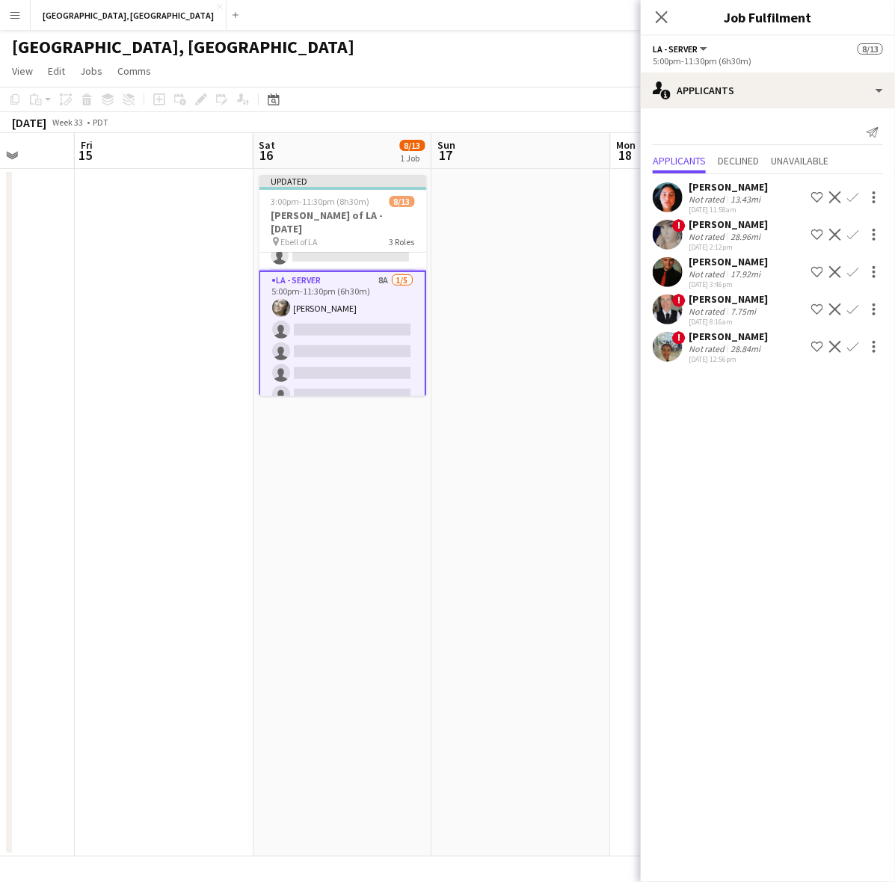
click at [853, 268] on app-icon "Confirm" at bounding box center [853, 272] width 12 height 12
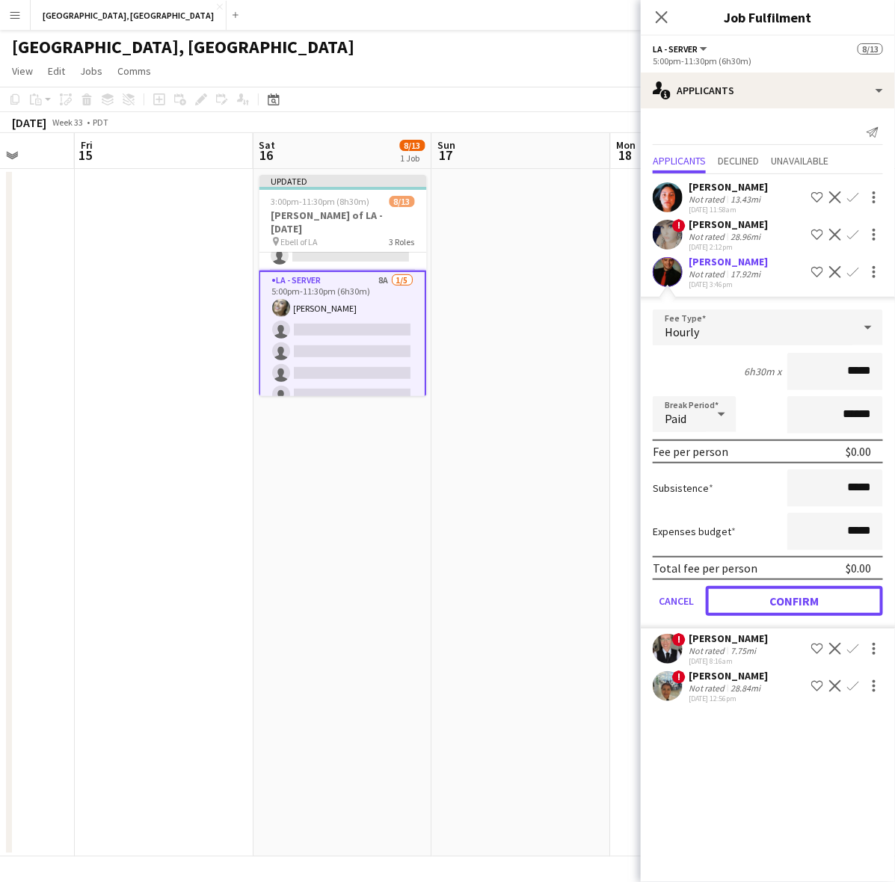
click at [771, 602] on button "Confirm" at bounding box center [793, 601] width 177 height 30
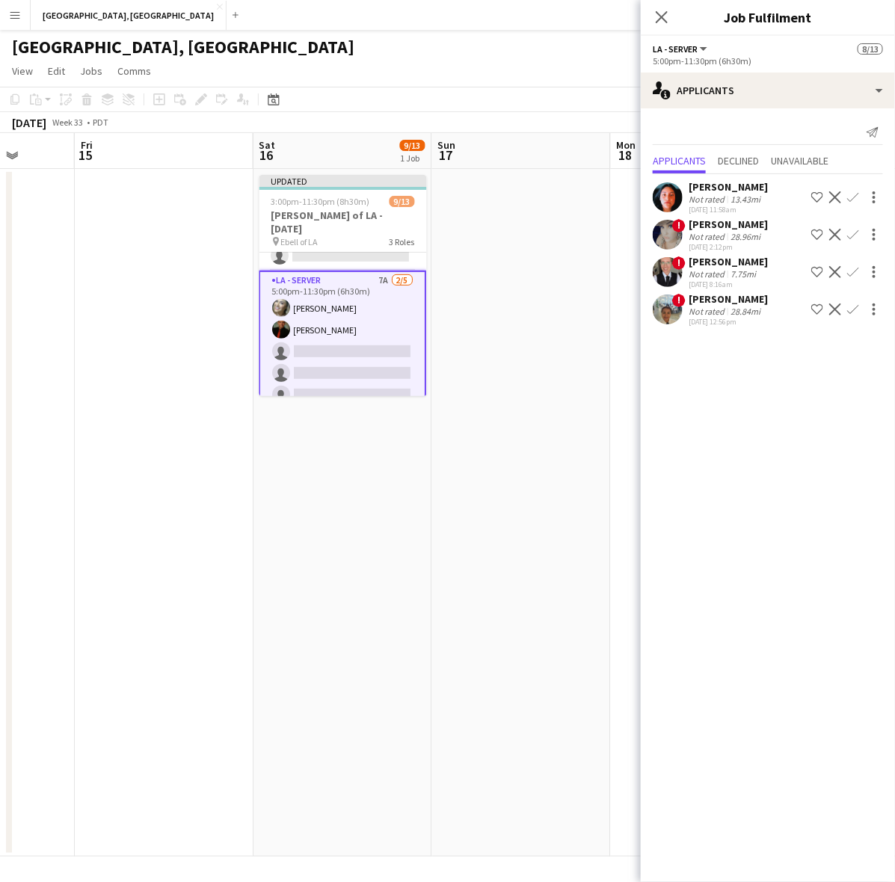
click at [679, 270] on span "!" at bounding box center [678, 262] width 13 height 13
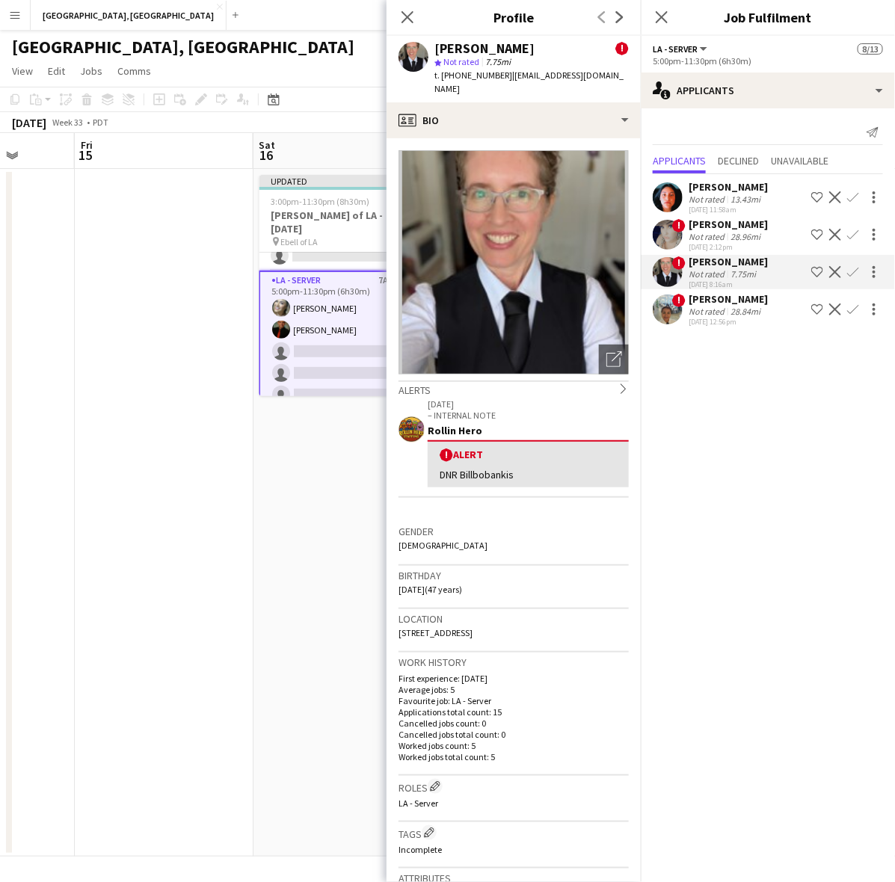
click at [667, 268] on app-user-avatar at bounding box center [667, 272] width 30 height 30
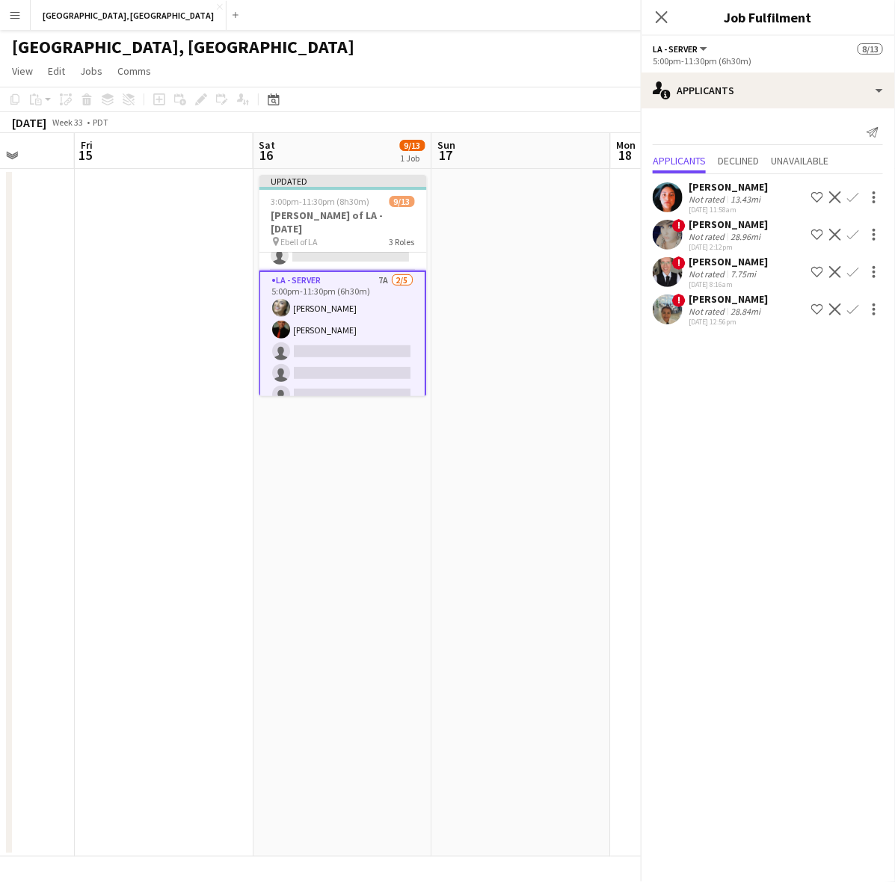
click at [670, 233] on app-user-avatar at bounding box center [667, 235] width 30 height 30
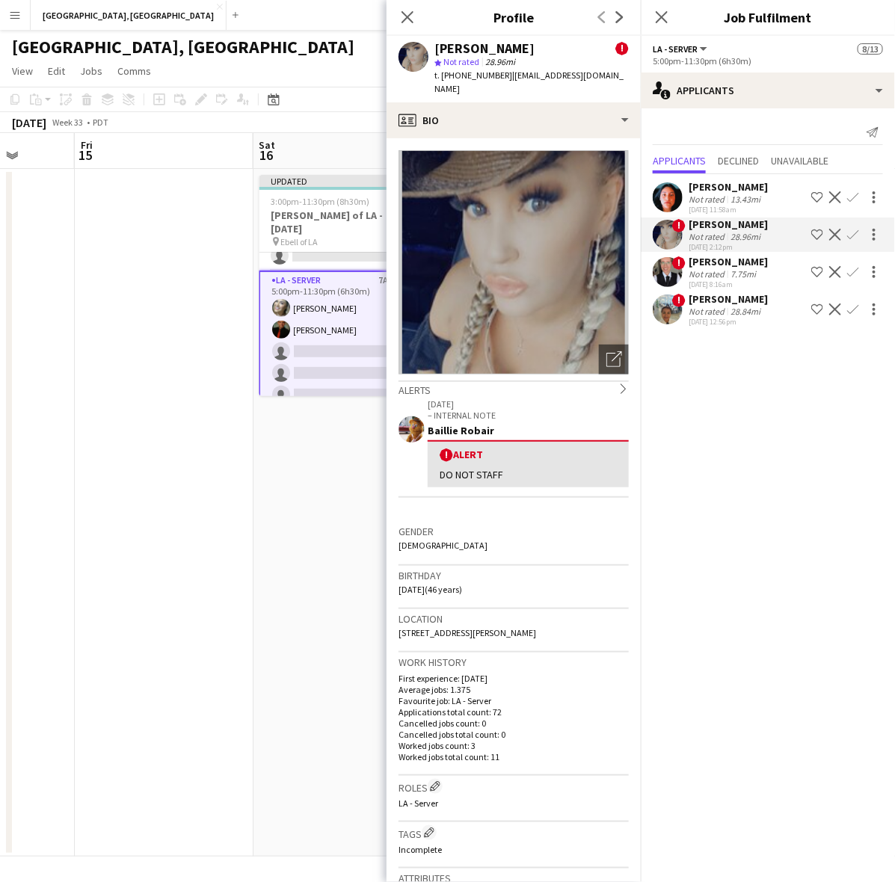
click at [670, 233] on app-user-avatar at bounding box center [667, 235] width 30 height 30
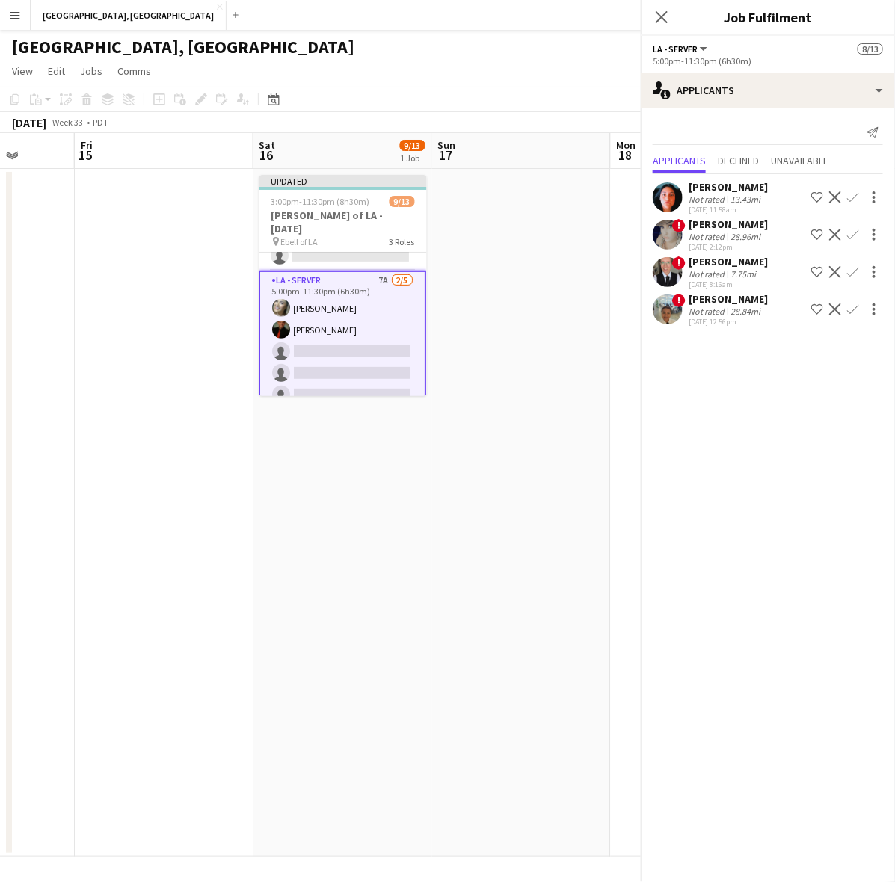
click at [677, 200] on app-user-avatar at bounding box center [667, 197] width 30 height 30
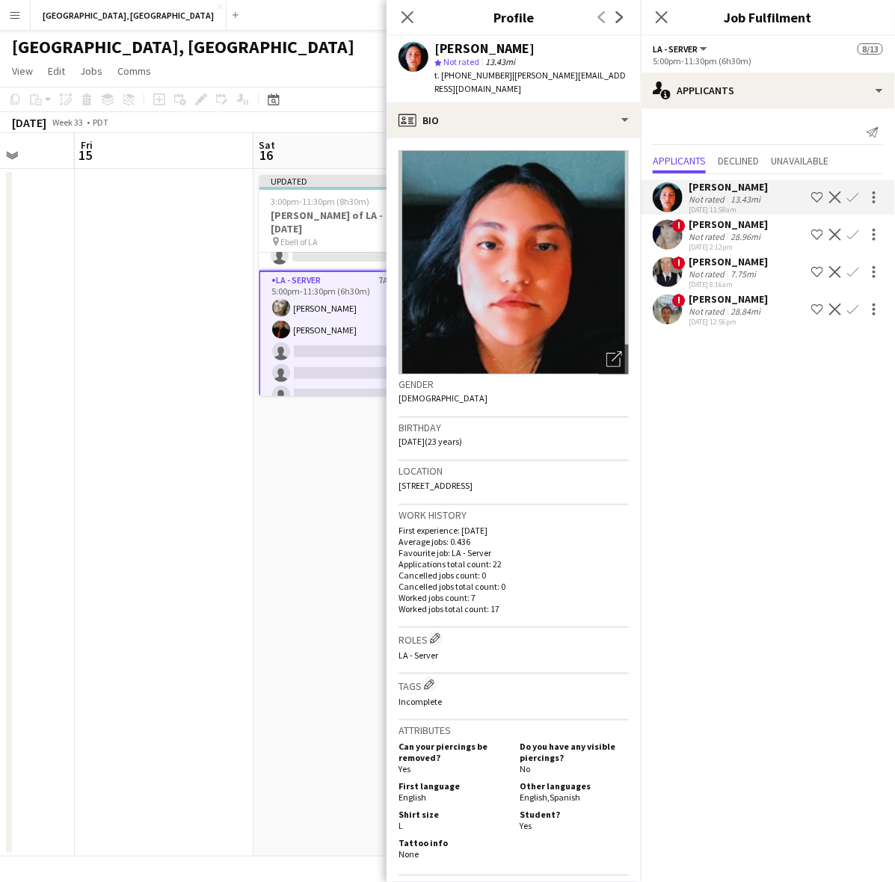
click at [677, 200] on app-user-avatar at bounding box center [667, 197] width 30 height 30
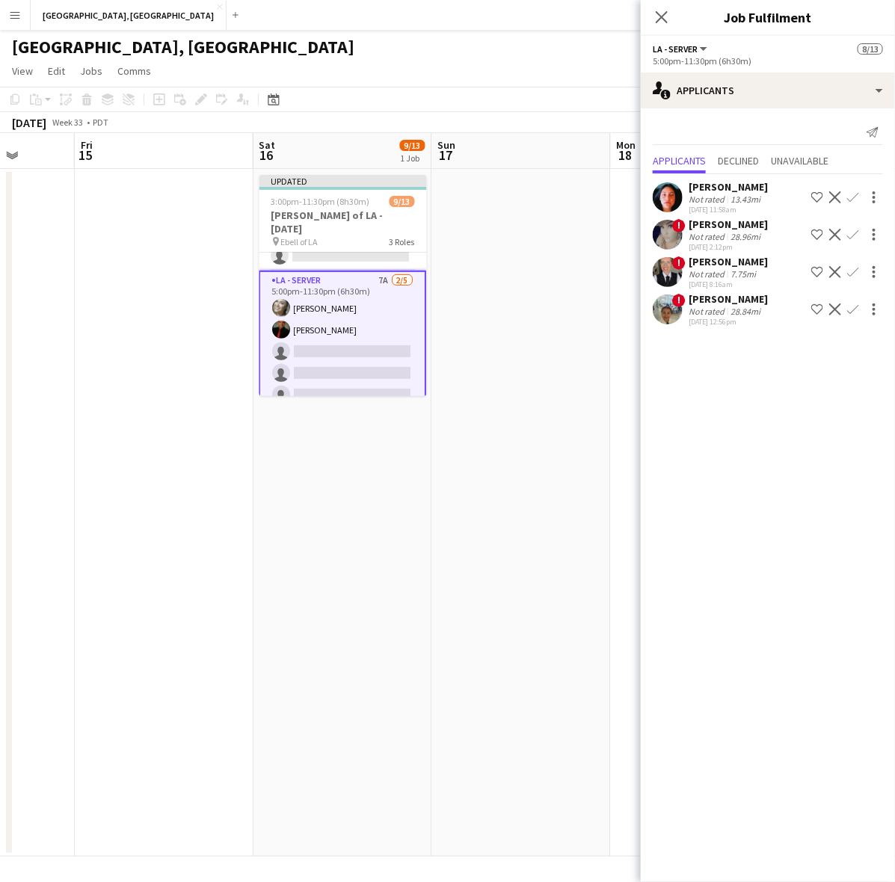
click at [330, 468] on app-date-cell "Updated 3:00pm-11:30pm (8h30m) 9/13 [PERSON_NAME] of LA - [DATE] pin Ebell of L…" at bounding box center [342, 513] width 179 height 688
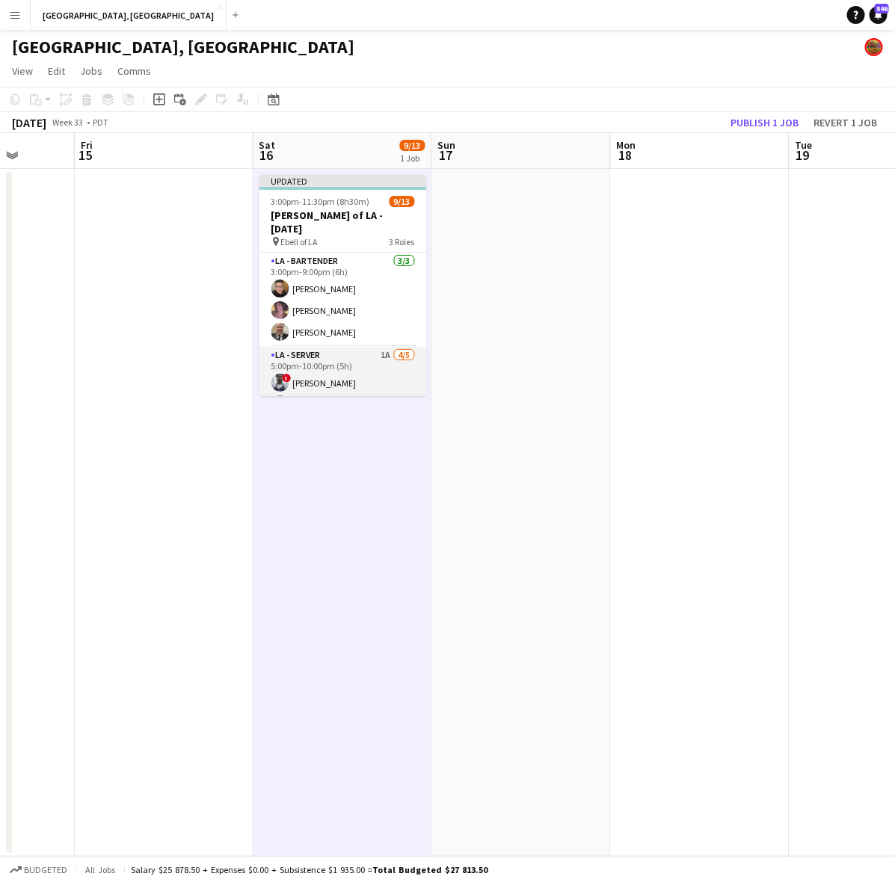
scroll to position [93, 0]
click at [768, 117] on button "Publish 1 job" at bounding box center [764, 122] width 80 height 19
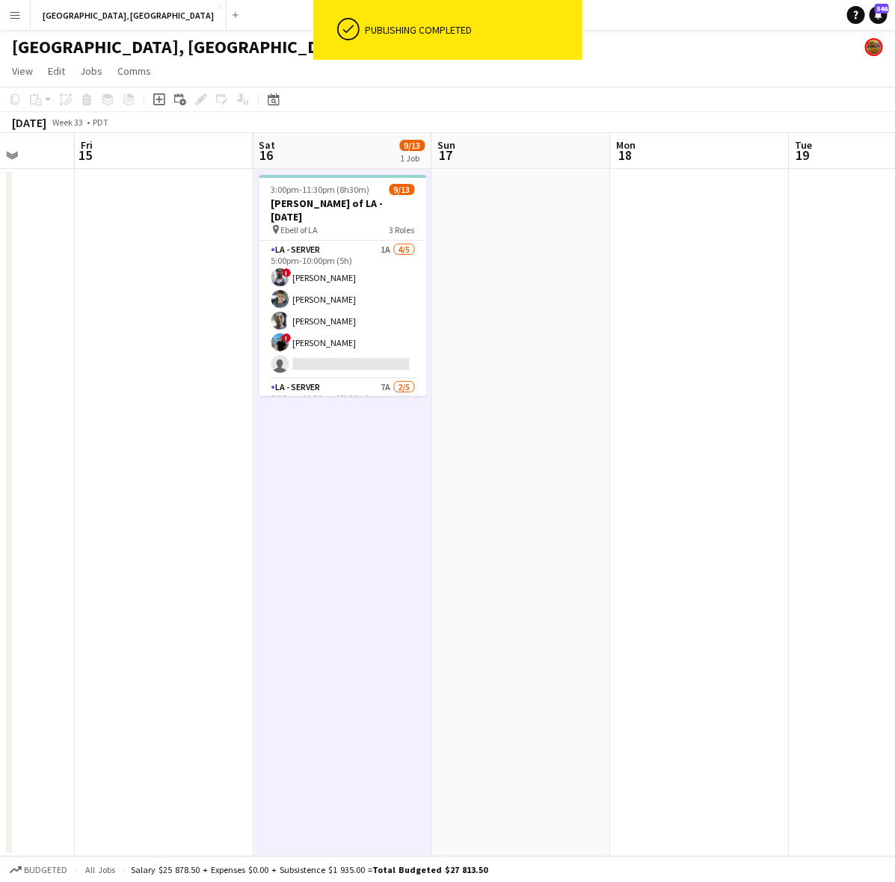
drag, startPoint x: 362, startPoint y: 278, endPoint x: 490, endPoint y: 228, distance: 136.6
click at [363, 277] on app-card-role "LA - Server 1A [DATE] 5:00pm-10:00pm (5h) ! [PERSON_NAME] [PERSON_NAME] [PERSON…" at bounding box center [342, 310] width 167 height 138
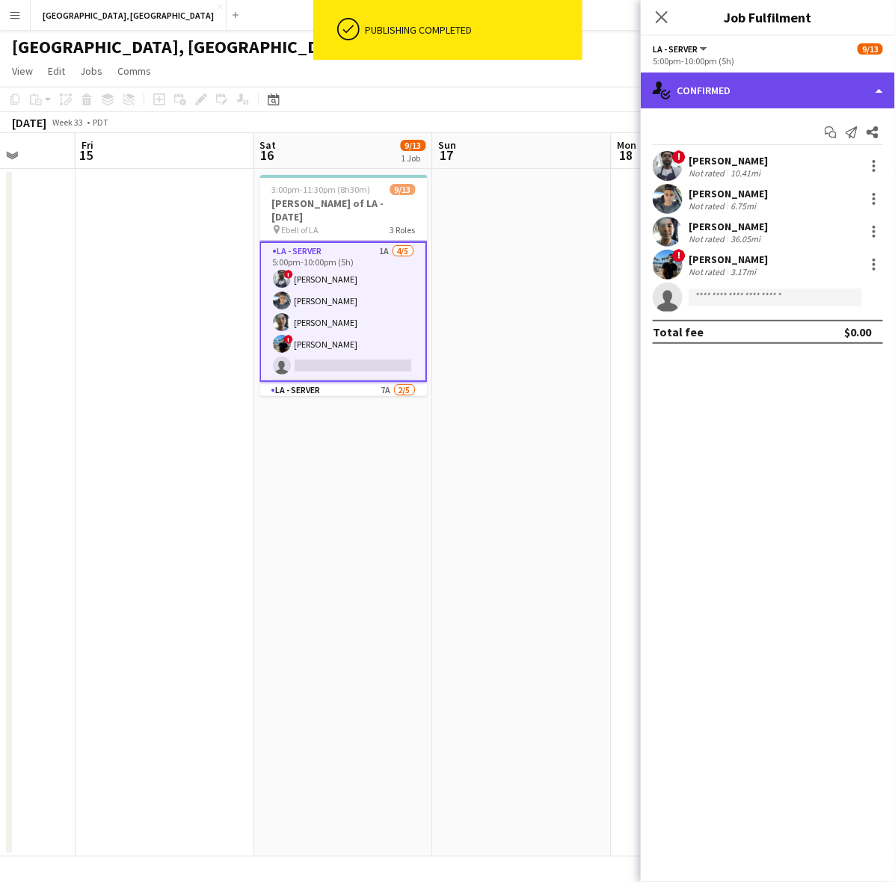
click at [710, 88] on div "single-neutral-actions-check-2 Confirmed" at bounding box center [767, 90] width 254 height 36
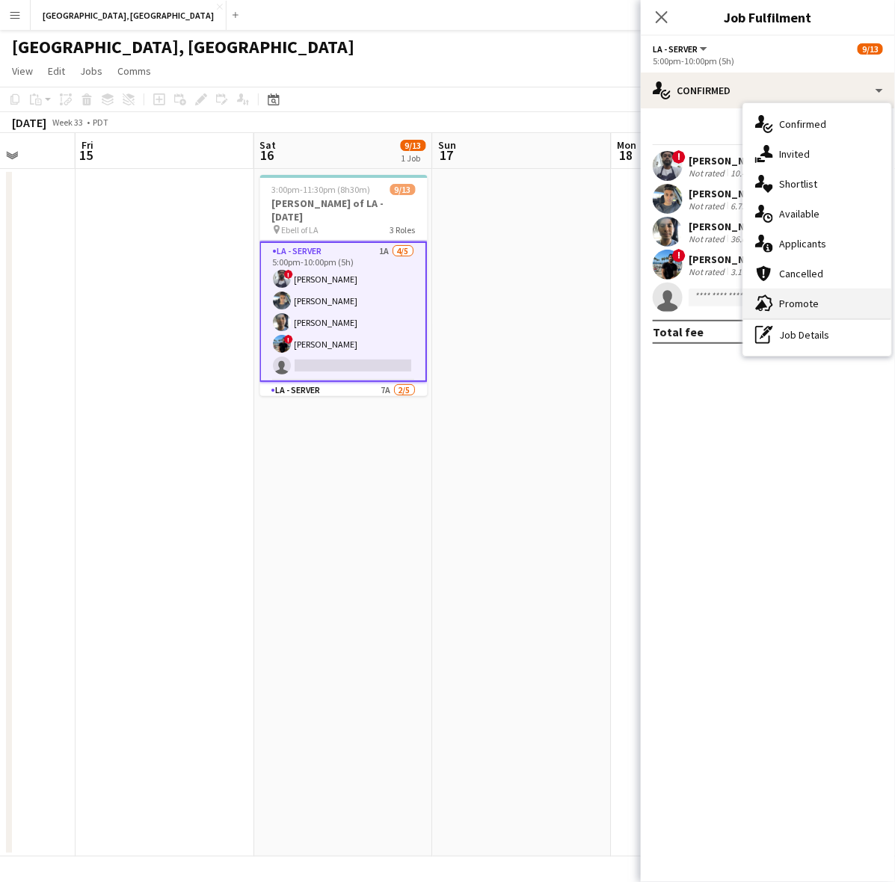
click at [774, 305] on div "advertising-megaphone Promote" at bounding box center [817, 303] width 148 height 30
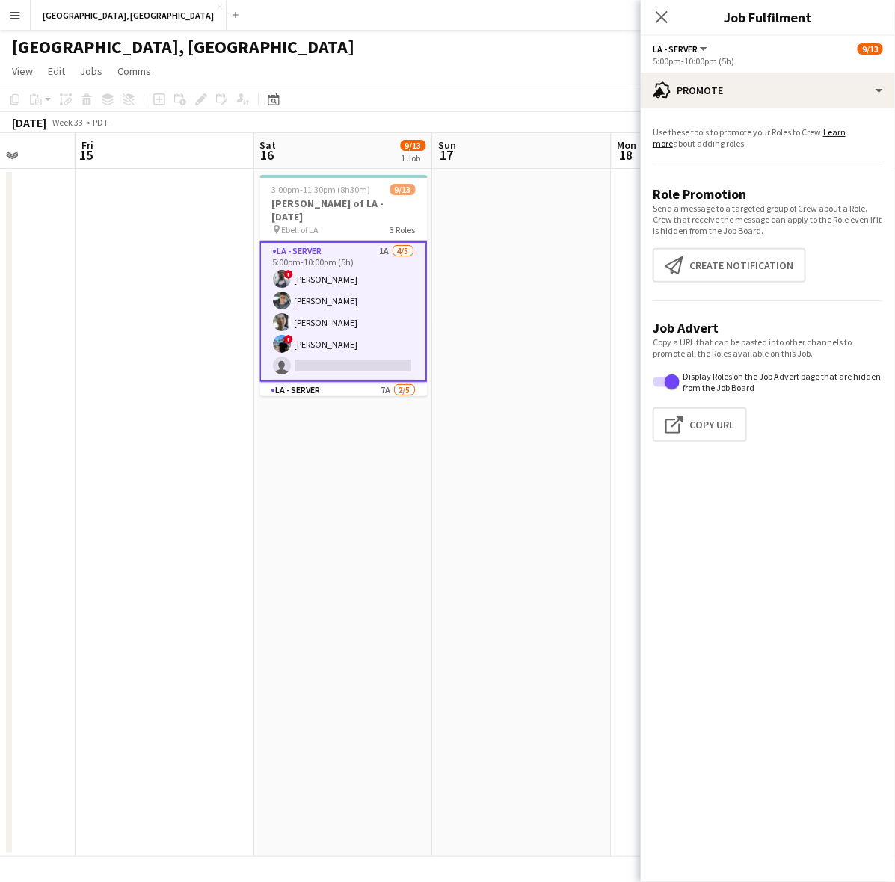
click at [711, 238] on app-promote-tab "Use these tools to promote your Roles to Crew. Learn more about adding roles. R…" at bounding box center [767, 286] width 254 height 333
click at [712, 264] on button "Create notification Create notification" at bounding box center [728, 265] width 153 height 34
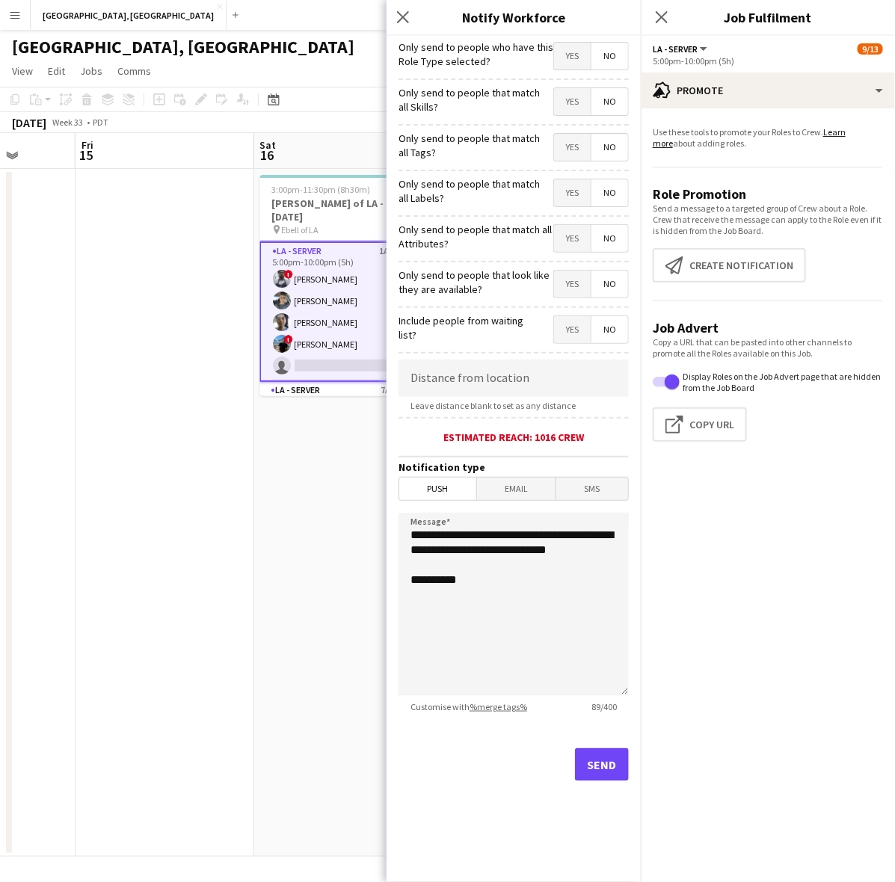
click at [565, 56] on span "Yes" at bounding box center [572, 56] width 37 height 27
click at [596, 774] on button "Send" at bounding box center [602, 764] width 54 height 33
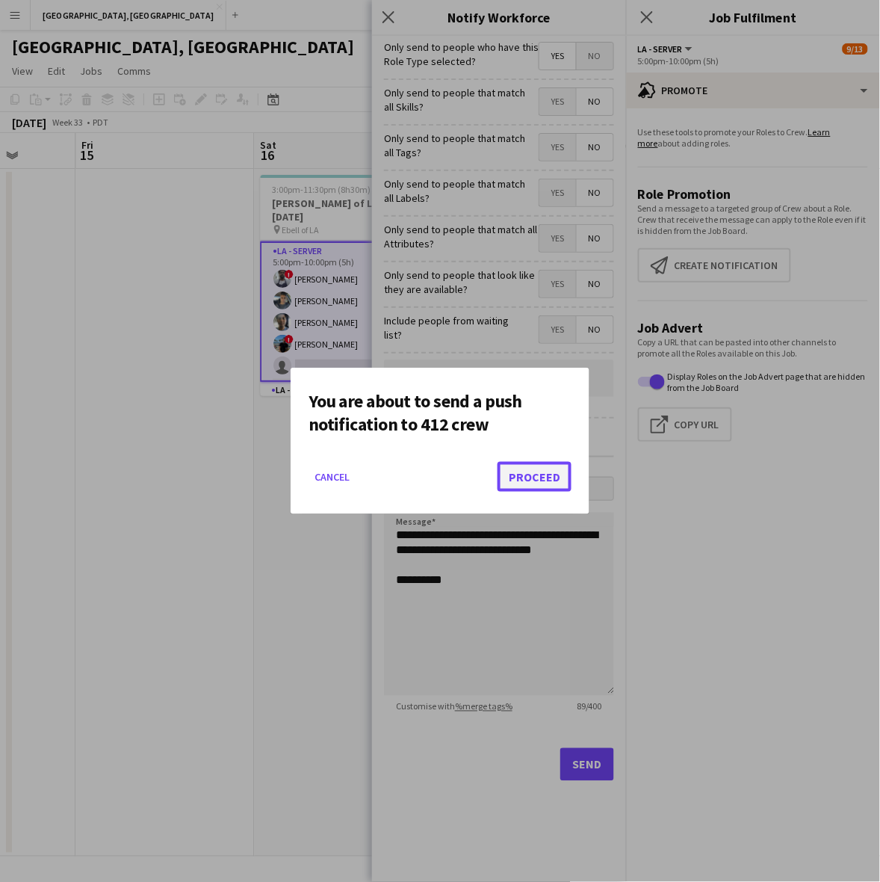
click at [549, 471] on button "Proceed" at bounding box center [535, 477] width 74 height 30
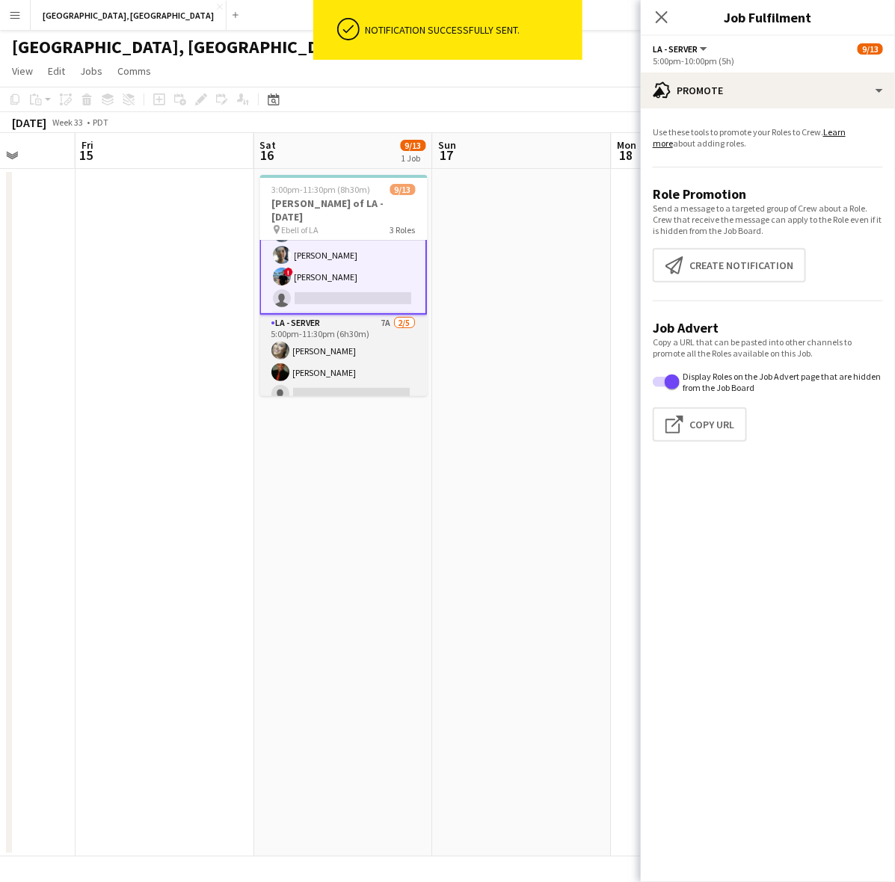
scroll to position [187, 0]
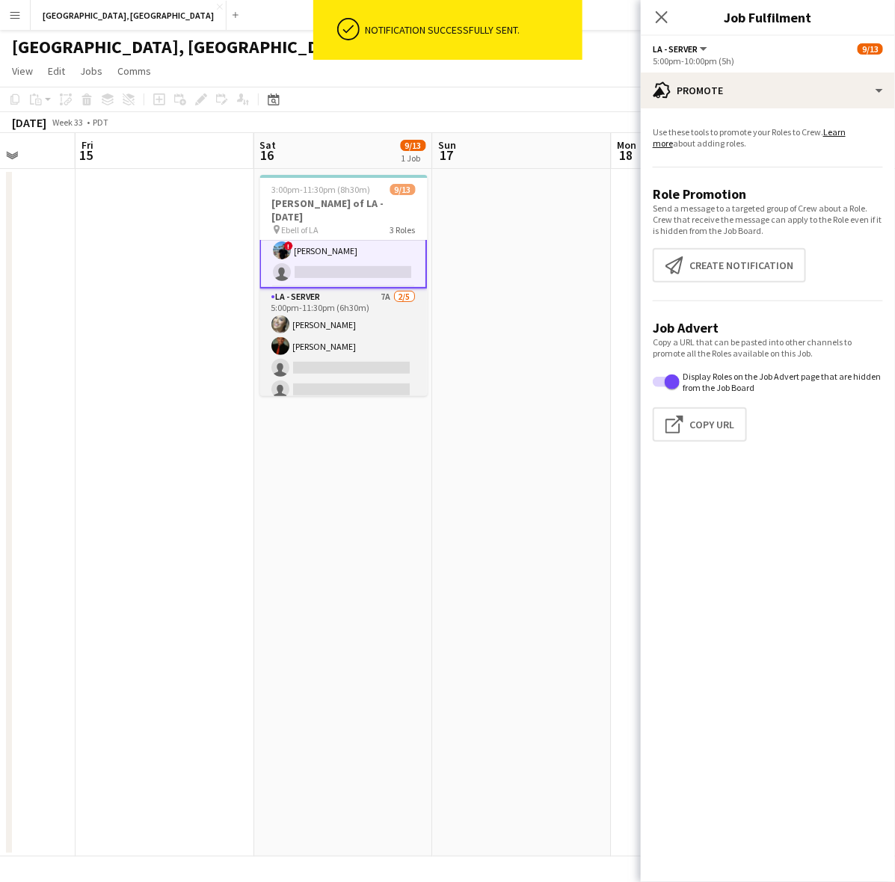
drag, startPoint x: 330, startPoint y: 323, endPoint x: 353, endPoint y: 322, distance: 23.9
click at [330, 323] on app-card-role "LA - Server 7A [DATE] 5:00pm-11:30pm (6h30m) [PERSON_NAME] [PERSON_NAME] single…" at bounding box center [343, 357] width 167 height 138
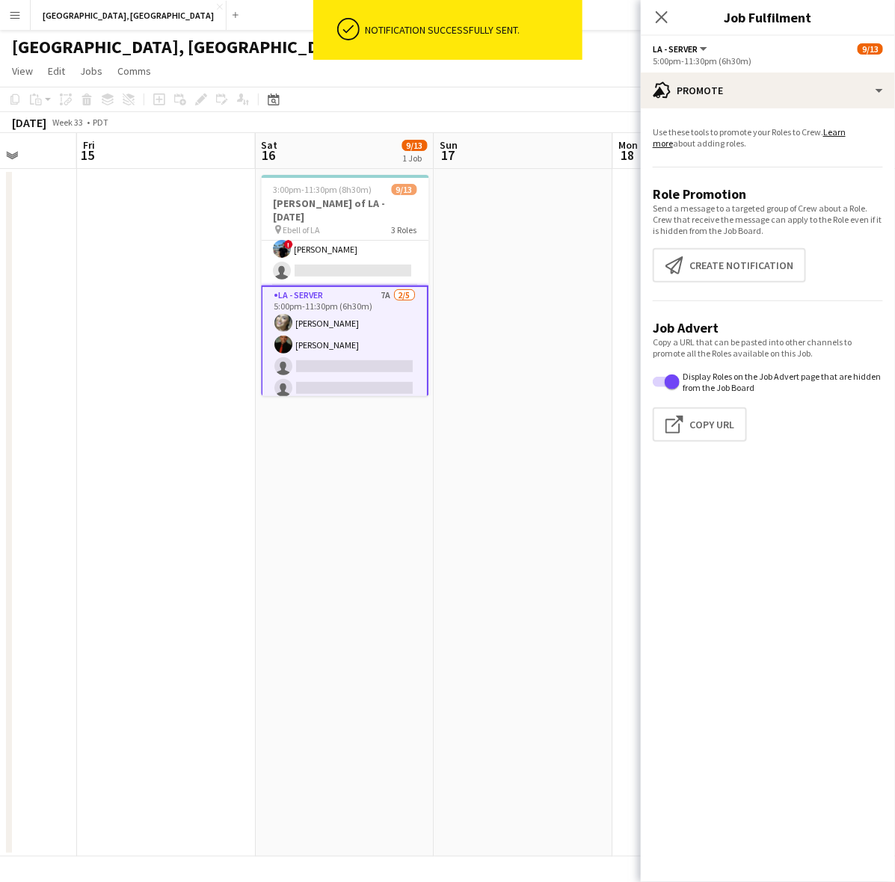
scroll to position [185, 0]
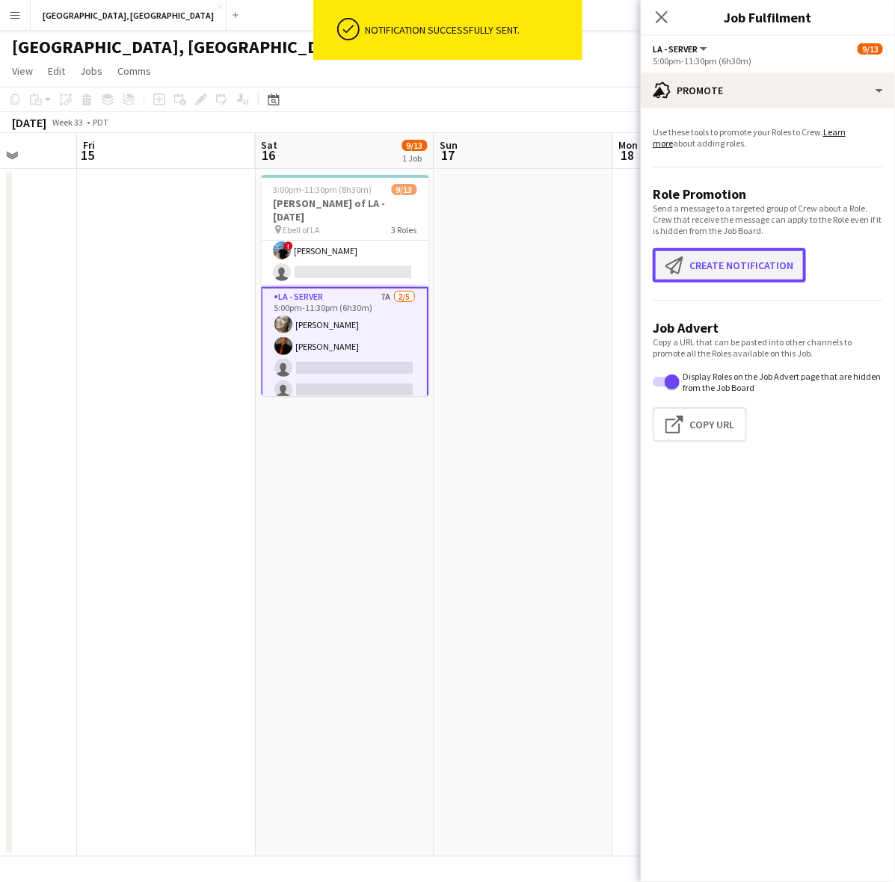
click at [745, 264] on button "Create notification Create notification" at bounding box center [728, 265] width 153 height 34
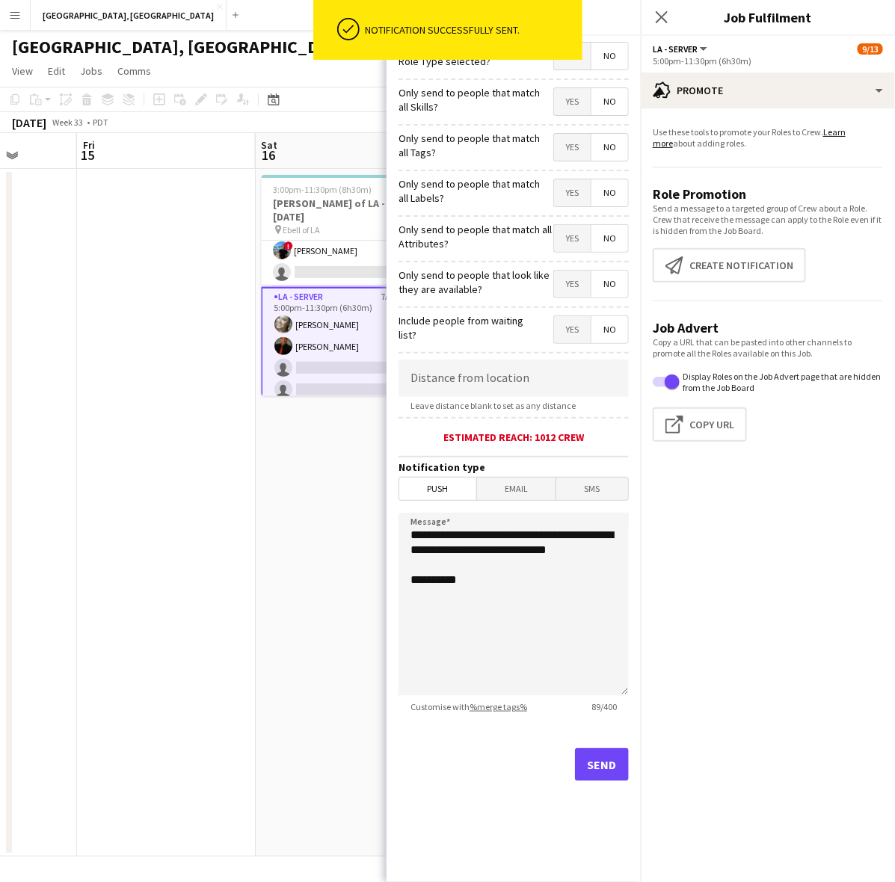
click at [584, 58] on span "Yes" at bounding box center [572, 56] width 37 height 27
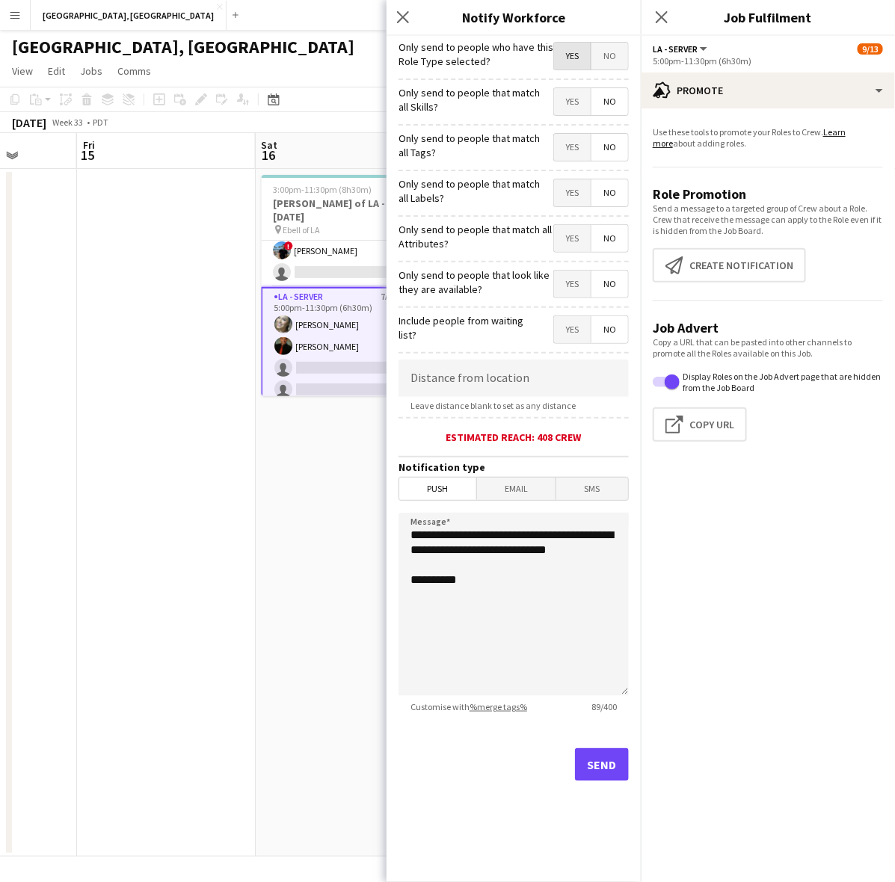
click at [573, 54] on span "Yes" at bounding box center [572, 56] width 37 height 27
click at [603, 756] on button "Send" at bounding box center [602, 764] width 54 height 33
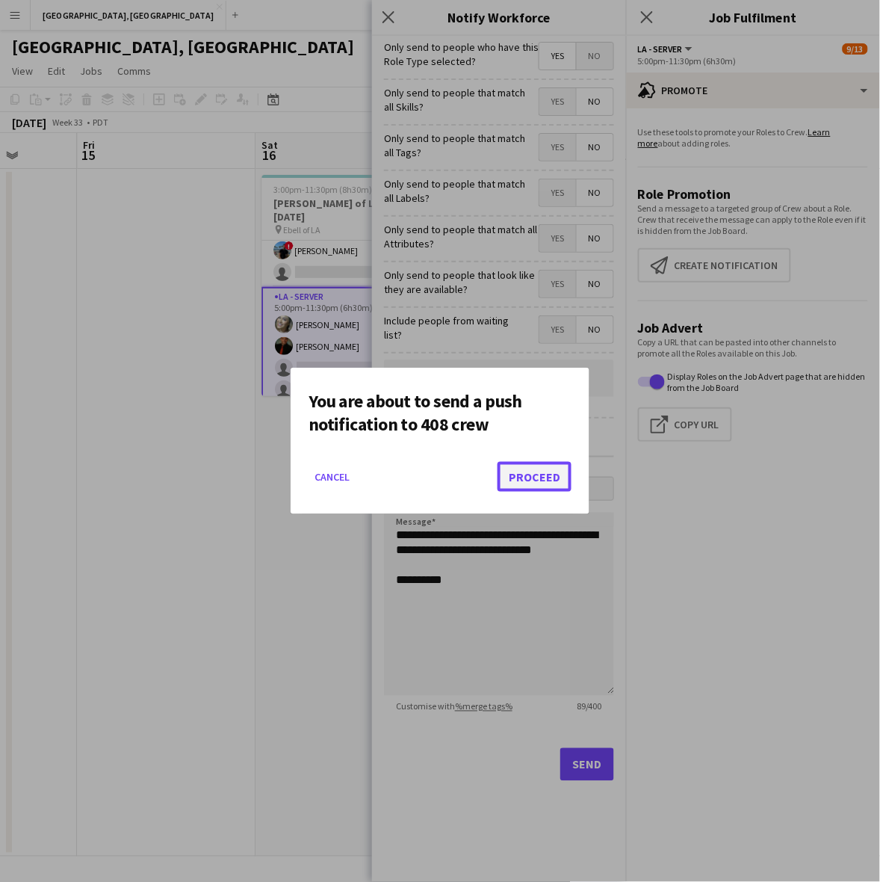
click at [543, 484] on button "Proceed" at bounding box center [535, 477] width 74 height 30
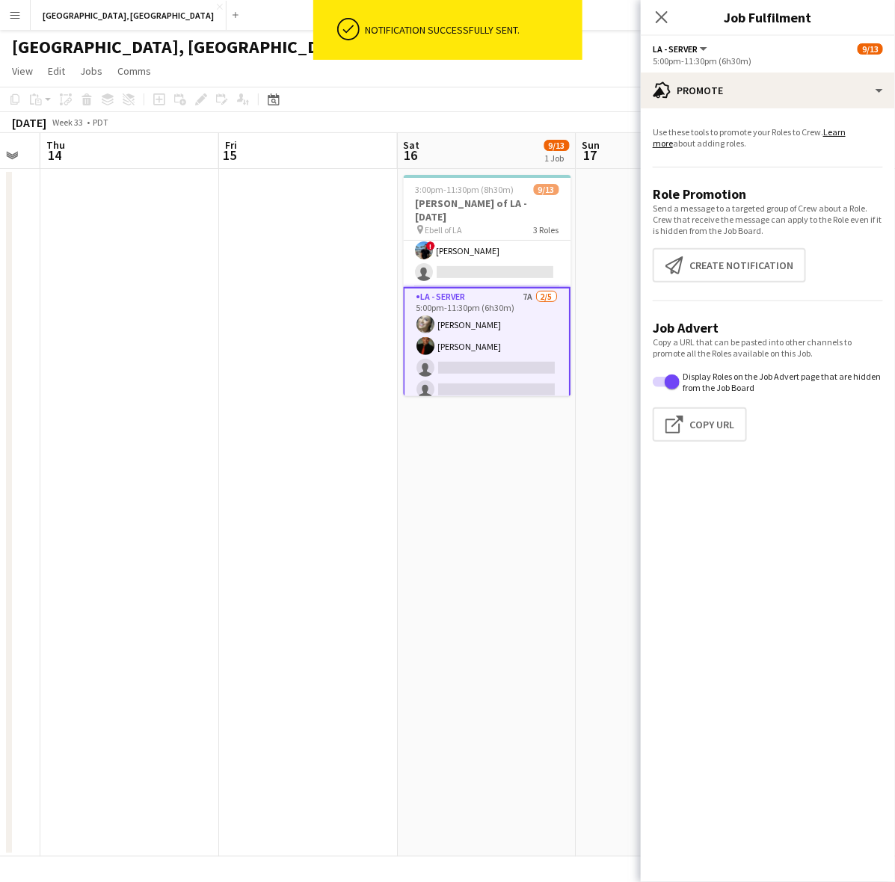
scroll to position [0, 505]
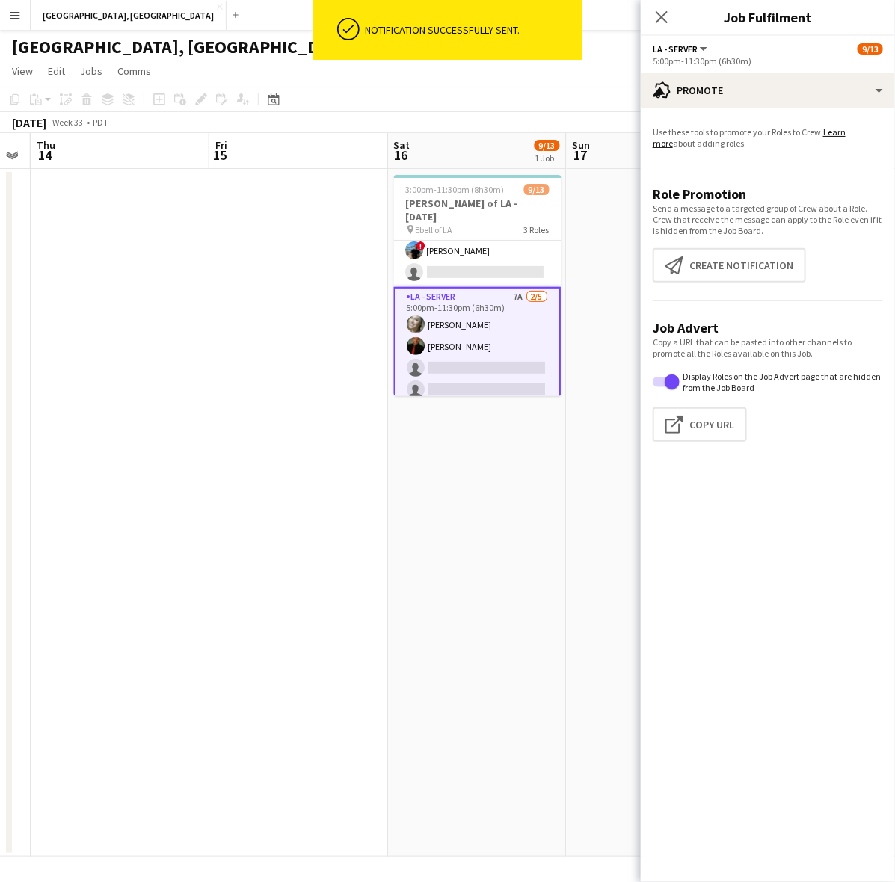
drag, startPoint x: 477, startPoint y: 457, endPoint x: 253, endPoint y: 463, distance: 224.3
click at [253, 463] on app-calendar-viewport "Mon 11 Tue 12 Wed 13 Thu 14 Fri 15 Sat 16 9/13 1 Job Sun 17 Mon 18 Tue 19 Wed 2…" at bounding box center [447, 494] width 895 height 723
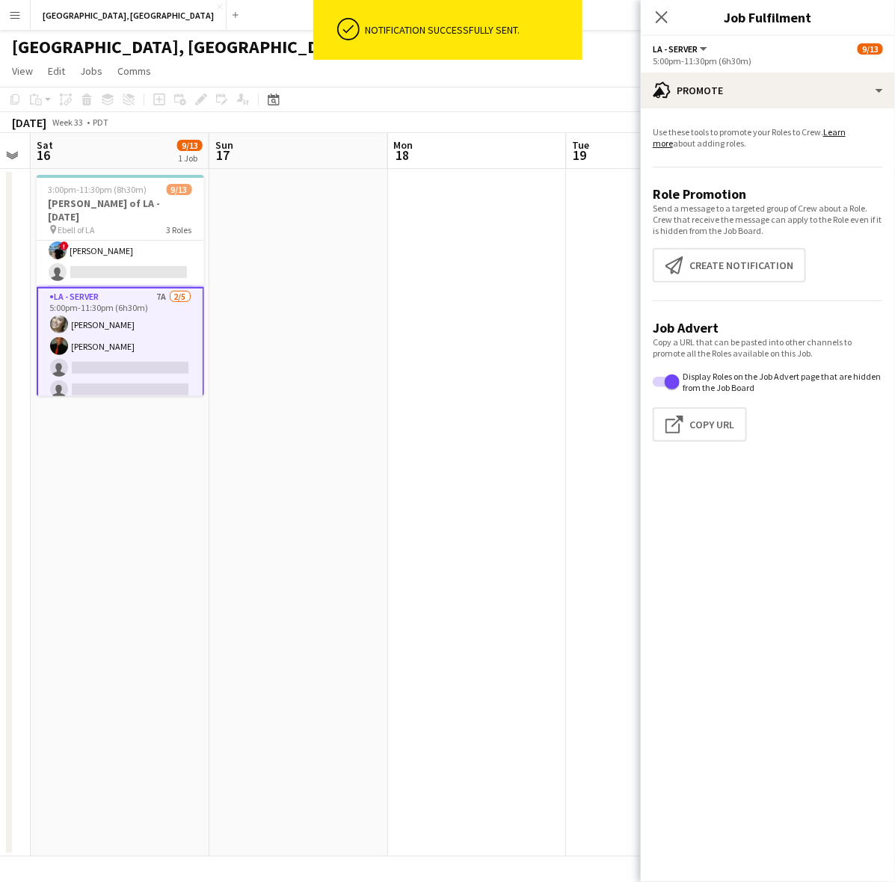
click at [620, 46] on div "[GEOGRAPHIC_DATA], [GEOGRAPHIC_DATA]" at bounding box center [447, 44] width 895 height 28
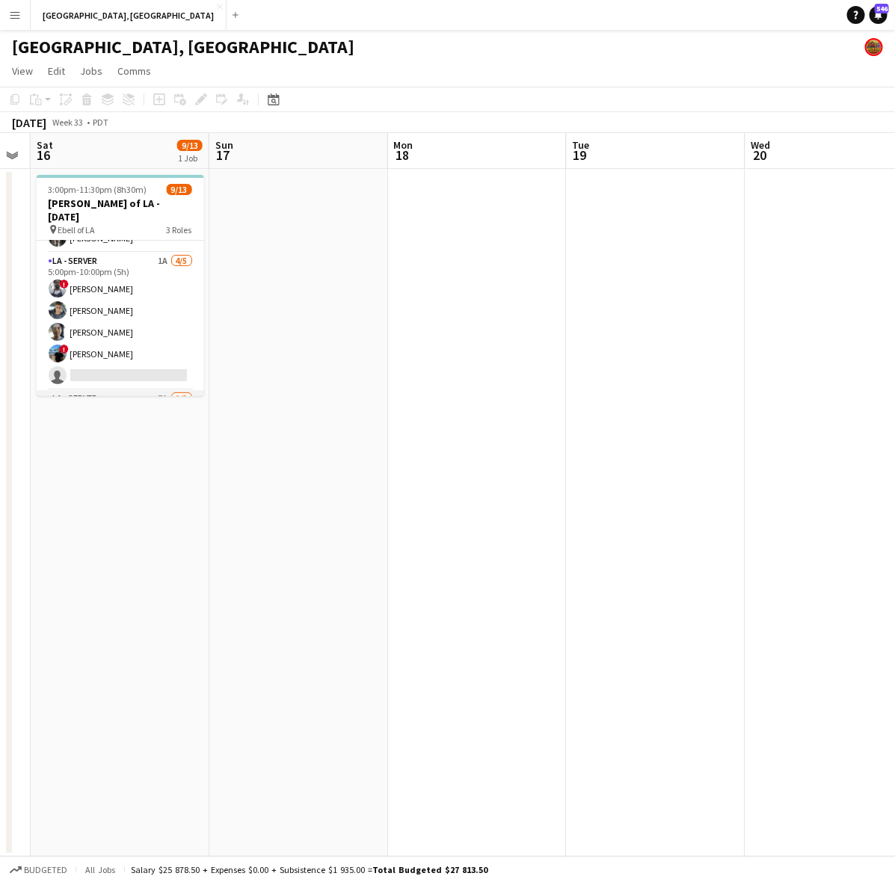
scroll to position [0, 0]
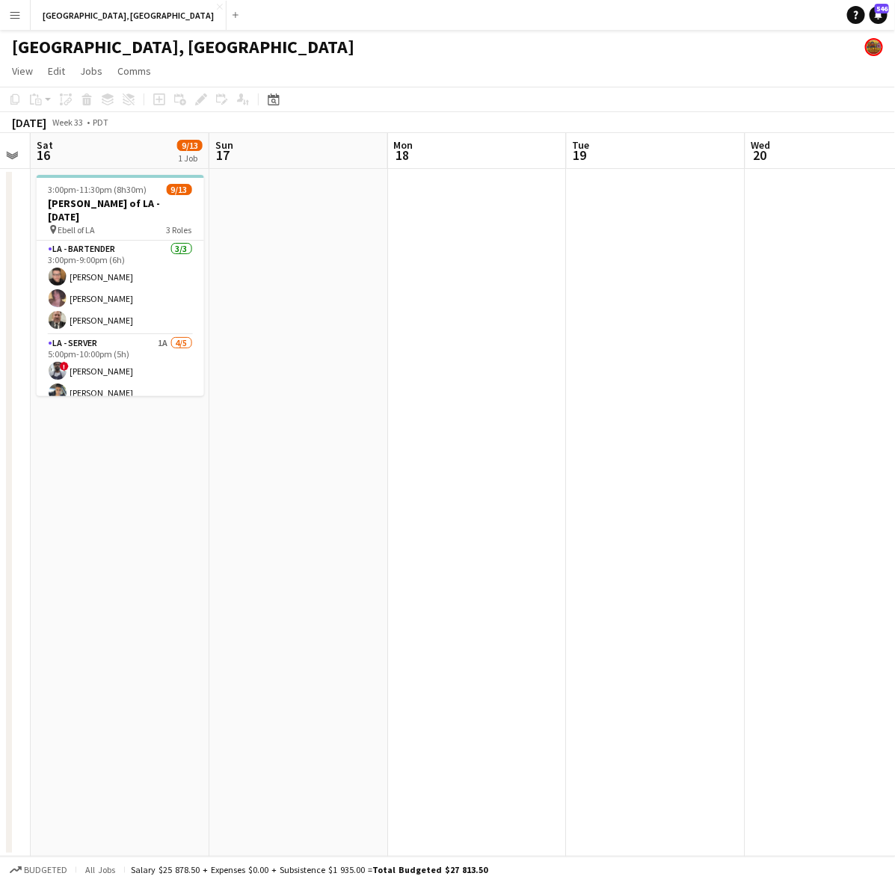
drag, startPoint x: 143, startPoint y: 352, endPoint x: 753, endPoint y: 193, distance: 630.3
click at [143, 352] on app-card-role "LA - Server 1A [DATE] 5:00pm-10:00pm (5h) ! [PERSON_NAME] [PERSON_NAME] [PERSON…" at bounding box center [120, 404] width 167 height 138
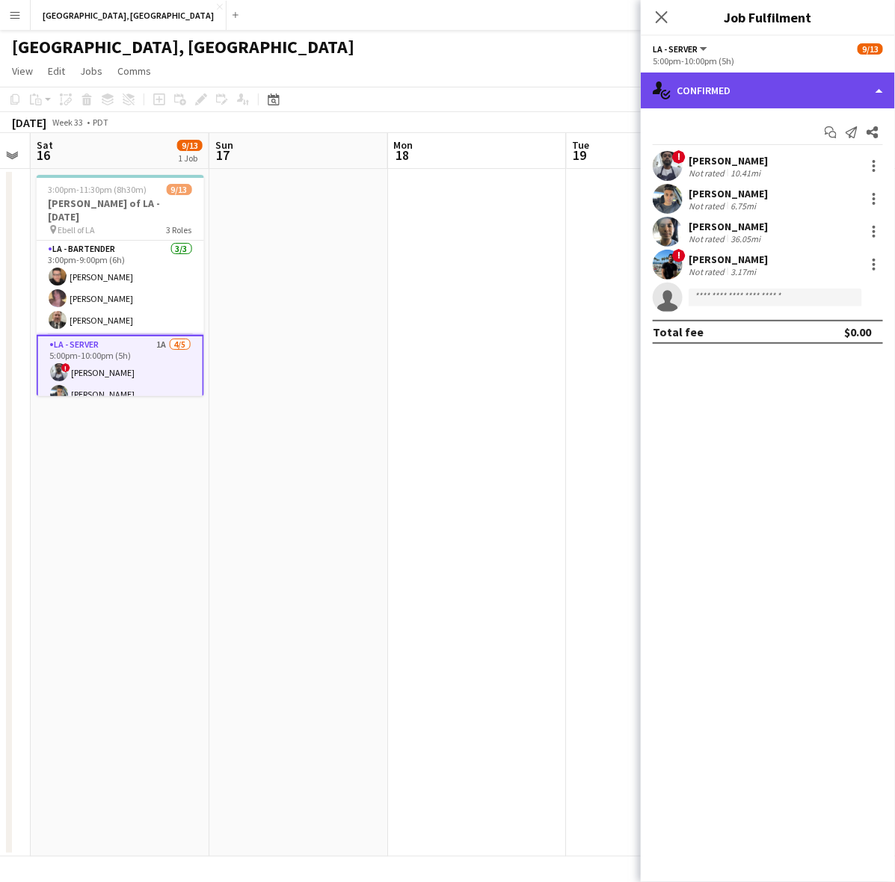
click at [816, 87] on div "single-neutral-actions-check-2 Confirmed" at bounding box center [767, 90] width 254 height 36
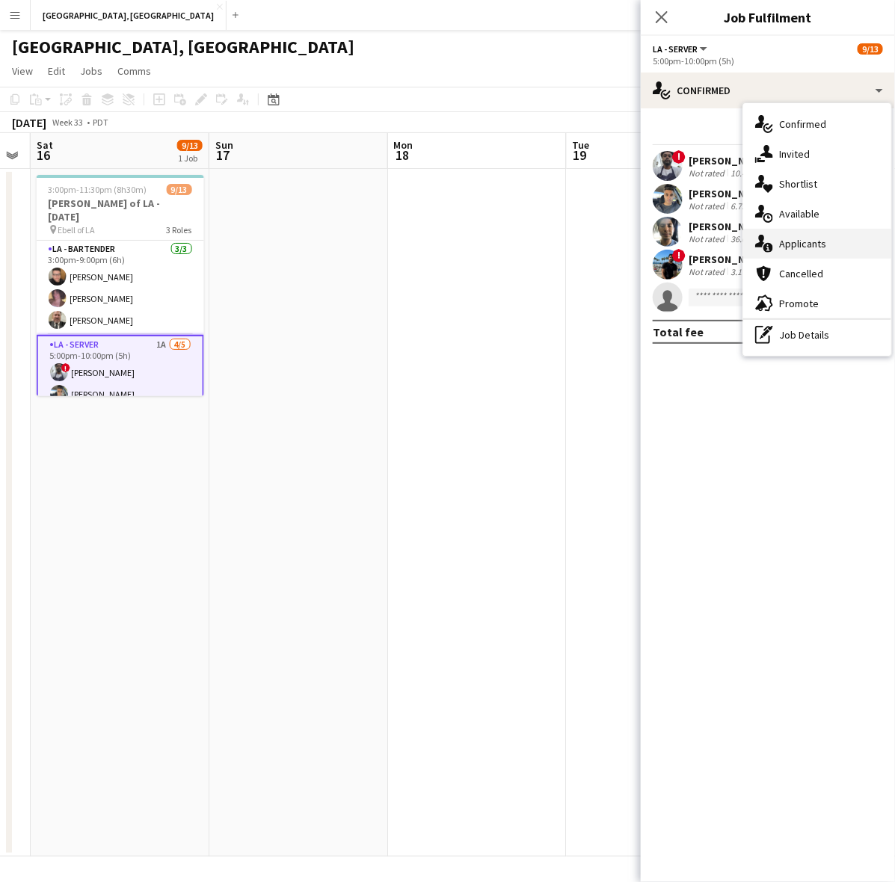
click at [845, 245] on div "single-neutral-actions-information Applicants" at bounding box center [817, 244] width 148 height 30
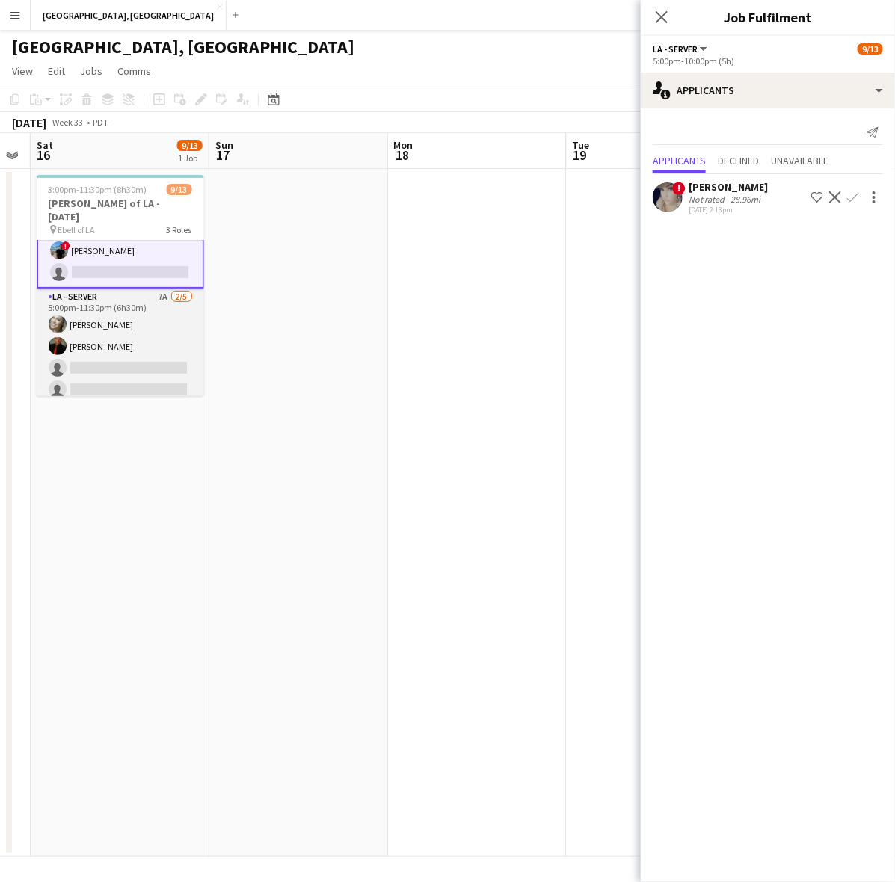
click at [106, 342] on app-card-role "LA - Server 7A [DATE] 5:00pm-11:30pm (6h30m) [PERSON_NAME] [PERSON_NAME] single…" at bounding box center [120, 357] width 167 height 138
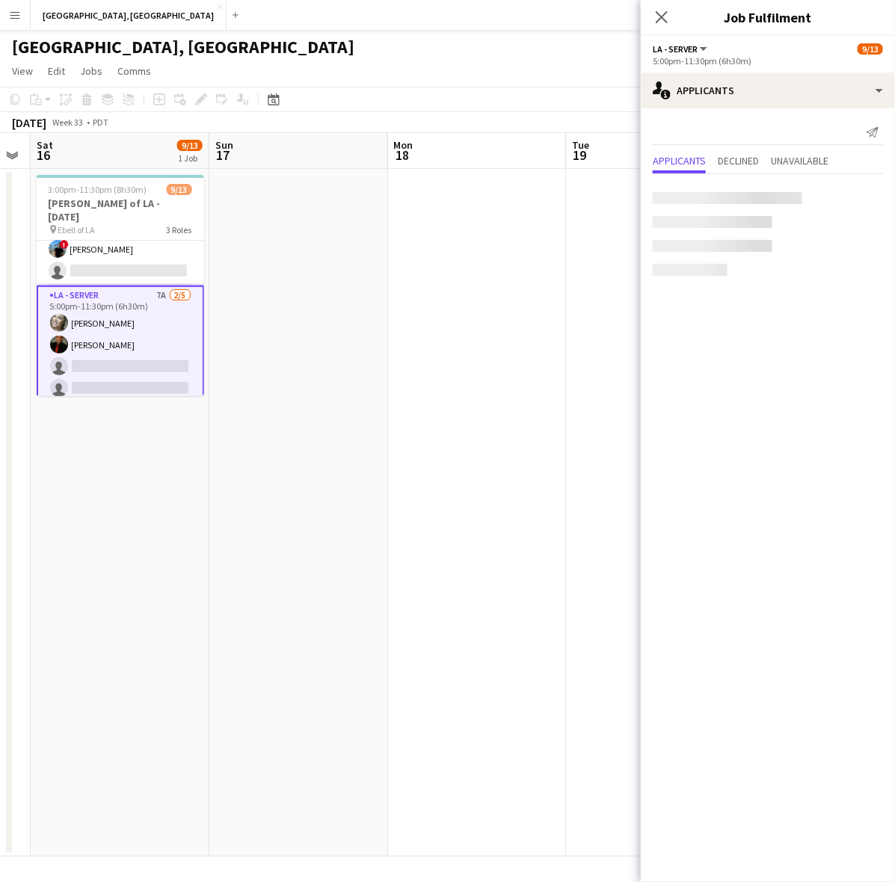
scroll to position [185, 0]
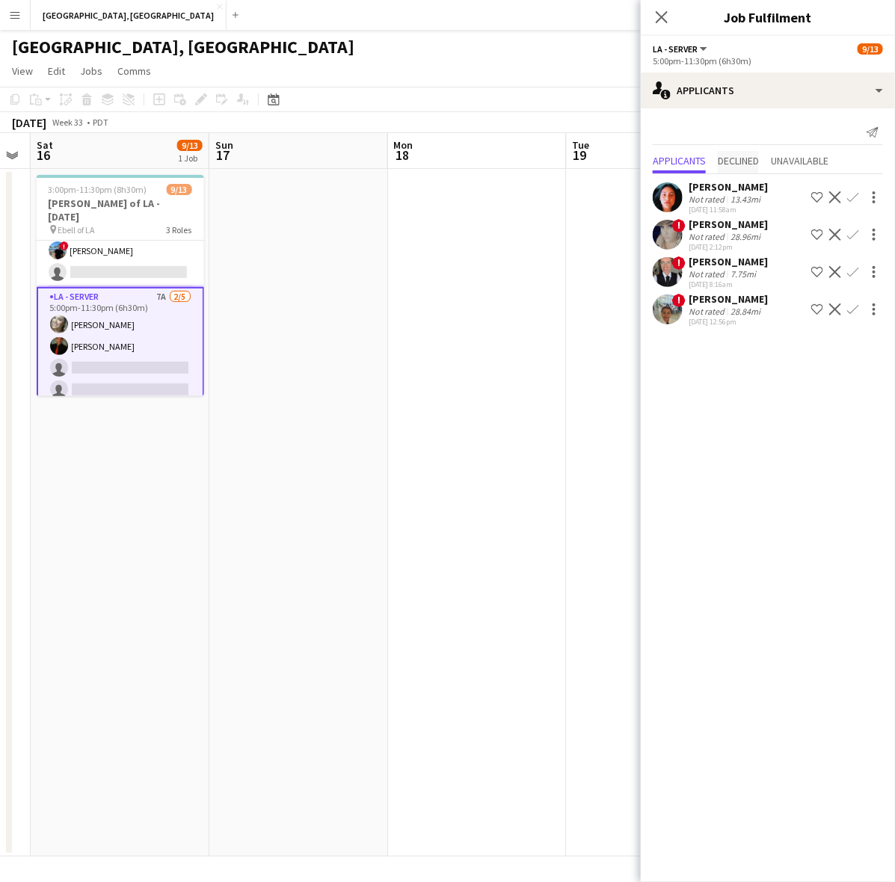
click at [726, 155] on span "Declined" at bounding box center [737, 160] width 41 height 10
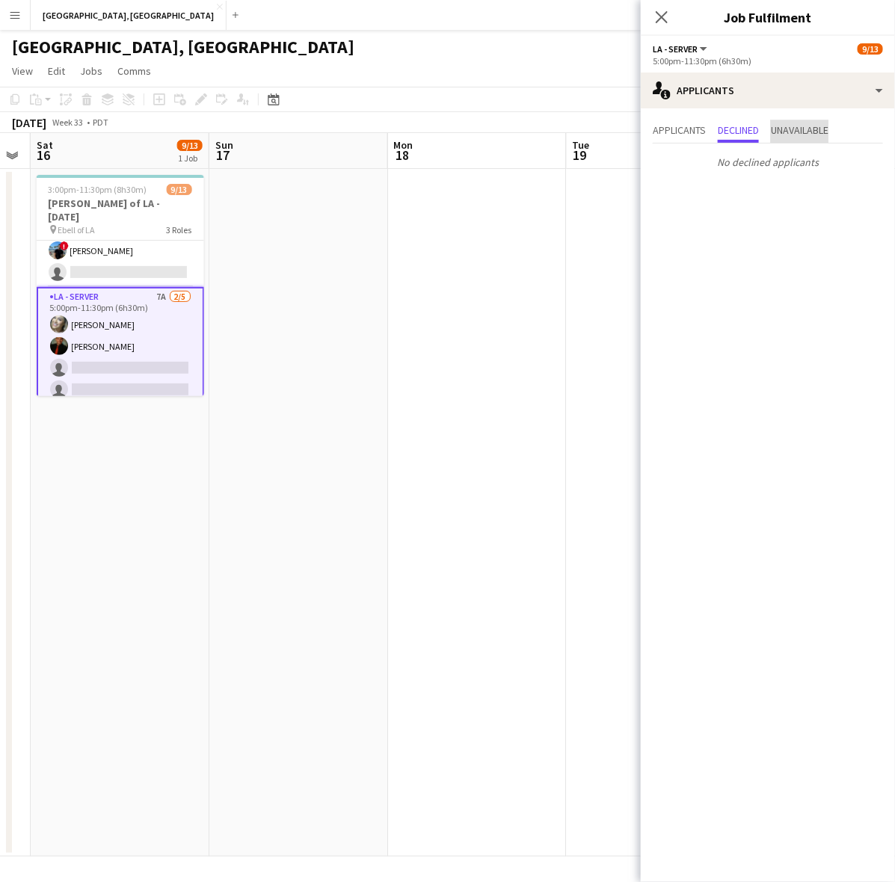
click at [798, 125] on span "Unavailable" at bounding box center [800, 130] width 58 height 10
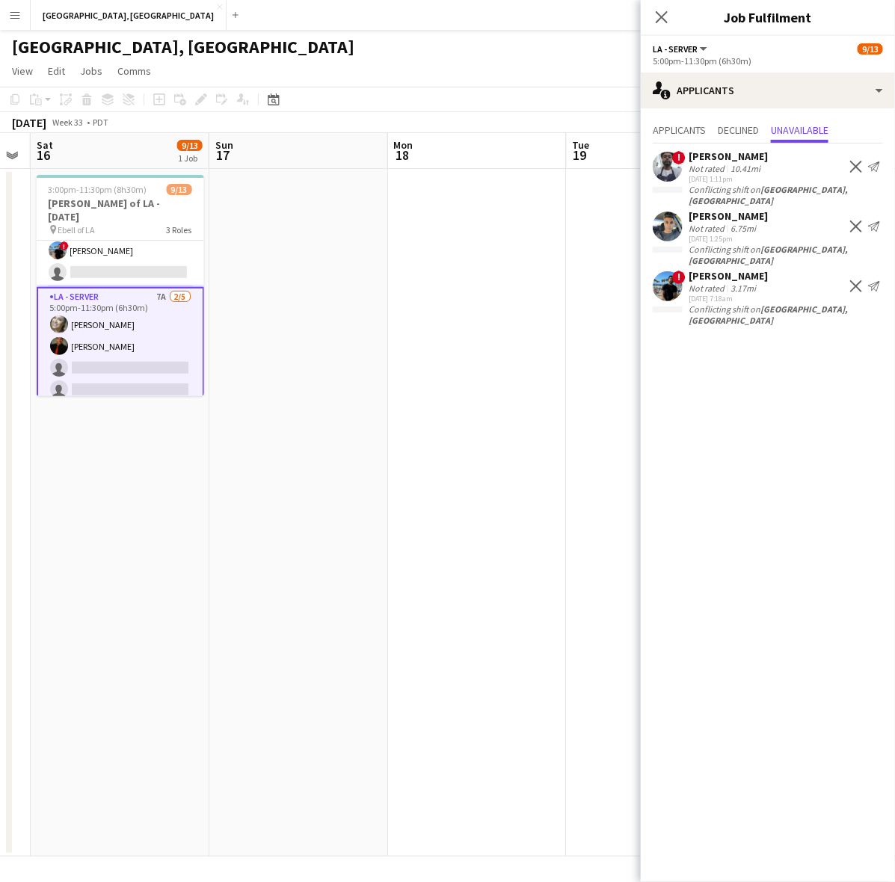
click at [681, 112] on div "Applicants Declined Unavailable ! [PERSON_NAME] Not rated 10.41mi [DATE] 1:11pm…" at bounding box center [767, 224] width 254 height 232
click at [681, 126] on span "Applicants" at bounding box center [678, 130] width 53 height 10
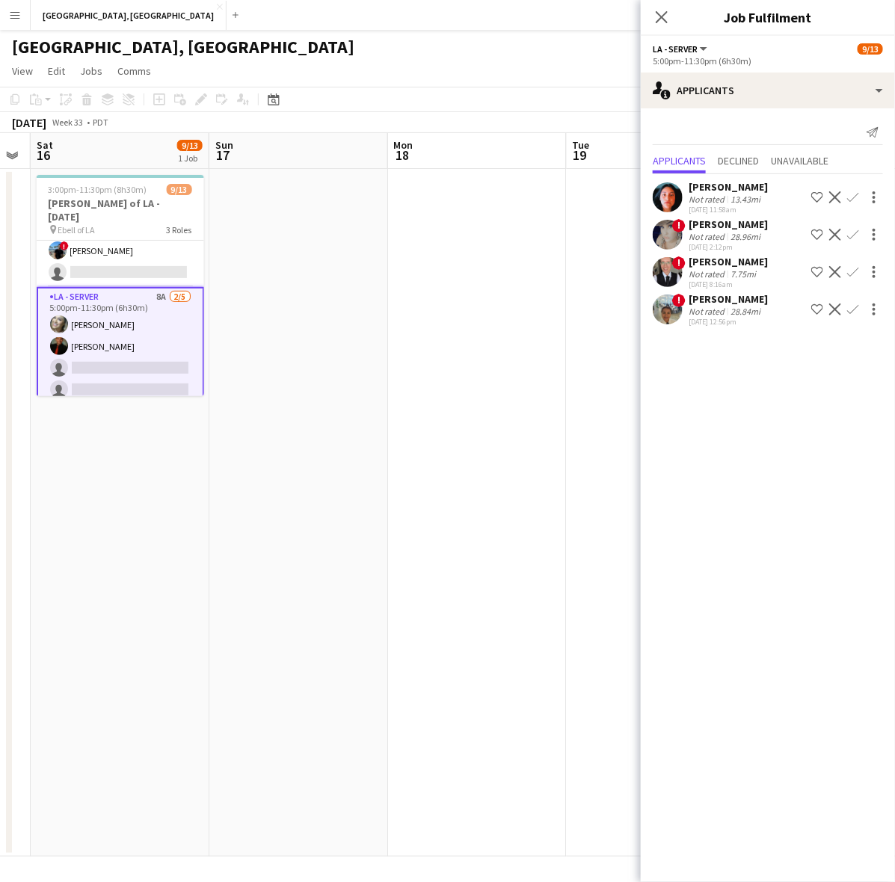
click at [157, 322] on app-card-role "LA - Server 8A [DATE] 5:00pm-11:30pm (6h30m) [PERSON_NAME] [PERSON_NAME] single…" at bounding box center [120, 357] width 167 height 141
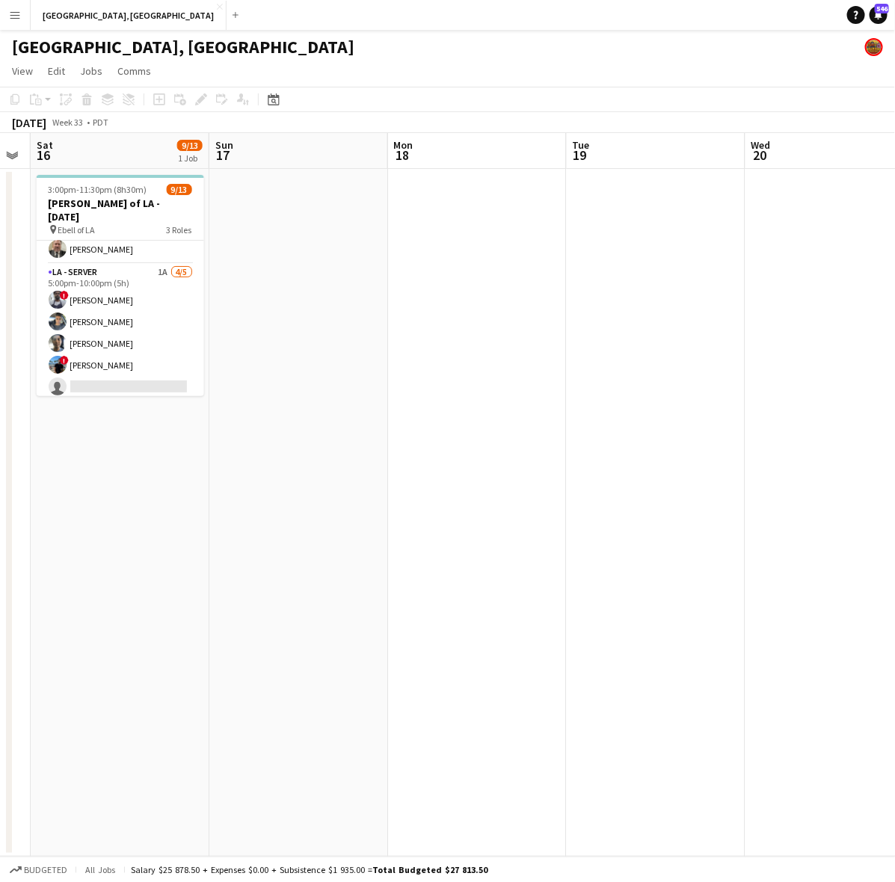
scroll to position [0, 0]
click at [140, 359] on app-card-role "LA - Server 1A [DATE] 5:00pm-10:00pm (5h) ! [PERSON_NAME] [PERSON_NAME] [PERSON…" at bounding box center [120, 404] width 167 height 138
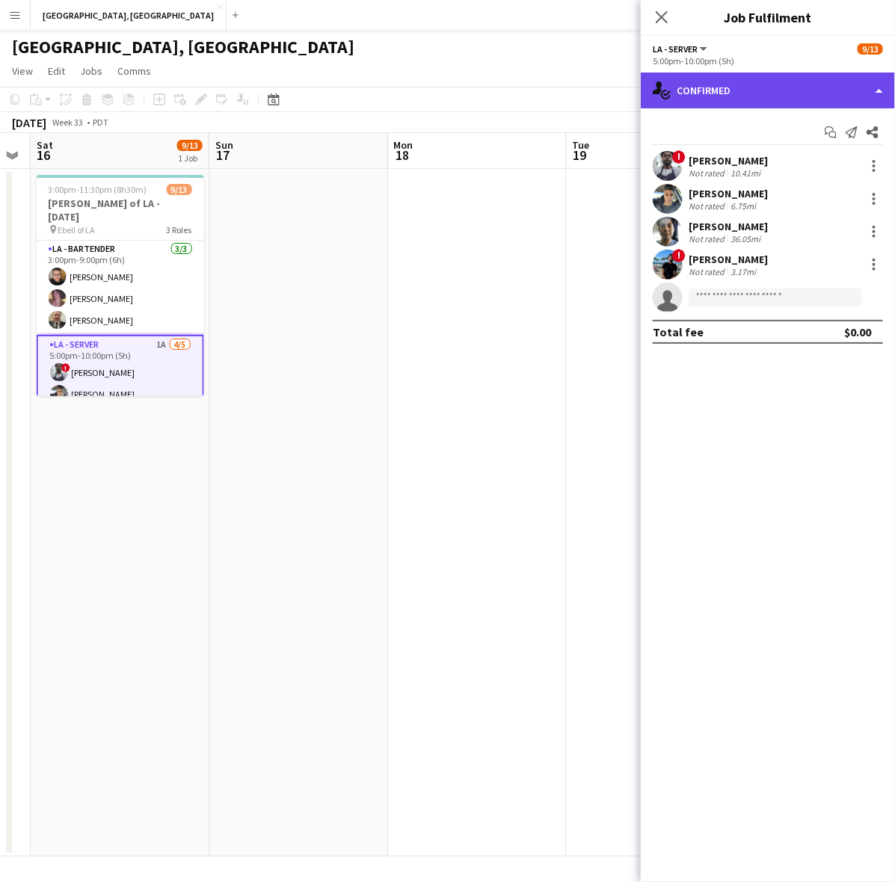
click at [736, 99] on div "single-neutral-actions-check-2 Confirmed" at bounding box center [767, 90] width 254 height 36
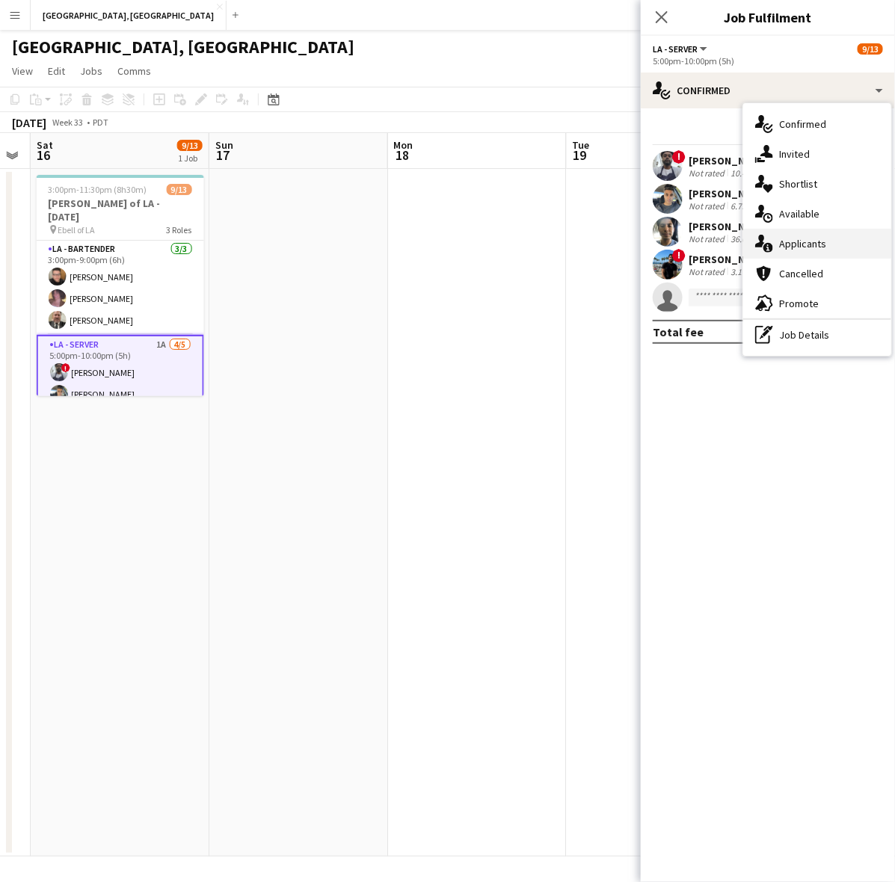
click at [797, 234] on div "single-neutral-actions-information Applicants" at bounding box center [817, 244] width 148 height 30
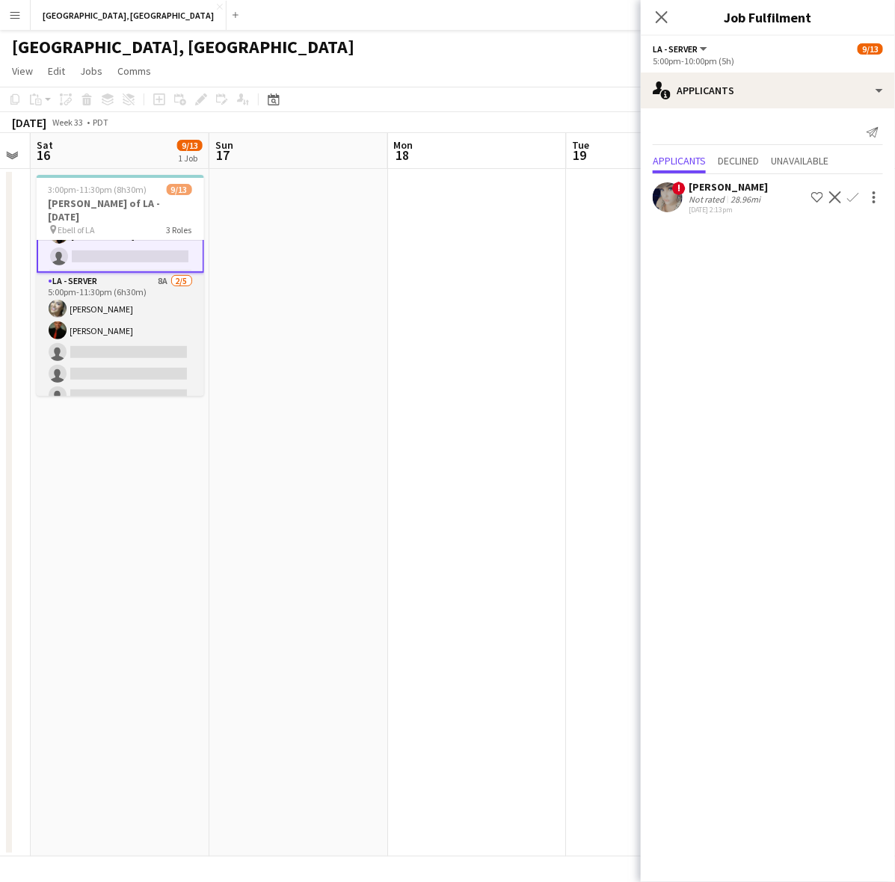
click at [129, 351] on app-card-role "LA - Server 8A [DATE] 5:00pm-11:30pm (6h30m) [PERSON_NAME] [PERSON_NAME] single…" at bounding box center [120, 342] width 167 height 138
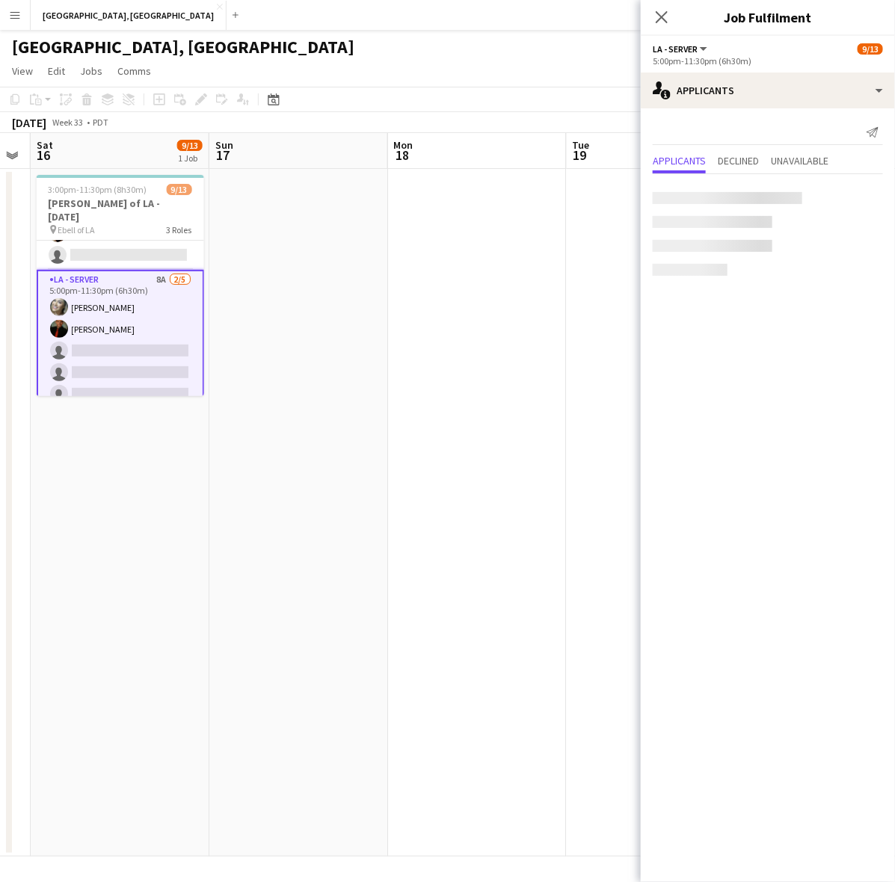
scroll to position [202, 0]
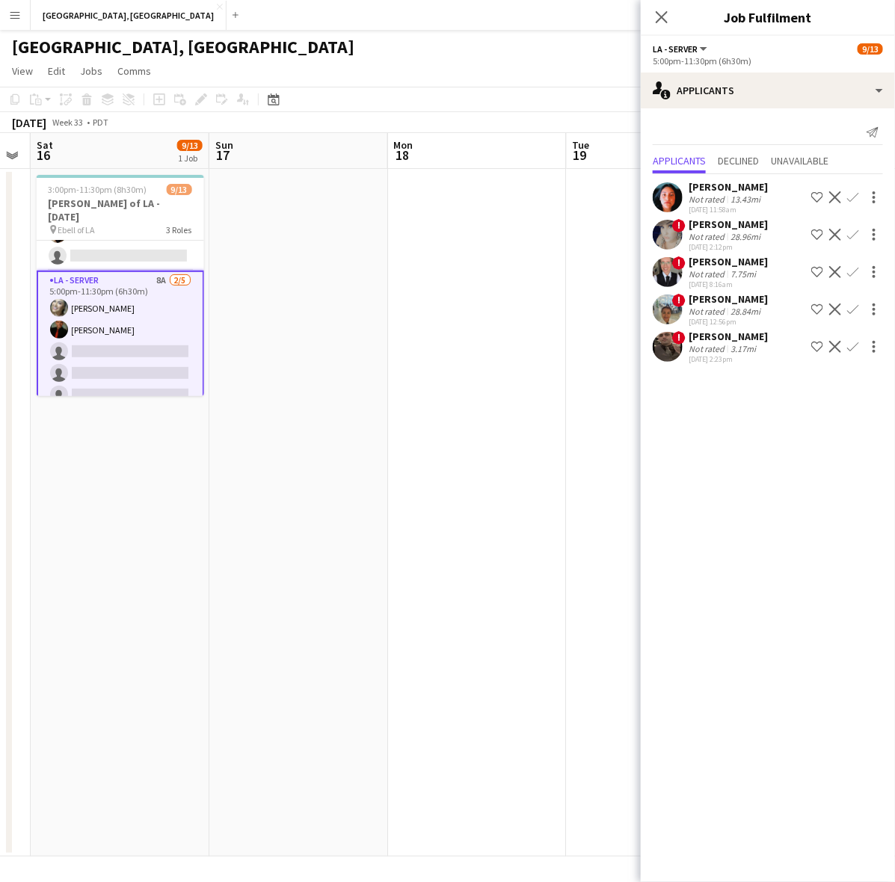
click at [858, 342] on app-icon "Confirm" at bounding box center [853, 347] width 12 height 12
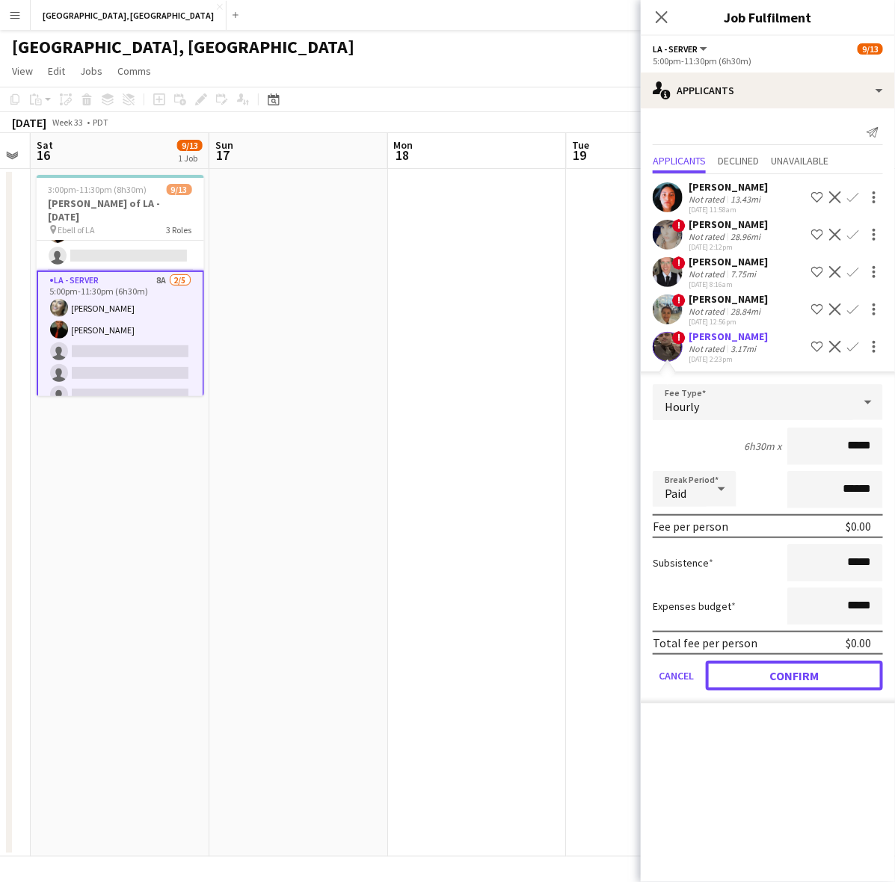
click at [771, 676] on button "Confirm" at bounding box center [793, 676] width 177 height 30
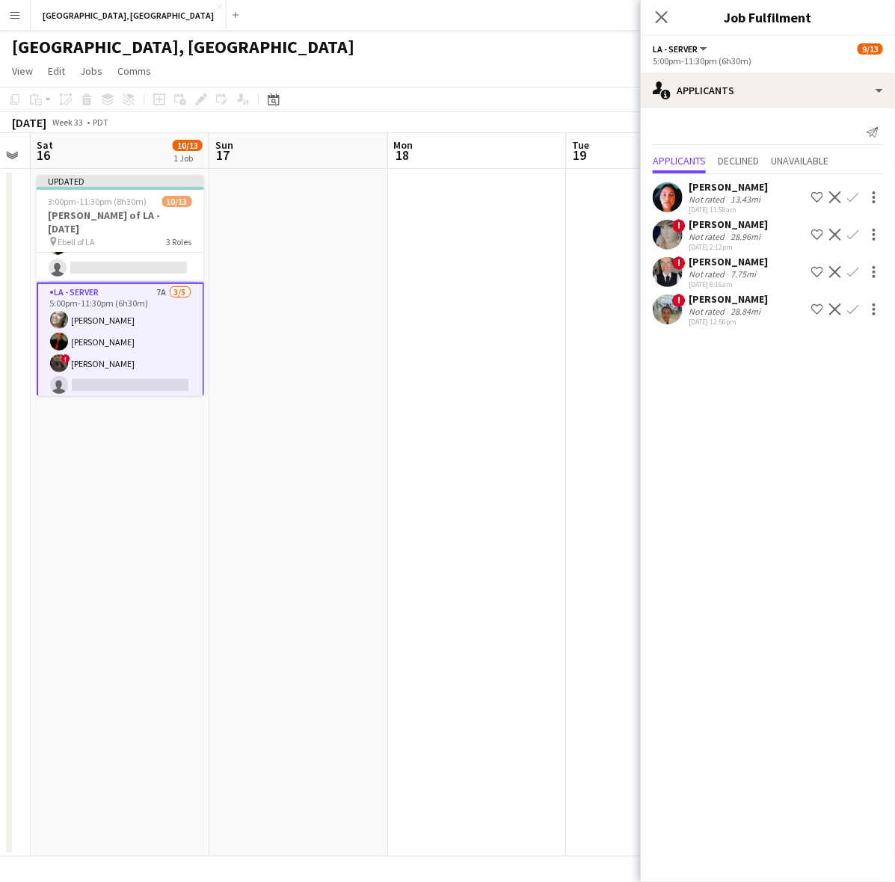
drag, startPoint x: 568, startPoint y: 453, endPoint x: 640, endPoint y: 353, distance: 123.2
click at [575, 439] on app-calendar-viewport "Wed 13 Thu 14 Fri 15 Sat 16 10/13 1 Job Sun 17 Mon 18 Tue 19 Wed 20 Thu 21 1/1 …" at bounding box center [447, 494] width 895 height 723
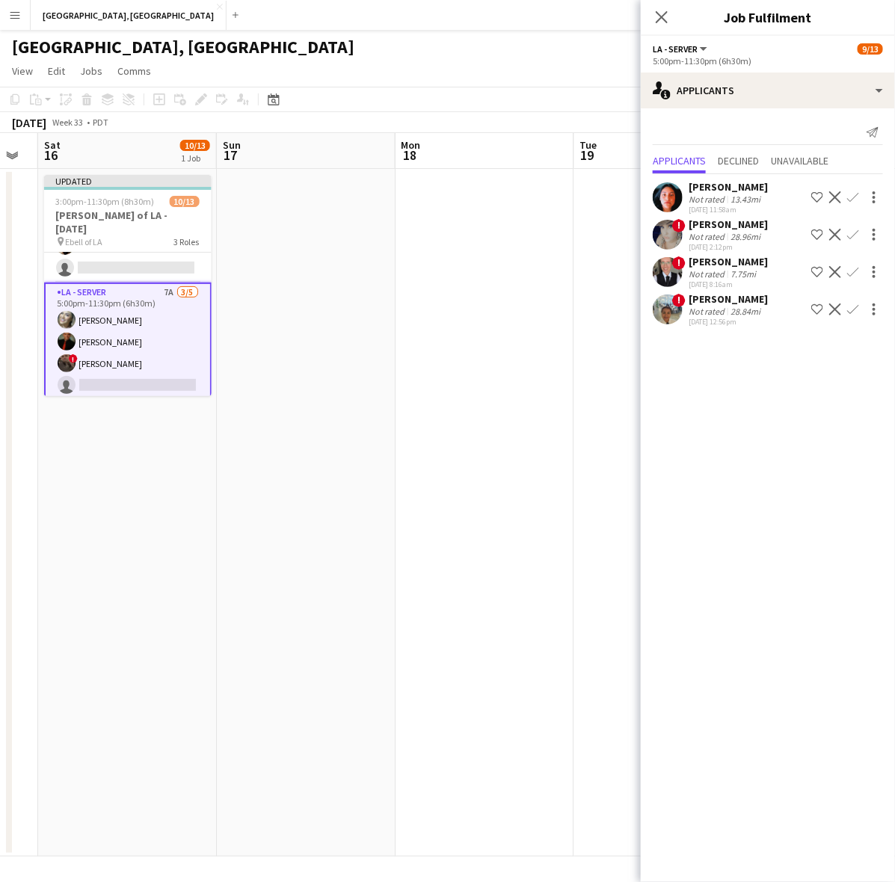
click at [561, 54] on div "[GEOGRAPHIC_DATA], [GEOGRAPHIC_DATA]" at bounding box center [447, 44] width 895 height 28
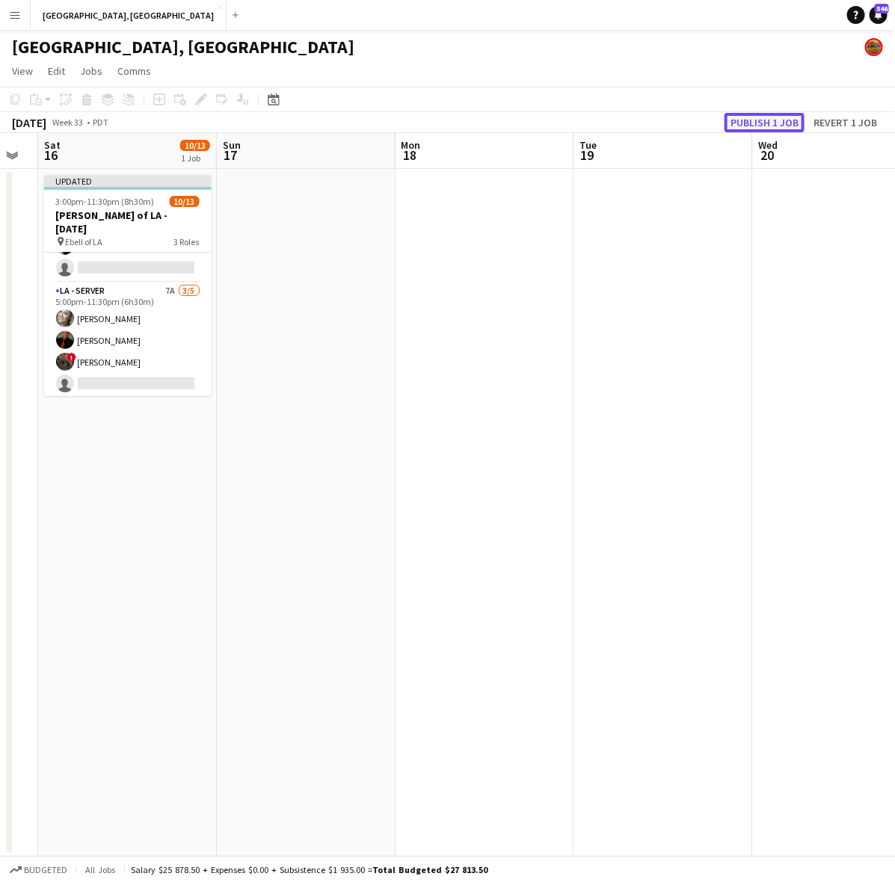
click at [762, 118] on button "Publish 1 job" at bounding box center [764, 122] width 80 height 19
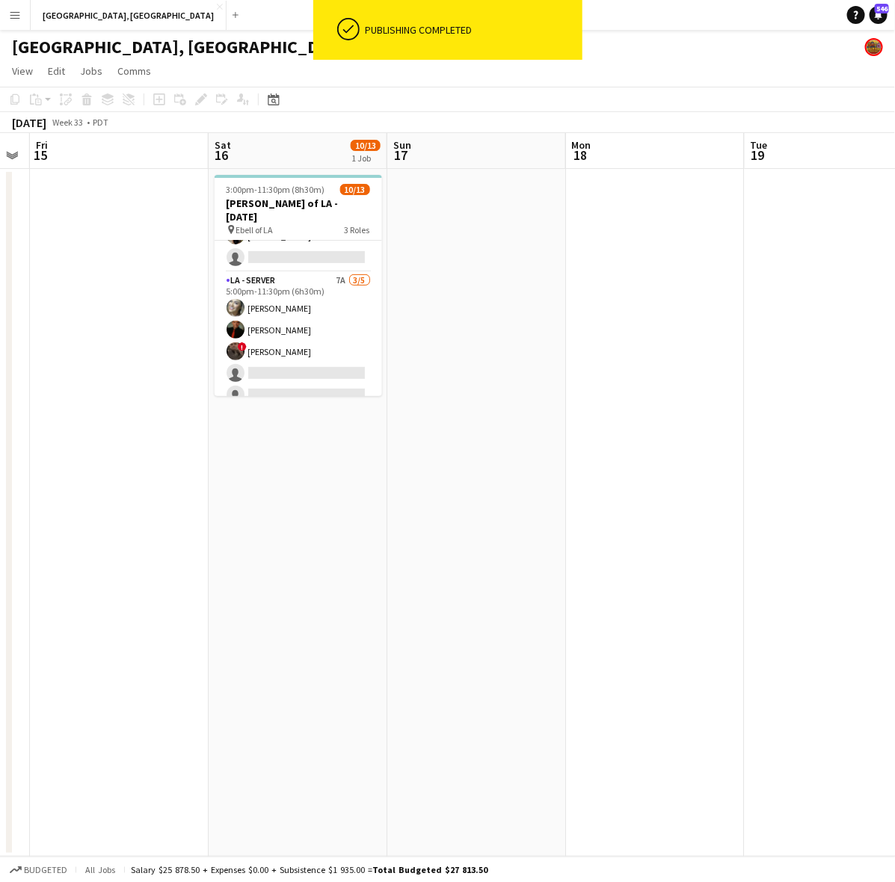
scroll to position [0, 353]
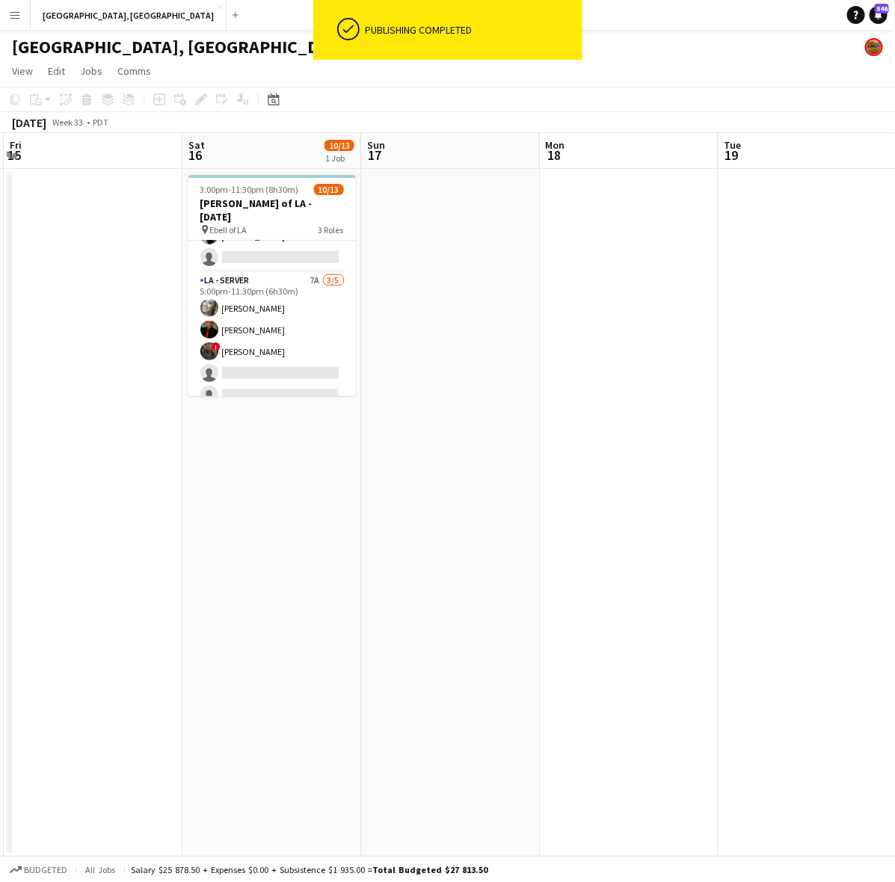
drag, startPoint x: 183, startPoint y: 519, endPoint x: 685, endPoint y: 484, distance: 502.7
click at [685, 484] on app-calendar-viewport "Wed 13 Thu 14 Fri 15 Sat 16 10/13 1 Job Sun 17 Mon 18 Tue 19 Wed 20 Thu 21 1/1 …" at bounding box center [447, 494] width 895 height 723
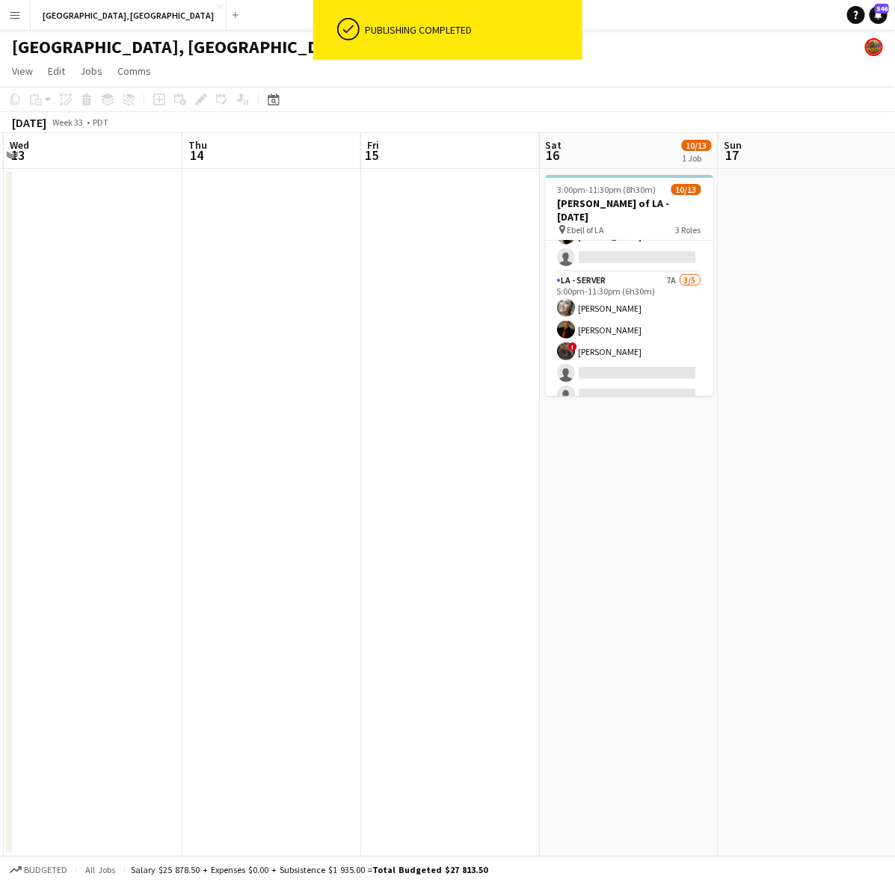
click at [26, 16] on button "Menu" at bounding box center [15, 15] width 30 height 30
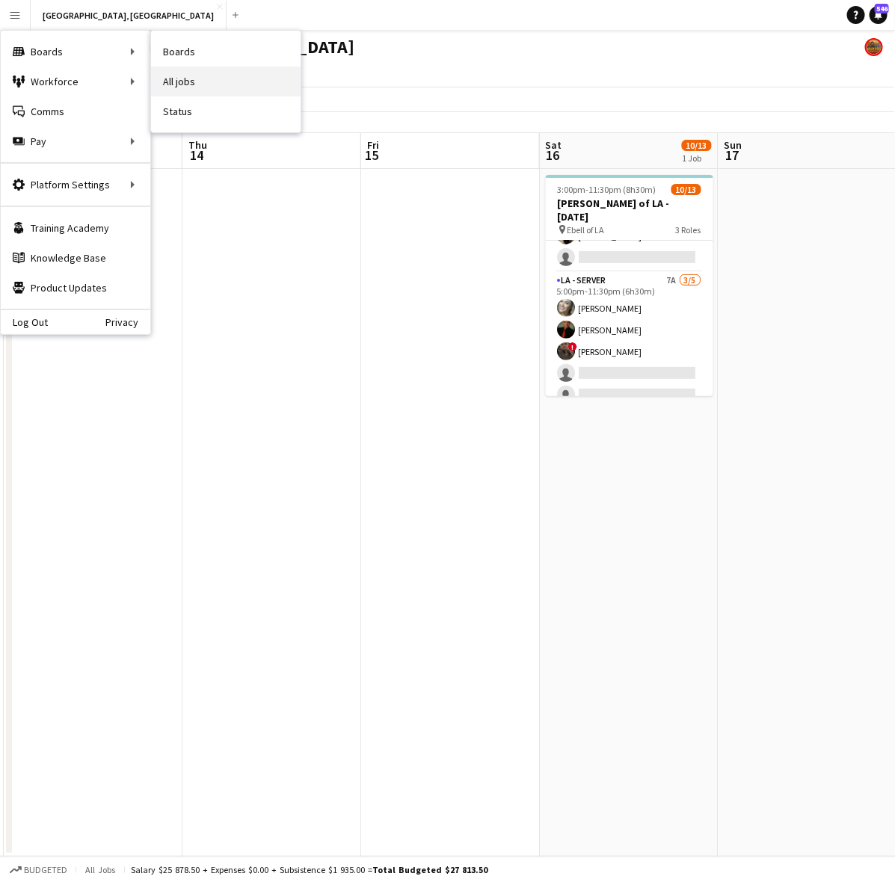
click at [184, 84] on link "All jobs" at bounding box center [225, 82] width 149 height 30
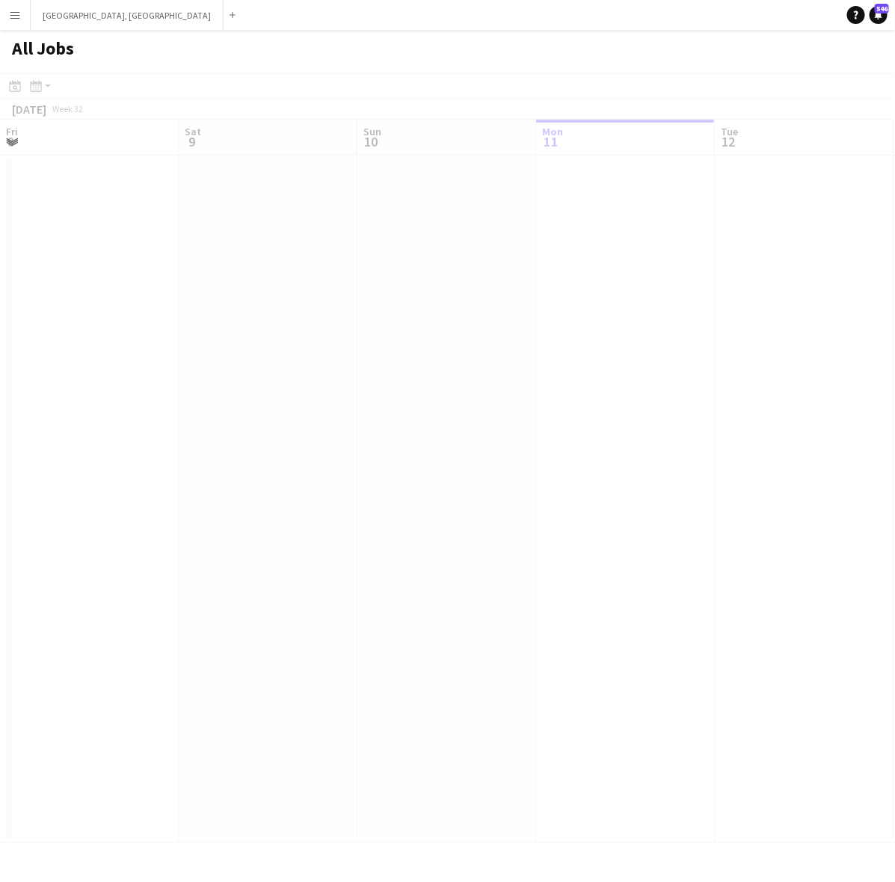
scroll to position [0, 356]
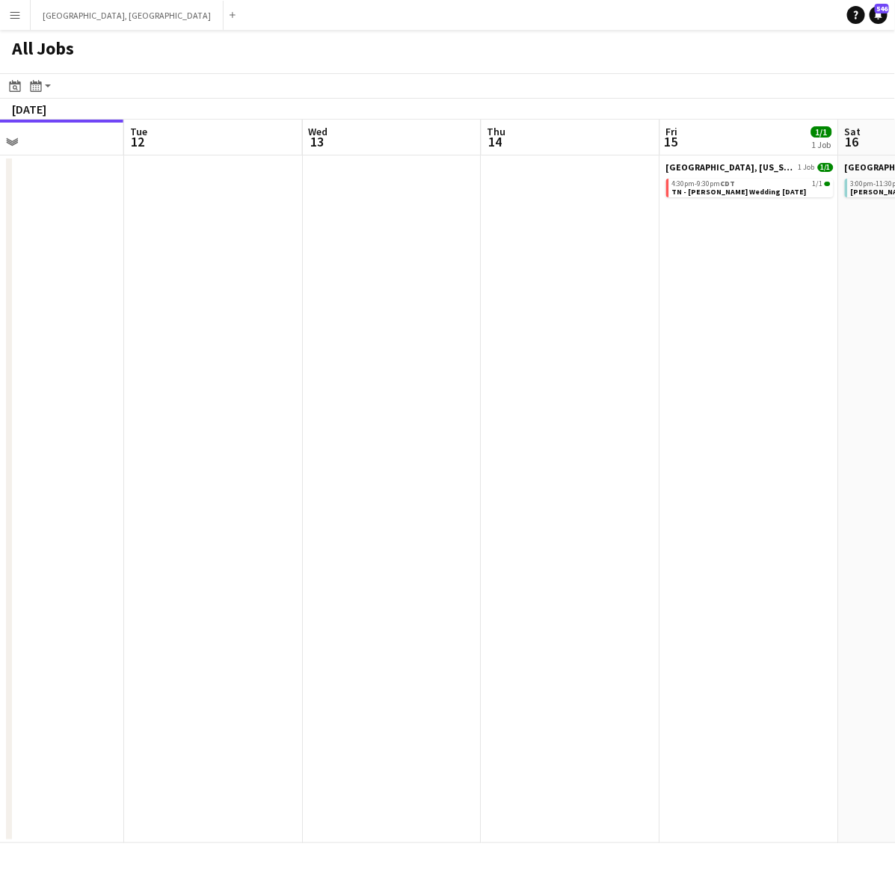
drag, startPoint x: 383, startPoint y: 345, endPoint x: 271, endPoint y: 365, distance: 113.9
click at [271, 365] on app-calendar-viewport "Fri 8 6/7 3 Jobs Sat 9 16/16 5 Jobs Sun 10 Mon 11 Tue 12 Wed 13 Thu 14 Fri 15 1…" at bounding box center [447, 481] width 895 height 723
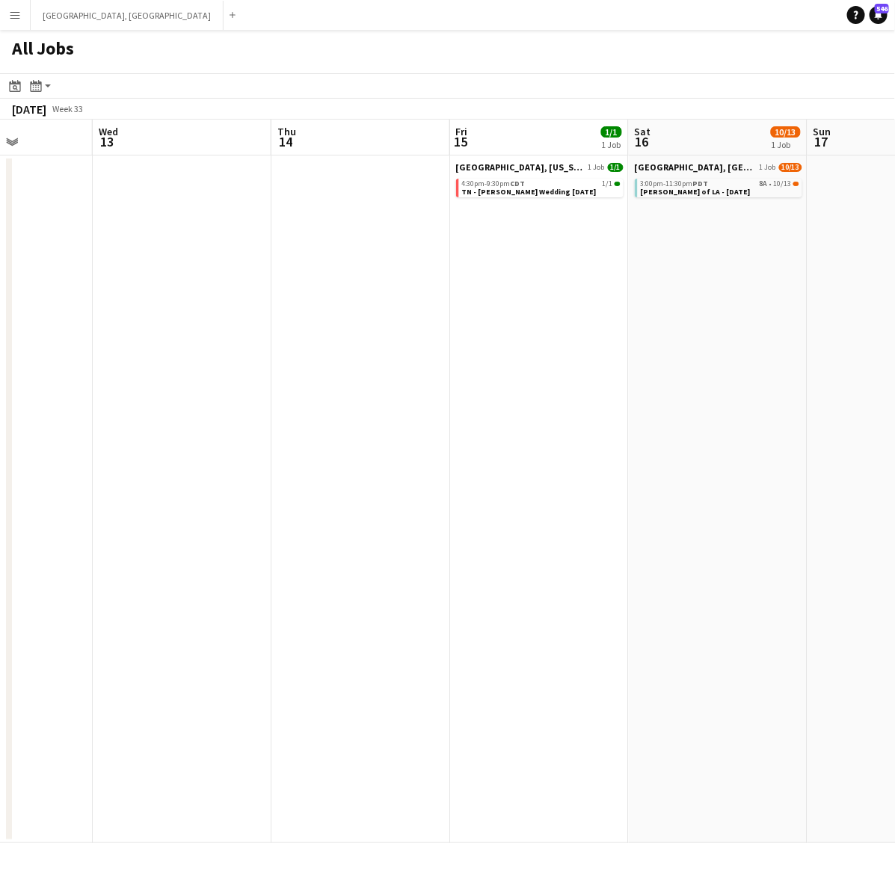
scroll to position [0, 518]
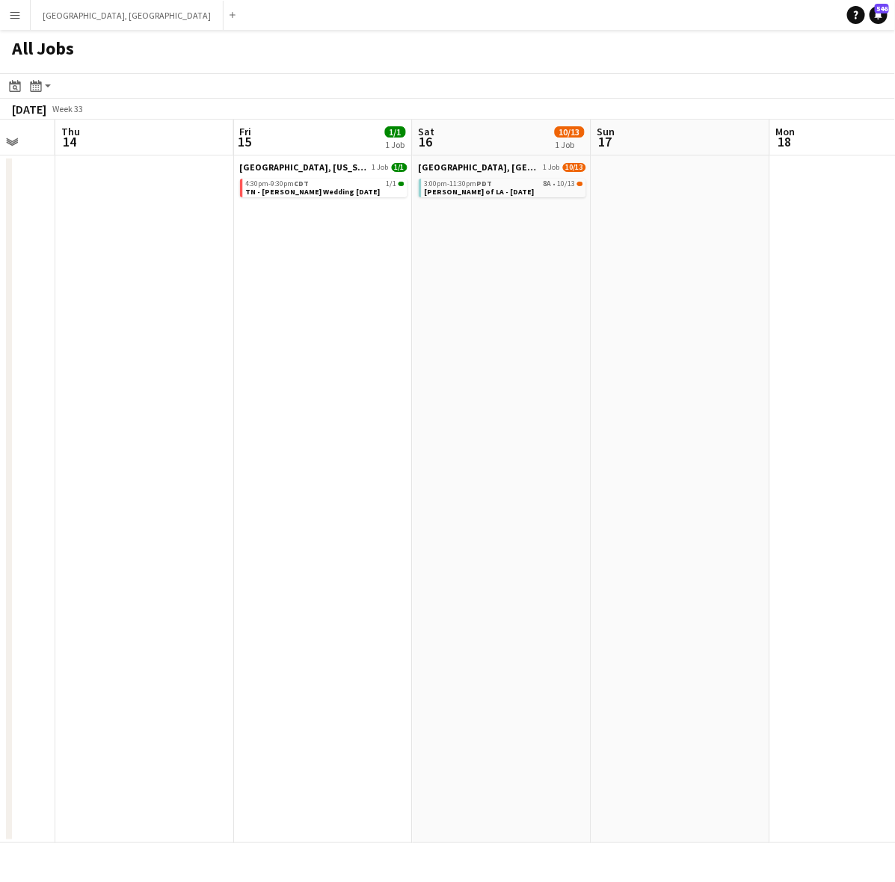
drag, startPoint x: 634, startPoint y: 331, endPoint x: 342, endPoint y: 371, distance: 295.0
click at [280, 383] on app-calendar-viewport "Sun 10 Mon 11 Tue 12 Wed 13 Thu 14 Fri 15 1/1 1 Job Sat 16 10/13 1 Job Sun 17 M…" at bounding box center [447, 481] width 895 height 723
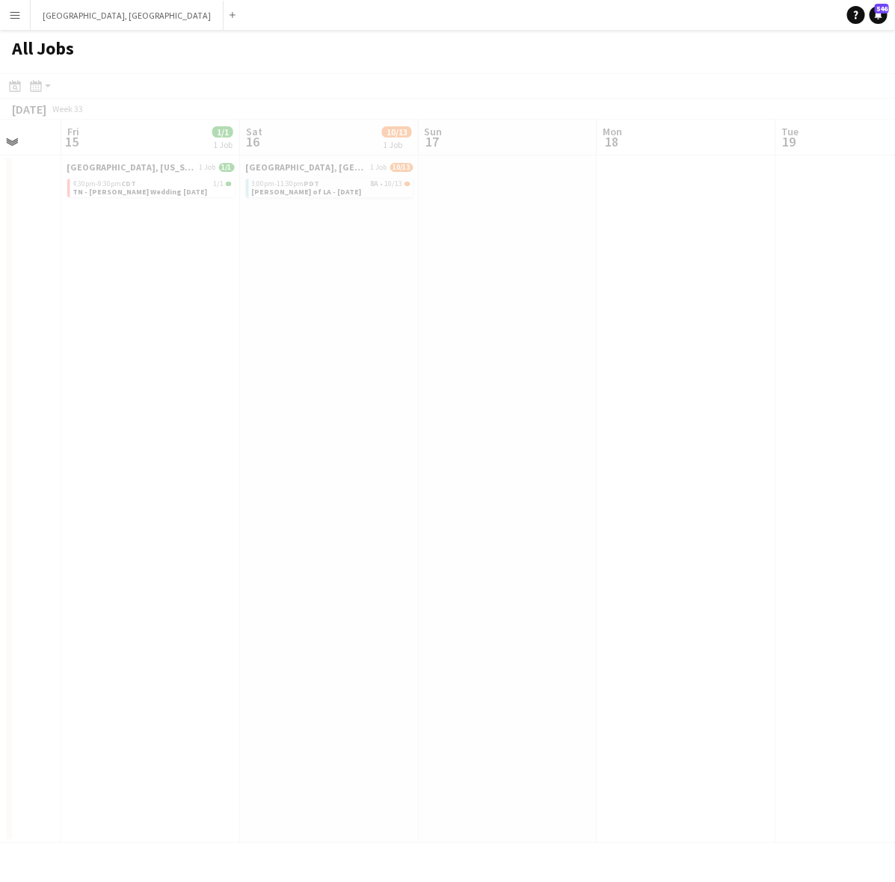
drag, startPoint x: 516, startPoint y: 300, endPoint x: 495, endPoint y: 294, distance: 22.0
click at [351, 309] on app-all-jobs "All Jobs Date picker [DATE] [DATE] [DATE] M [DATE] T [DATE] W [DATE] T [DATE] F…" at bounding box center [447, 436] width 895 height 813
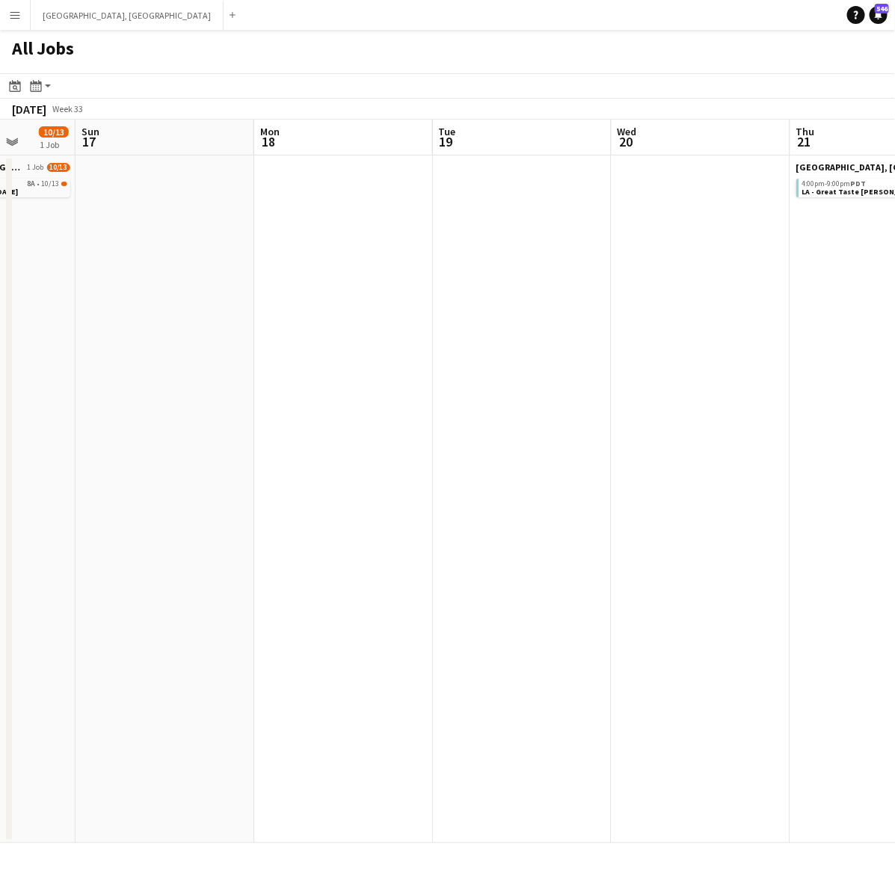
drag, startPoint x: 566, startPoint y: 289, endPoint x: 223, endPoint y: 312, distance: 343.8
click at [223, 312] on app-calendar-viewport "Thu 14 Fri 15 1/1 1 Job Sat 16 10/13 1 Job Sun 17 Mon 18 Tue 19 Wed 20 Thu 21 1…" at bounding box center [447, 481] width 895 height 723
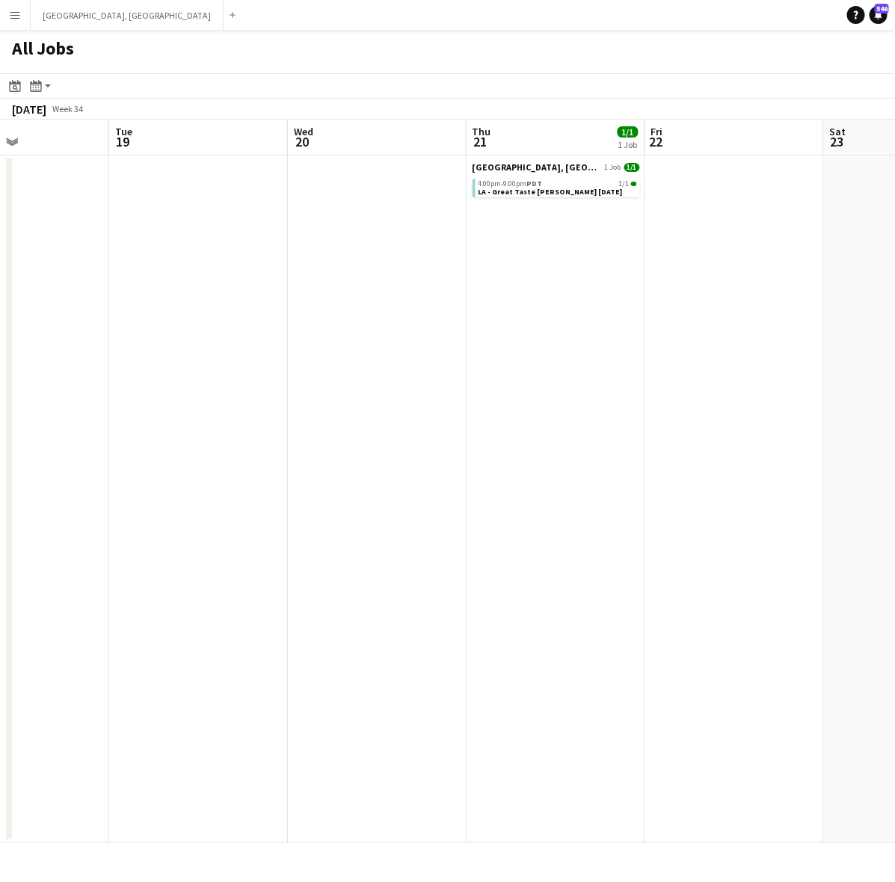
scroll to position [0, 506]
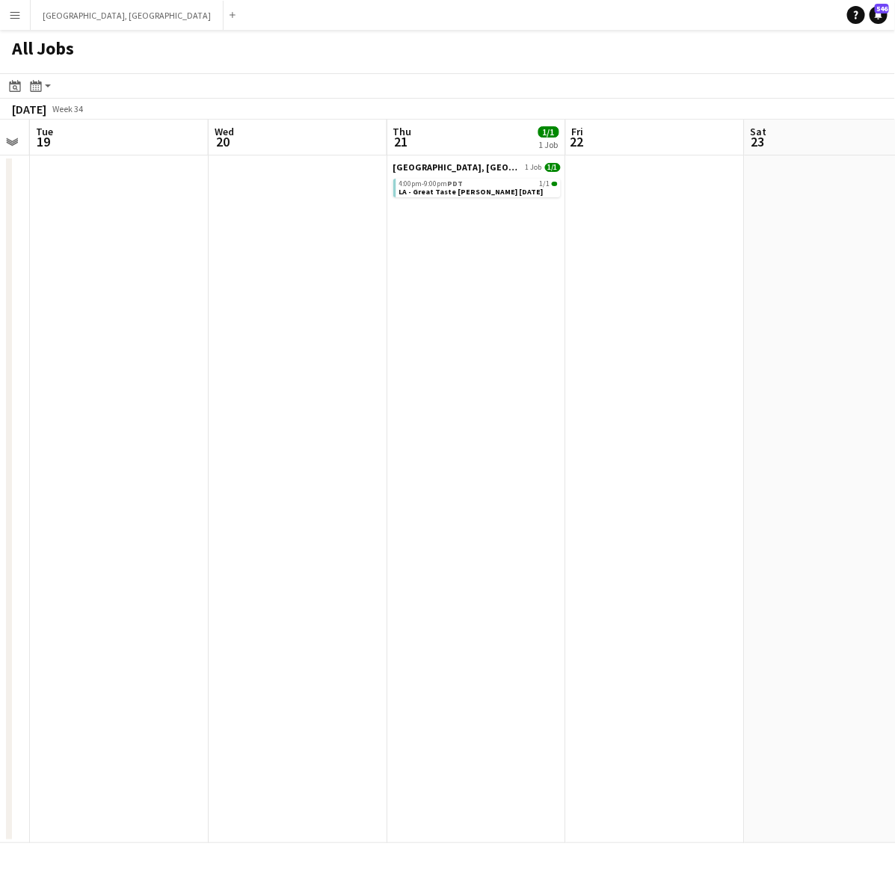
drag, startPoint x: 431, startPoint y: 303, endPoint x: 173, endPoint y: 336, distance: 260.7
click at [173, 336] on app-calendar-viewport "Sat 16 10/13 1 Job Sun 17 Mon 18 Tue 19 Wed 20 Thu 21 1/1 1 Job Fri 22 Sat 23 S…" at bounding box center [447, 481] width 895 height 723
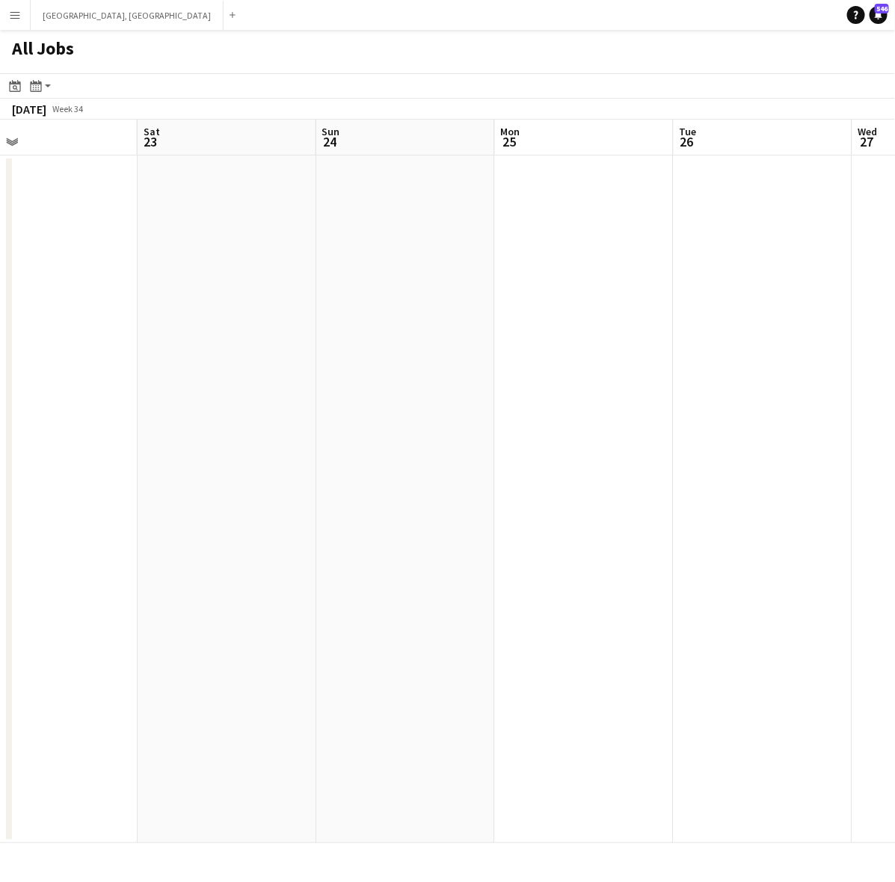
drag, startPoint x: 609, startPoint y: 229, endPoint x: -2, endPoint y: 327, distance: 619.1
click at [0, 327] on html "Menu Boards Boards Boards All jobs Status Workforce Workforce My Workforce Recr…" at bounding box center [447, 441] width 895 height 882
drag, startPoint x: 449, startPoint y: 285, endPoint x: 555, endPoint y: 284, distance: 106.1
click at [9, 336] on app-all-jobs "All Jobs Date picker [DATE] [DATE] [DATE] M [DATE] T [DATE] W [DATE] T [DATE] F…" at bounding box center [447, 436] width 895 height 813
drag, startPoint x: 591, startPoint y: 282, endPoint x: 516, endPoint y: 295, distance: 76.5
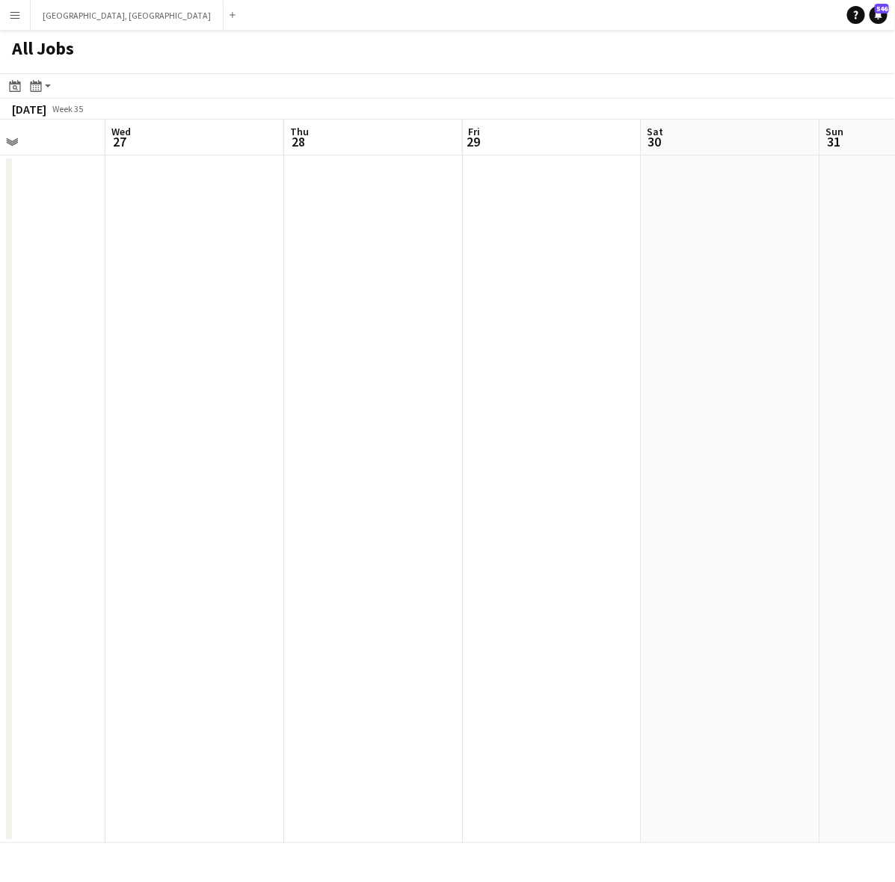
click at [240, 325] on app-calendar-viewport "Sun 24 Mon 25 Tue 26 Wed 27 Thu 28 Fri 29 Sat 30 Sun 31 Mon 1 Tue 2 Wed 3" at bounding box center [447, 481] width 895 height 723
click at [68, 342] on app-all-jobs "All Jobs Date picker [DATE] [DATE] [DATE] M [DATE] T [DATE] W [DATE] T [DATE] F…" at bounding box center [447, 436] width 895 height 813
drag, startPoint x: 577, startPoint y: 311, endPoint x: 192, endPoint y: 341, distance: 386.0
click at [192, 341] on app-calendar-viewport "Tue 26 Wed 27 Thu 28 Fri 29 Sat 30 Sun 31 Mon 1 Tue 2 Wed 3 Thu 4 Fri 5" at bounding box center [447, 481] width 895 height 723
click at [87, 319] on app-all-jobs "All Jobs Date picker [DATE] [DATE] [DATE] M [DATE] T [DATE] W [DATE] T [DATE] F…" at bounding box center [447, 436] width 895 height 813
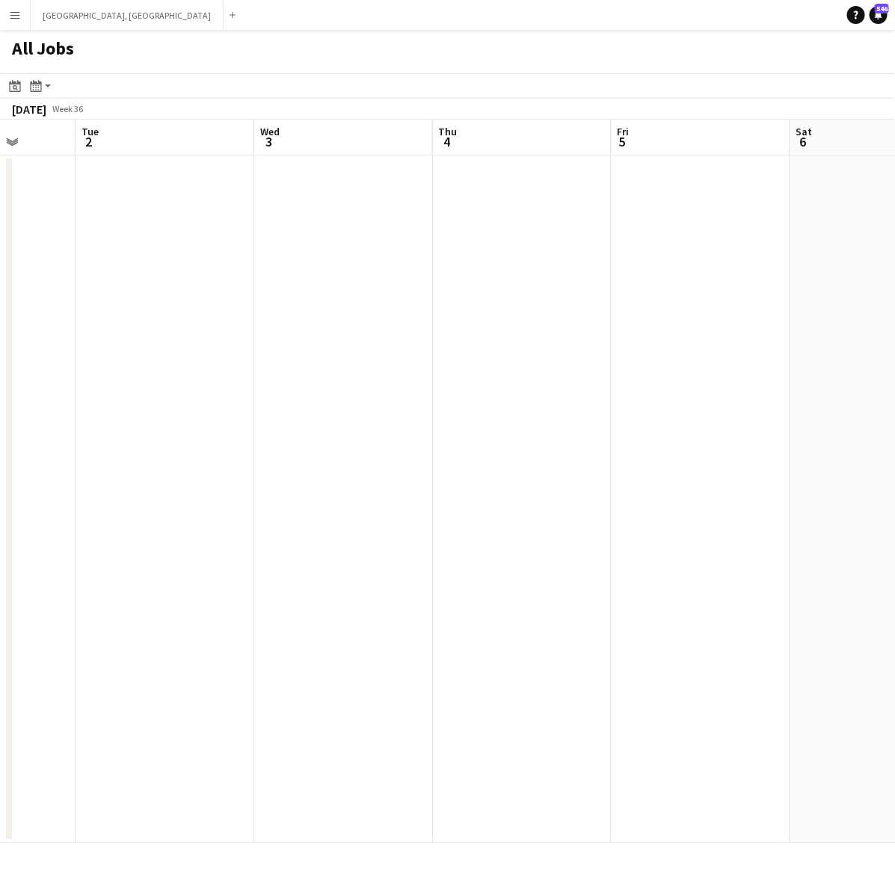
scroll to position [0, 528]
click at [0, 326] on html "Menu Boards Boards Boards All jobs Status Workforce Workforce My Workforce Recr…" at bounding box center [447, 441] width 895 height 882
click at [70, 16] on button "[GEOGRAPHIC_DATA], [GEOGRAPHIC_DATA] Close" at bounding box center [127, 15] width 193 height 29
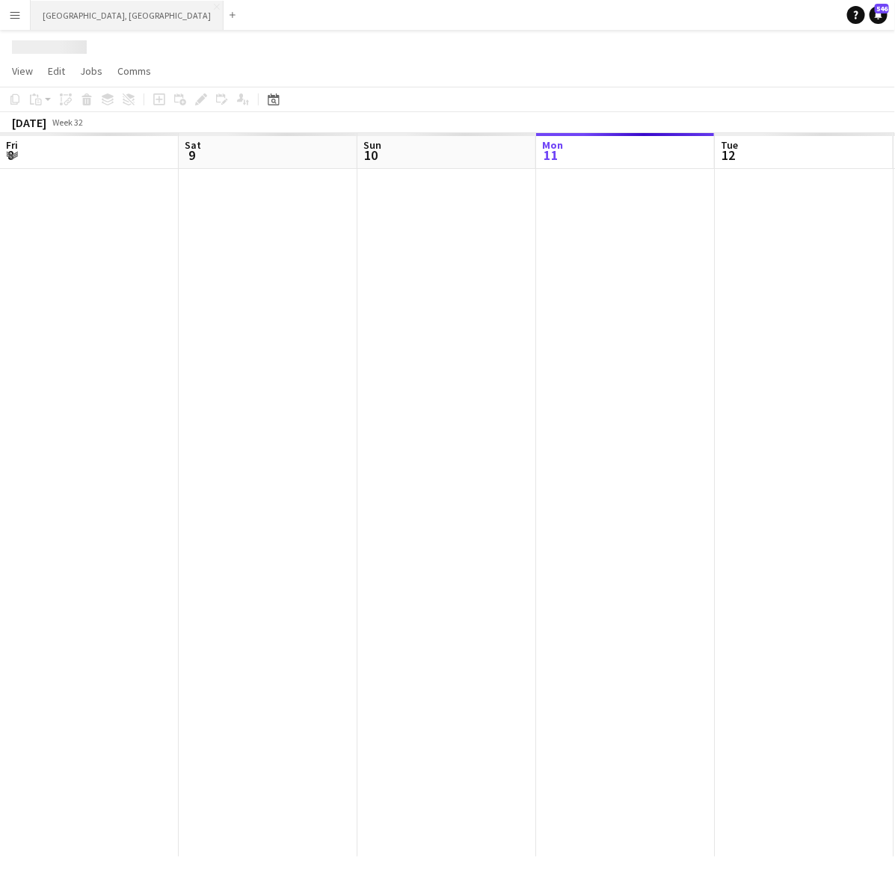
scroll to position [0, 356]
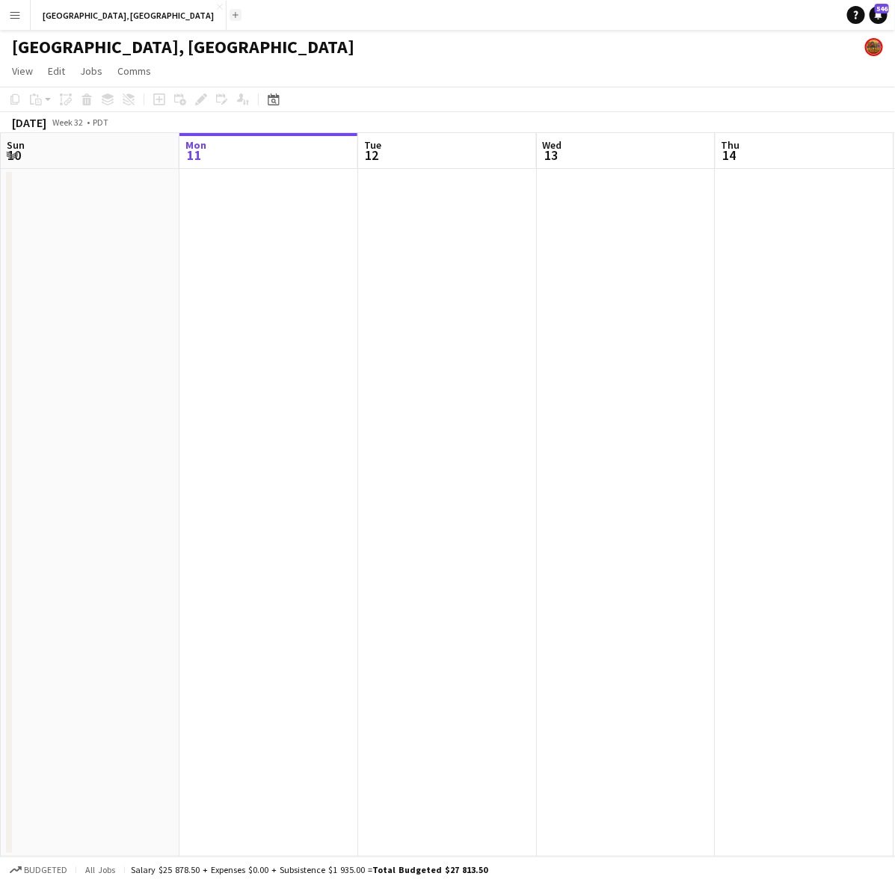
click at [232, 13] on app-icon "Add" at bounding box center [235, 15] width 6 height 6
